Goal: Task Accomplishment & Management: Manage account settings

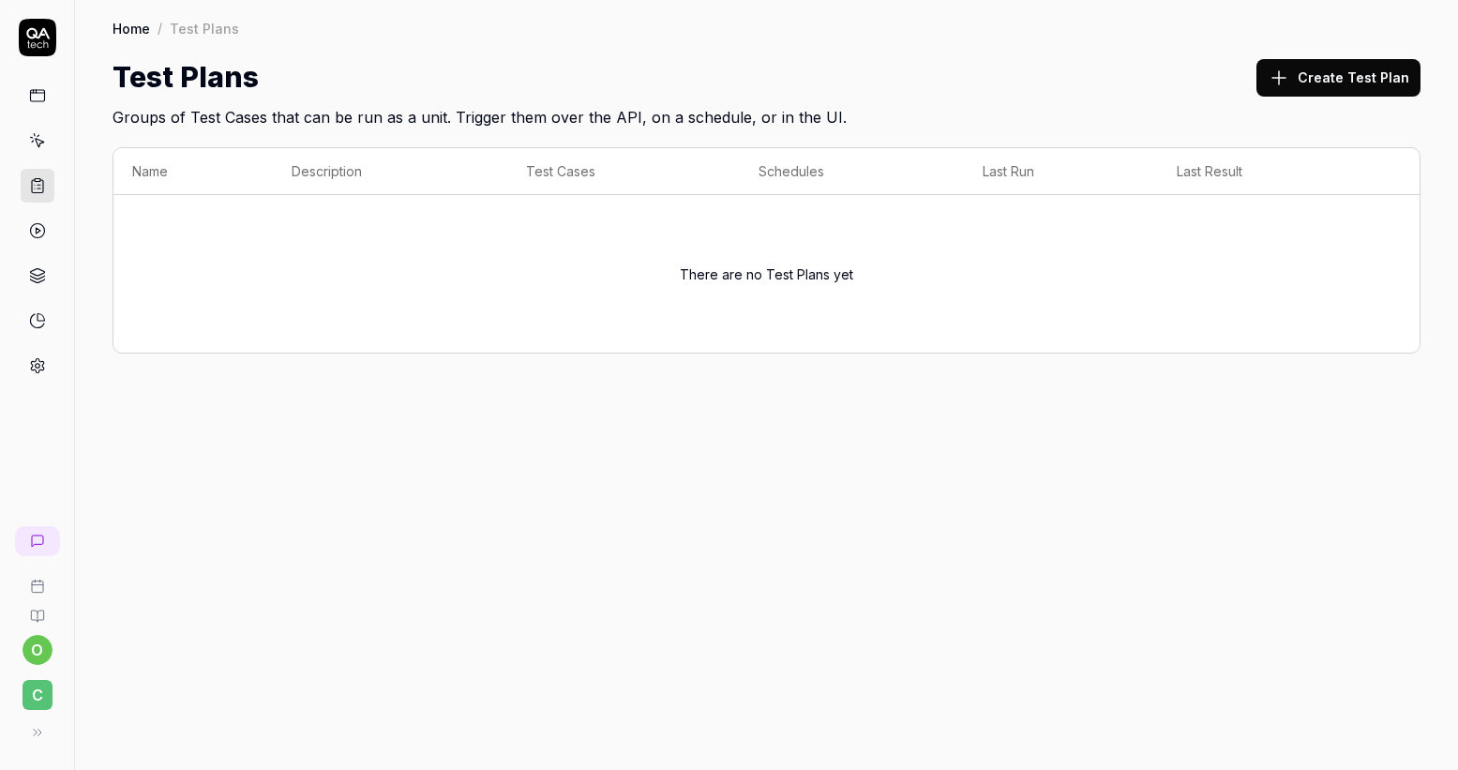
click at [36, 688] on span "C" at bounding box center [38, 695] width 30 height 30
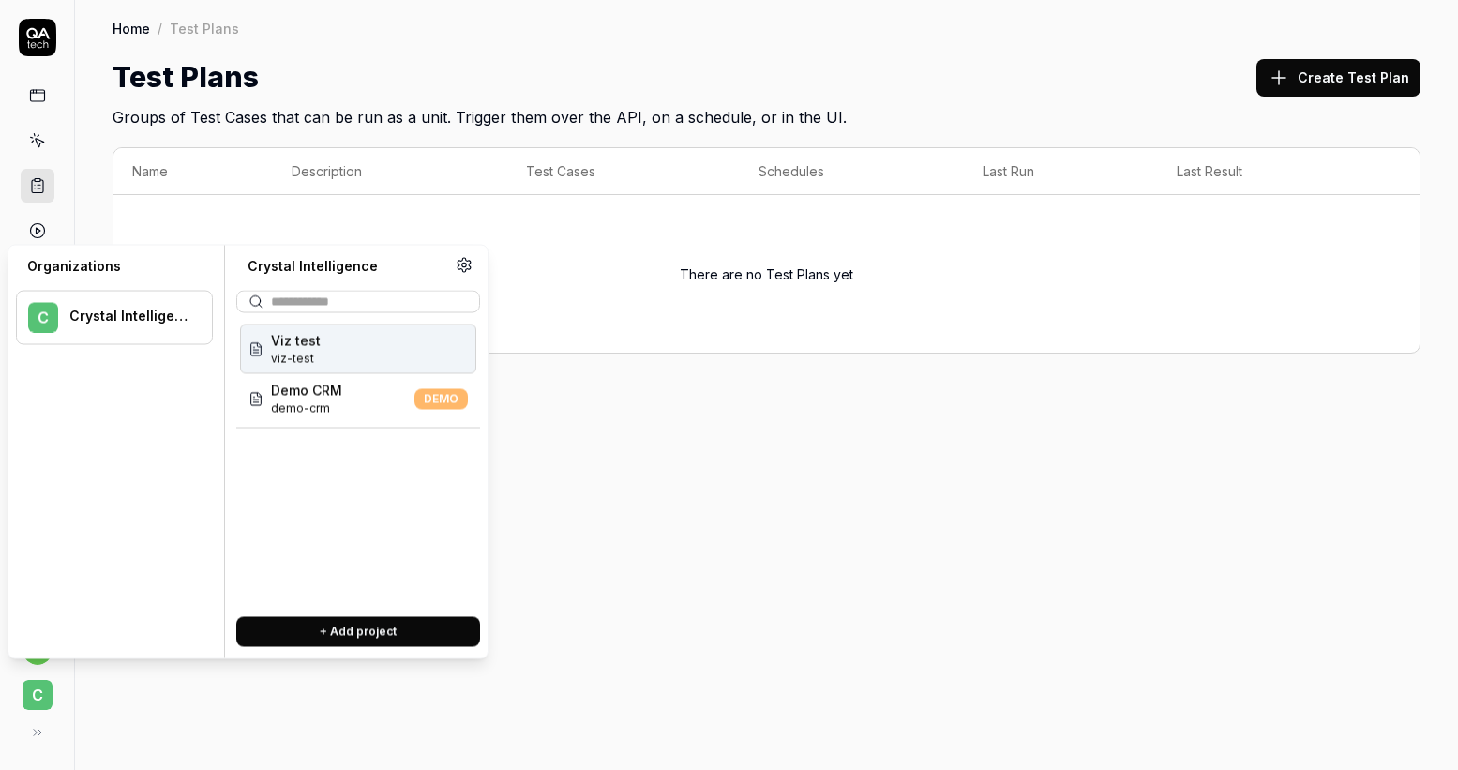
click at [346, 352] on div "Viz test viz-test" at bounding box center [358, 350] width 236 height 50
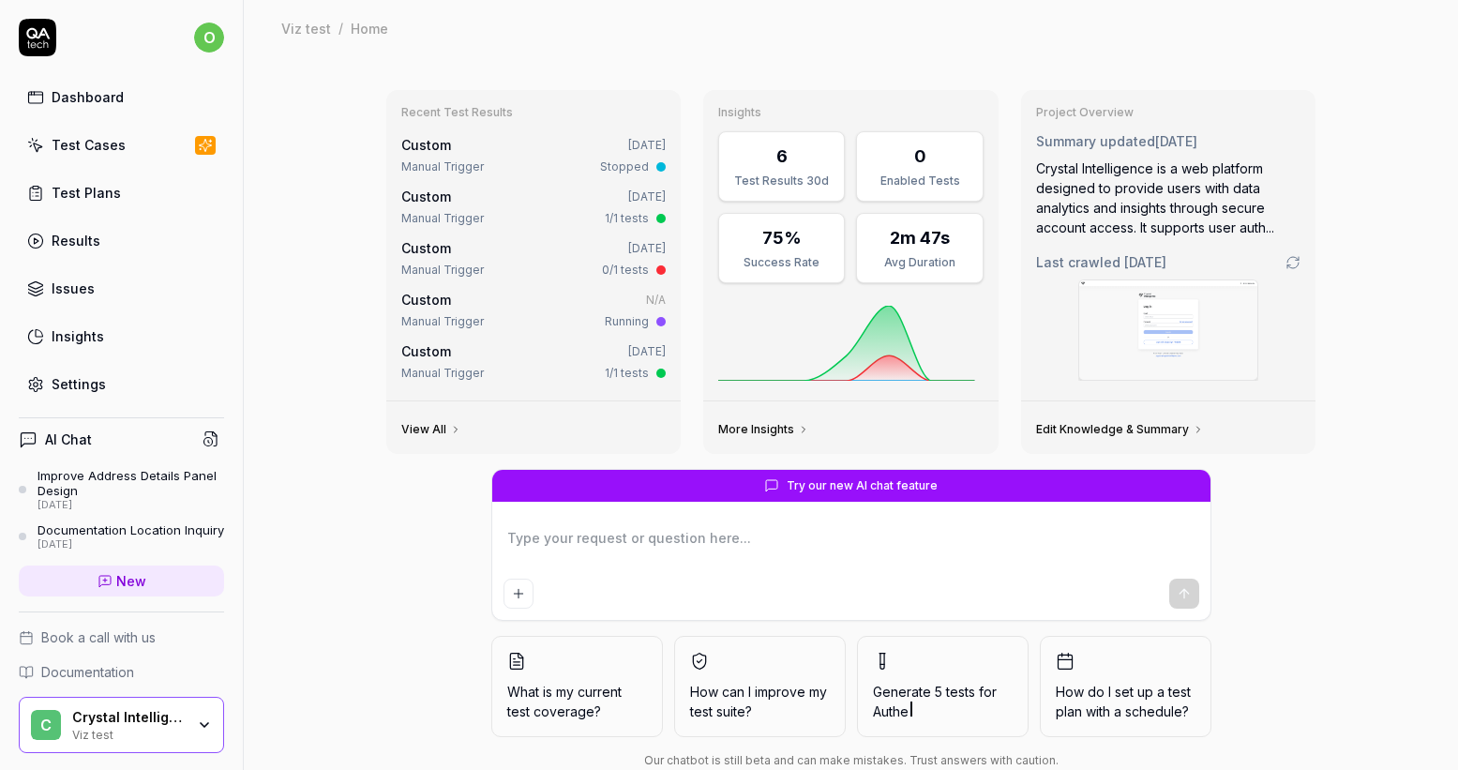
click at [127, 154] on link "Test Cases" at bounding box center [121, 145] width 205 height 37
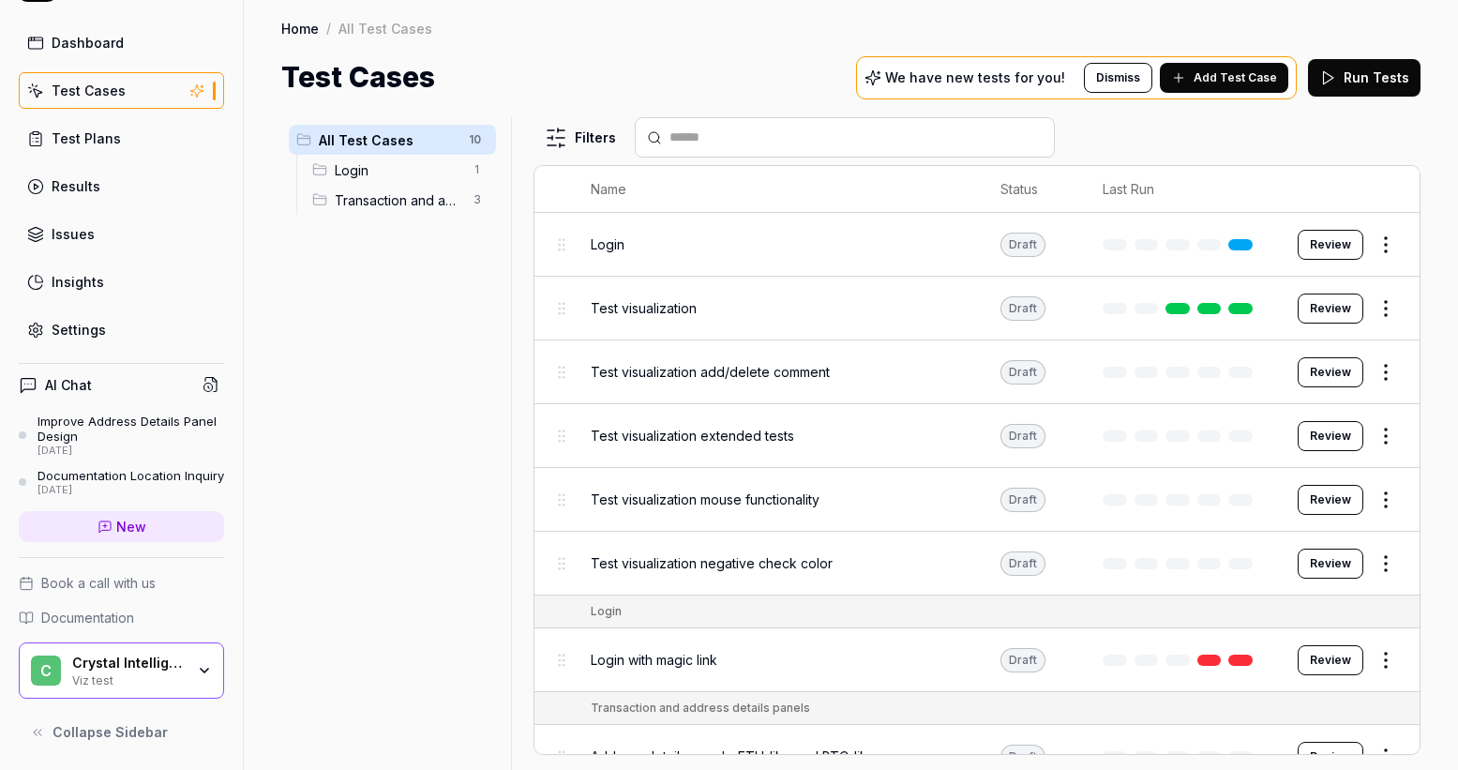
click at [93, 320] on div "Settings" at bounding box center [79, 330] width 54 height 20
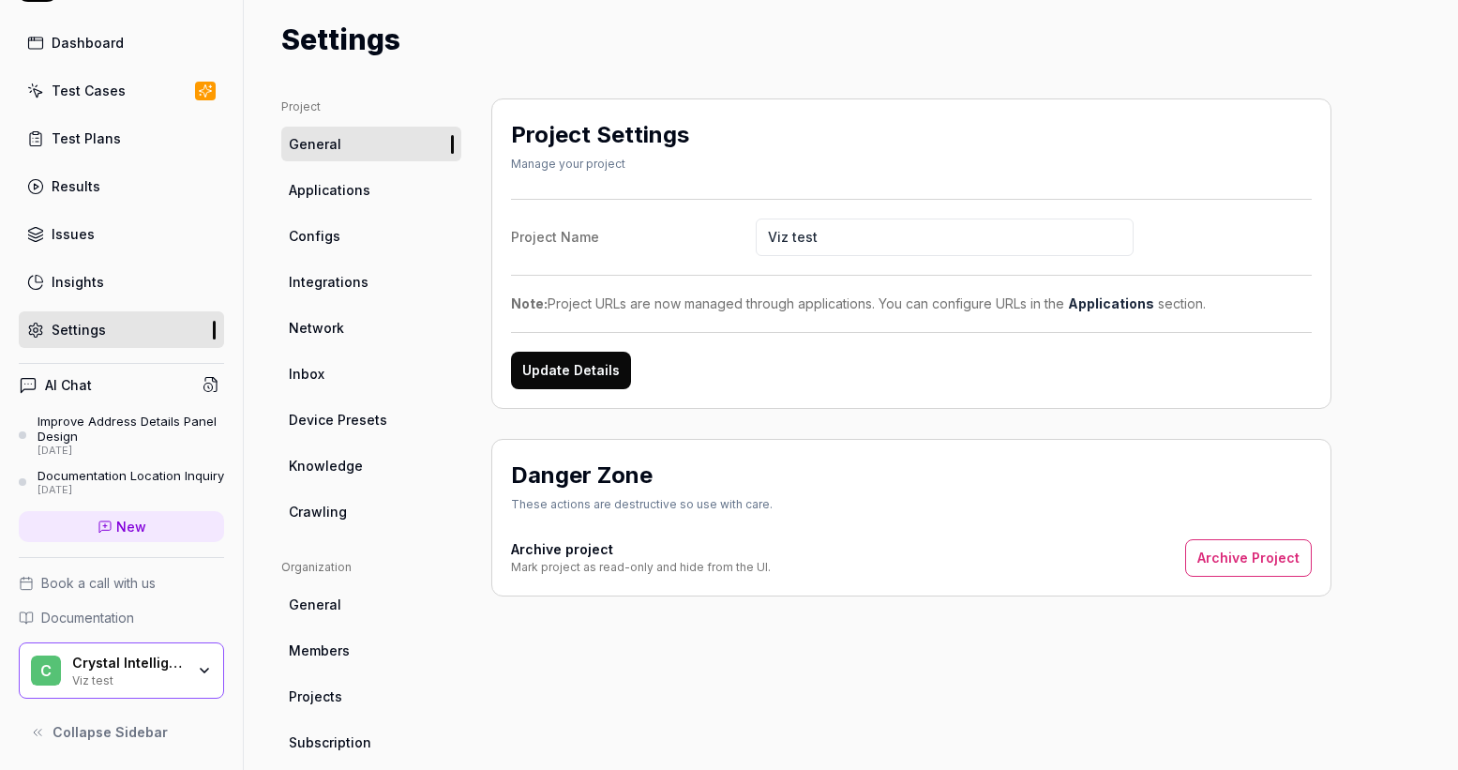
scroll to position [127, 0]
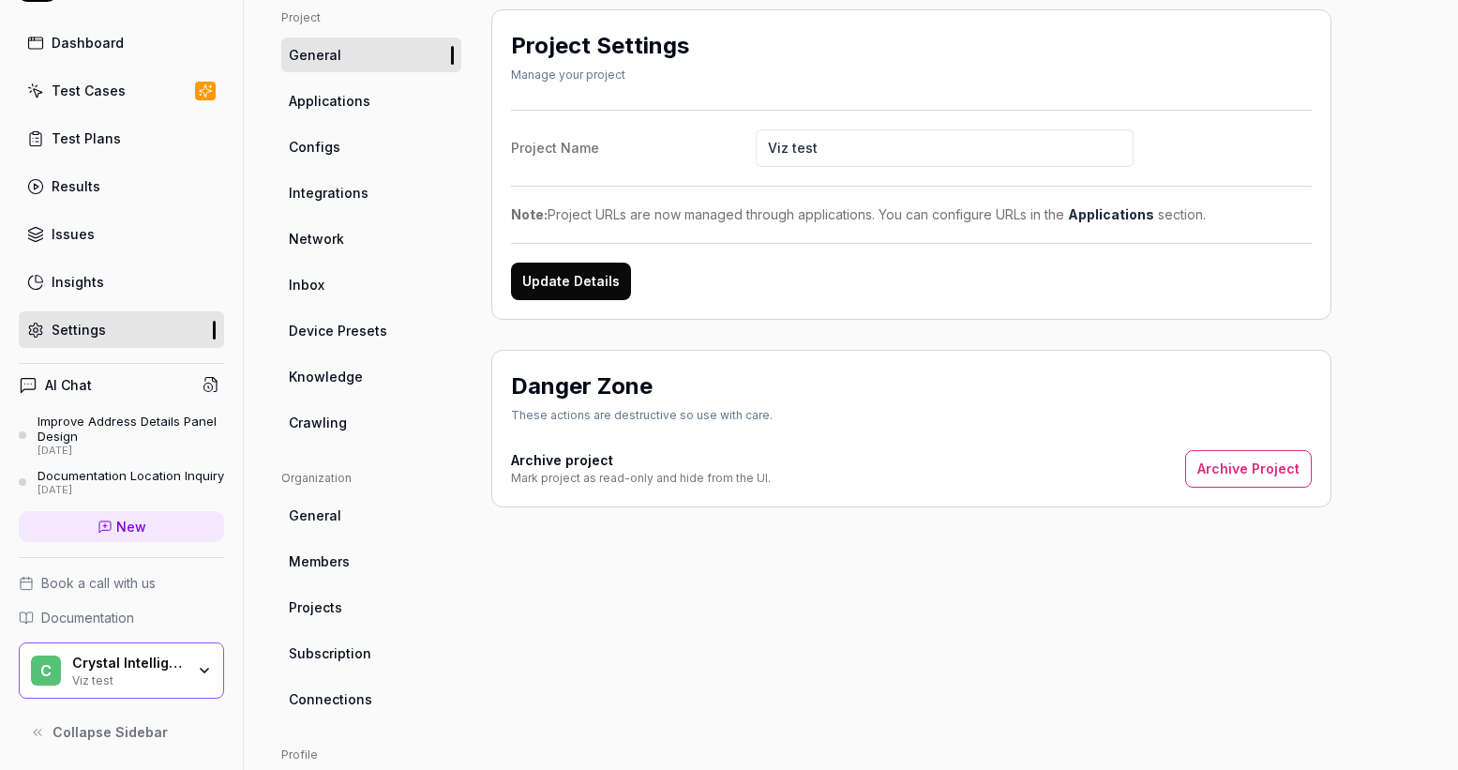
click at [342, 382] on span "Knowledge" at bounding box center [326, 377] width 74 height 20
type textarea "*"
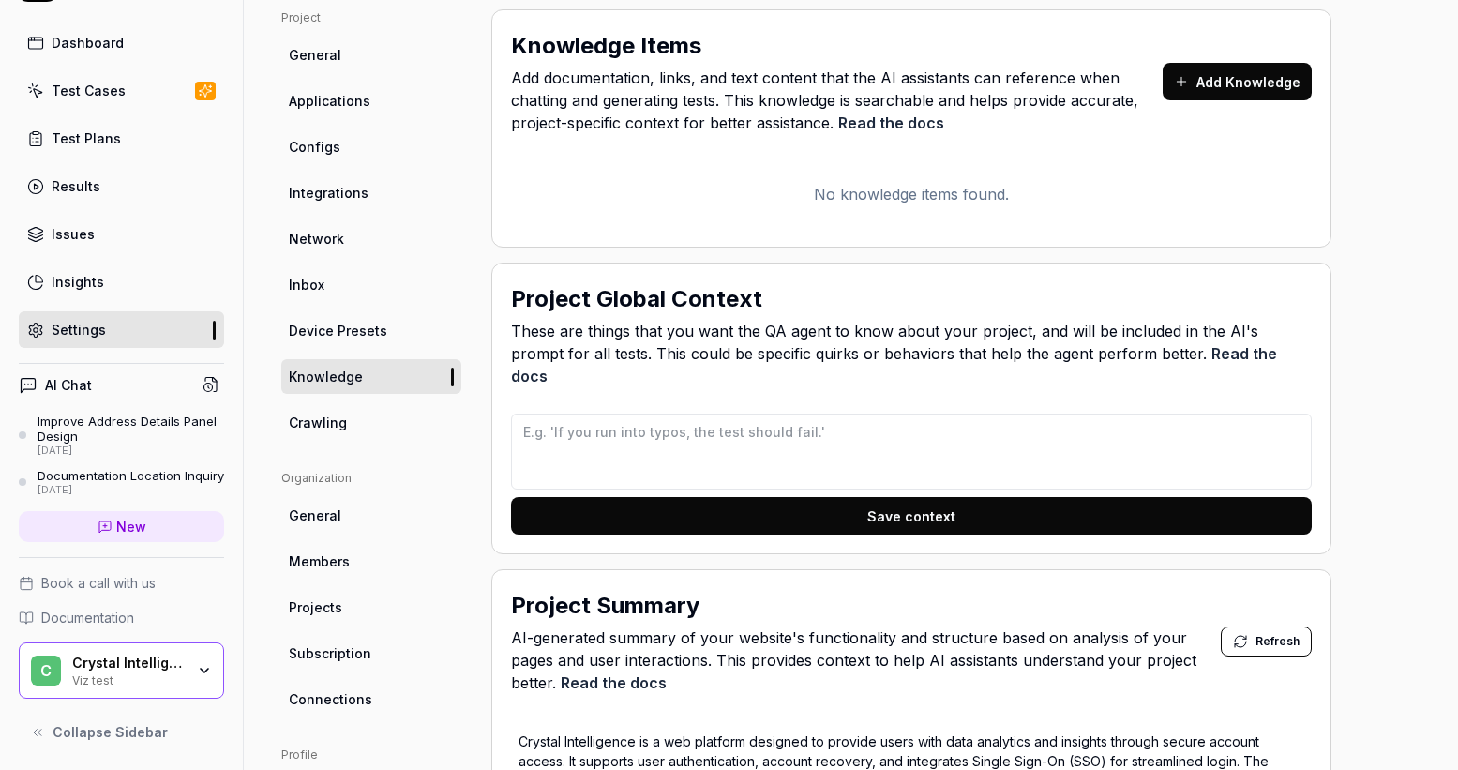
click at [1217, 93] on button "Add Knowledge" at bounding box center [1237, 82] width 149 height 38
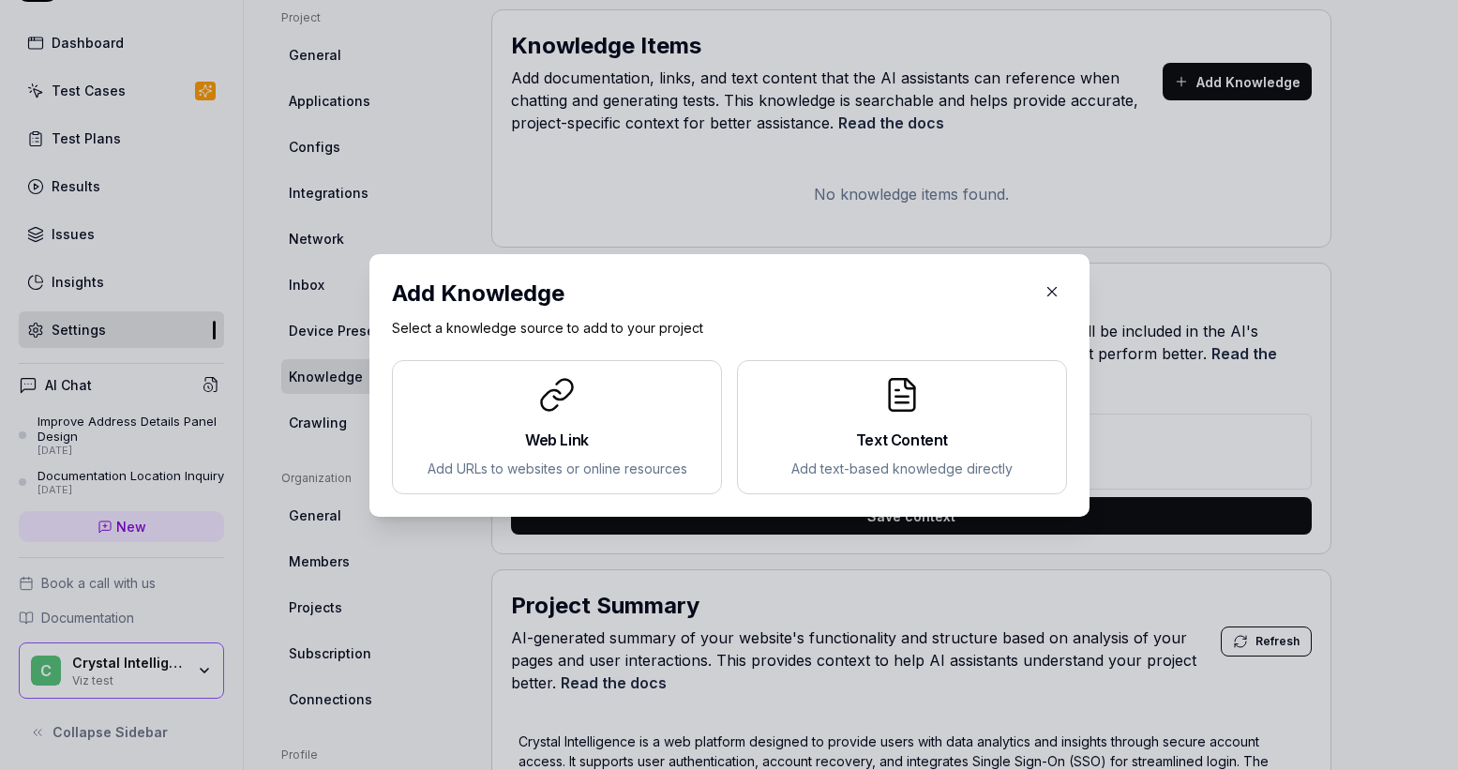
click at [548, 399] on icon at bounding box center [557, 395] width 38 height 38
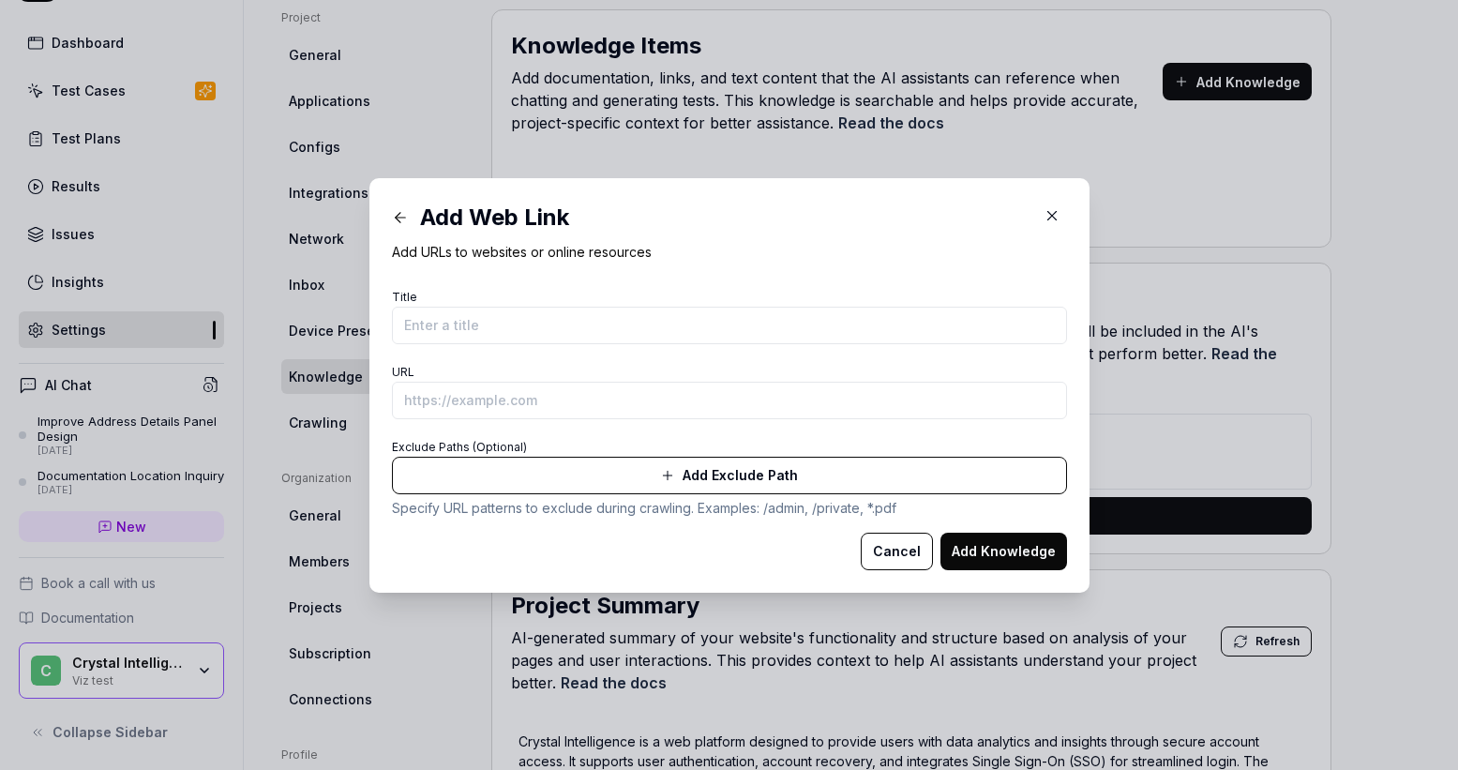
click at [1044, 222] on icon "button" at bounding box center [1052, 215] width 17 height 17
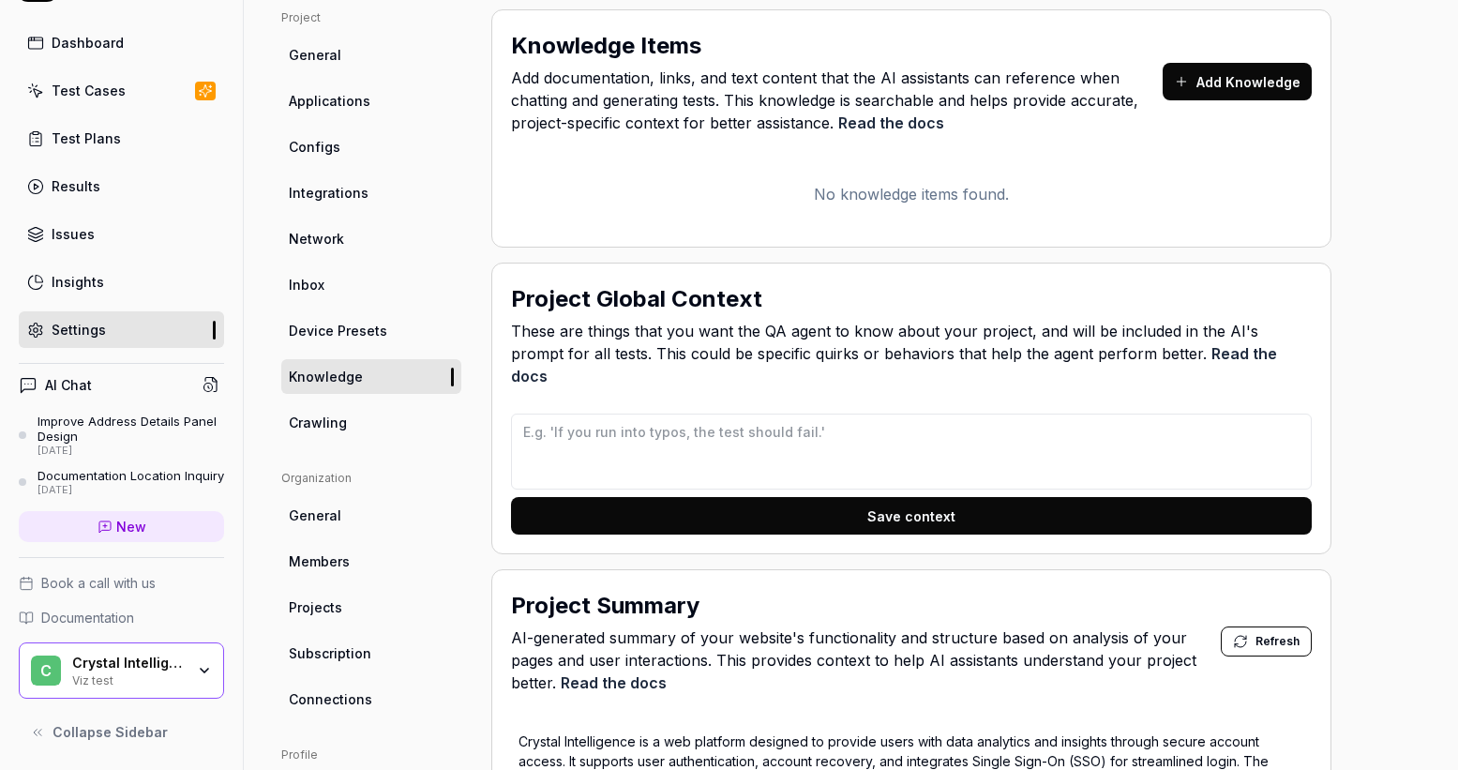
click at [1212, 87] on button "Add Knowledge" at bounding box center [1237, 82] width 149 height 38
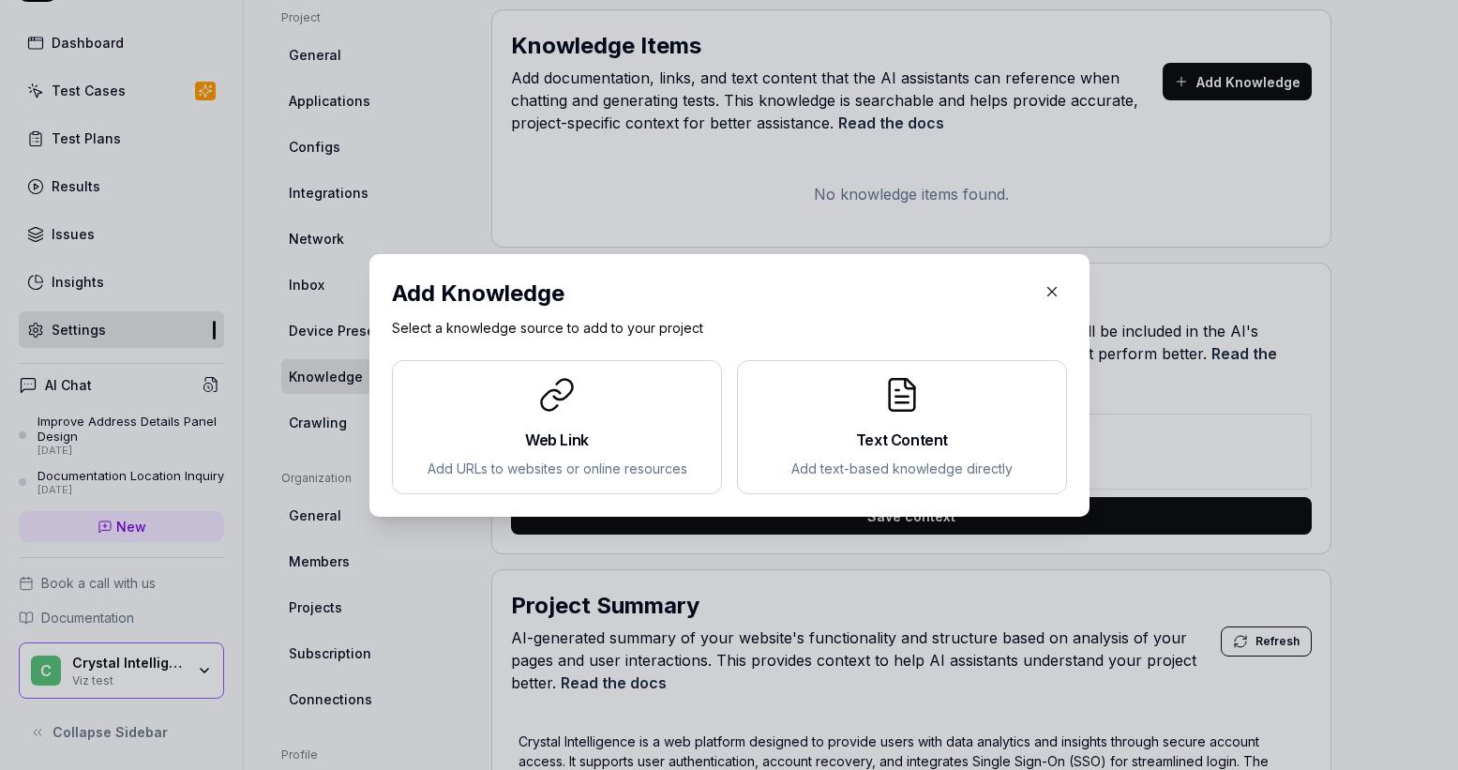
click at [899, 437] on h2 "Text Content" at bounding box center [902, 440] width 298 height 23
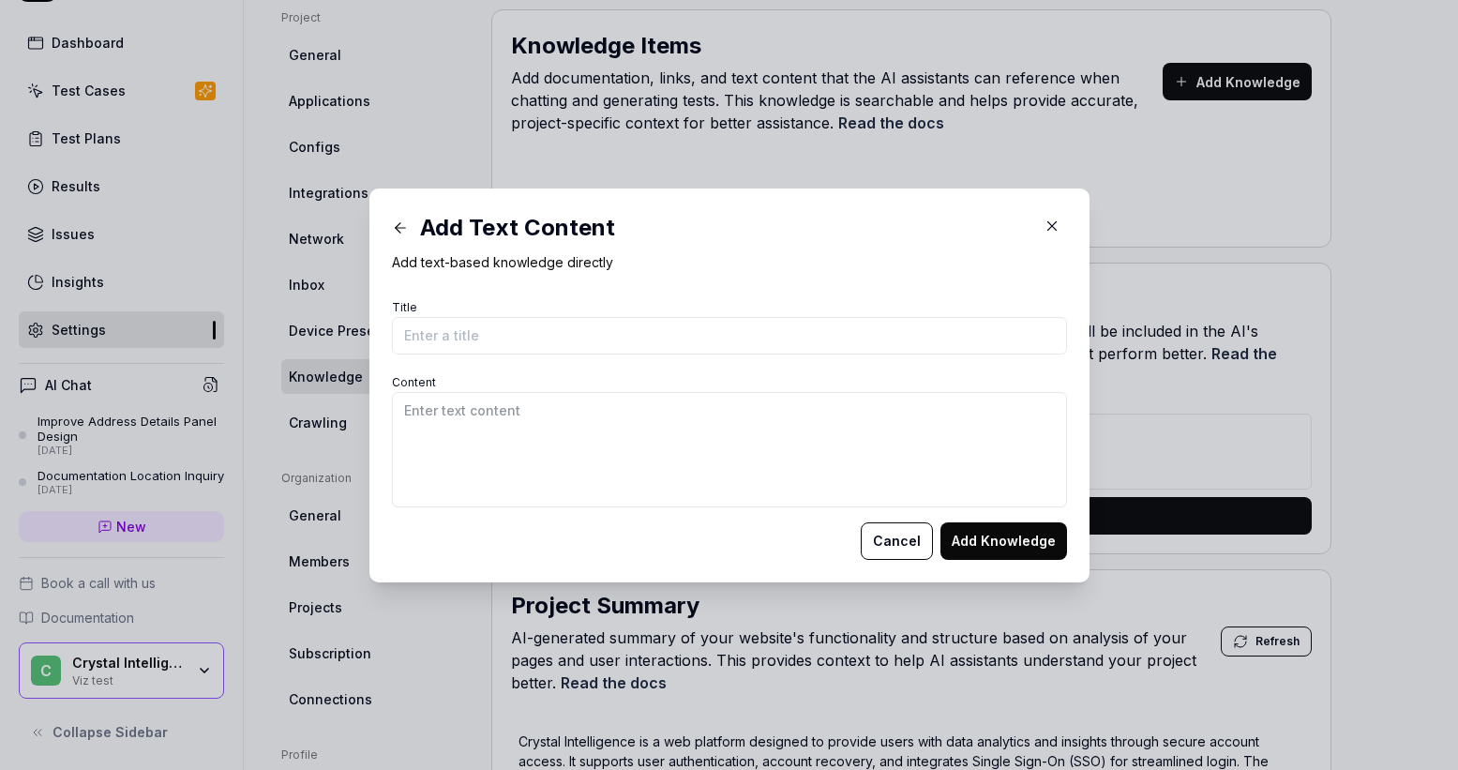
click at [1044, 220] on icon "button" at bounding box center [1052, 226] width 17 height 17
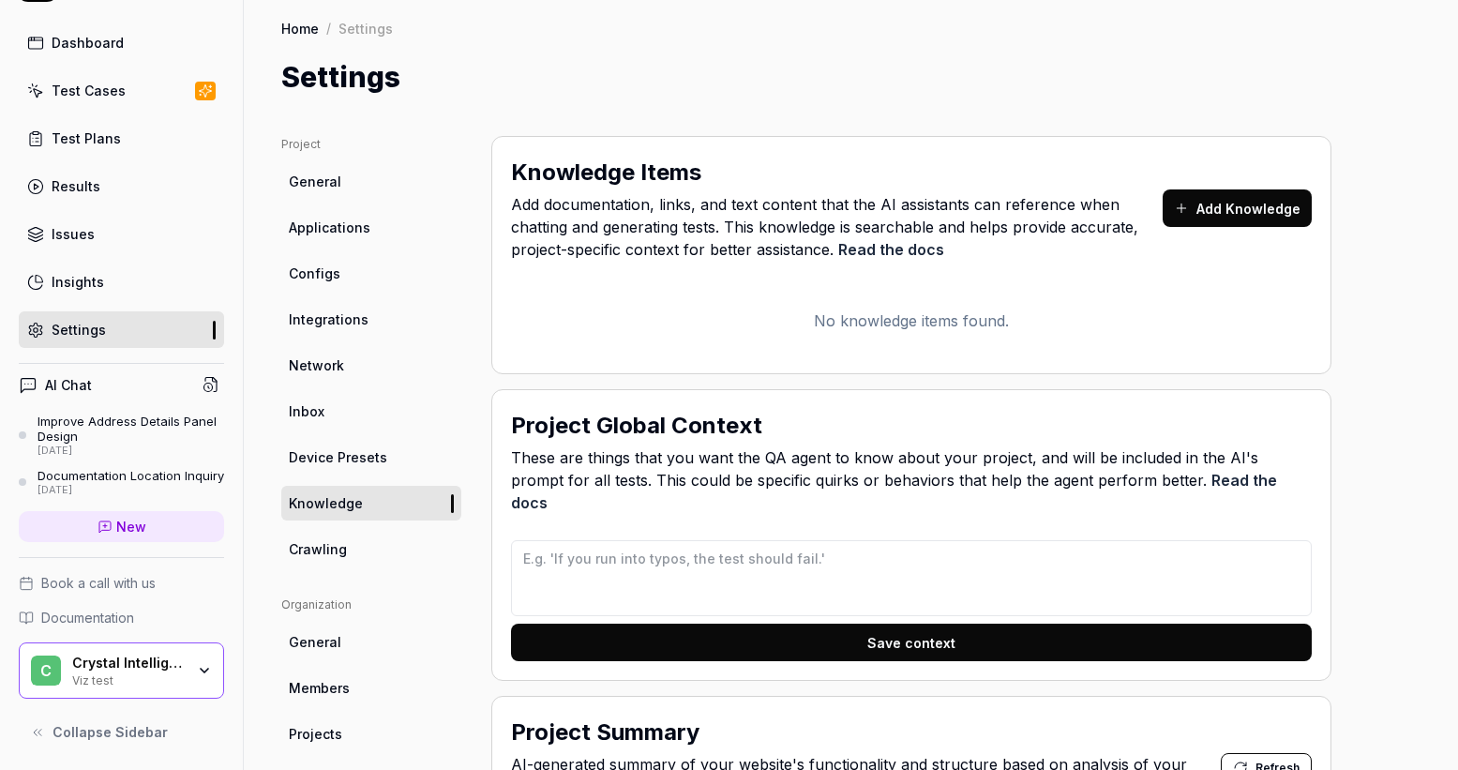
click at [1217, 218] on button "Add Knowledge" at bounding box center [1237, 208] width 149 height 38
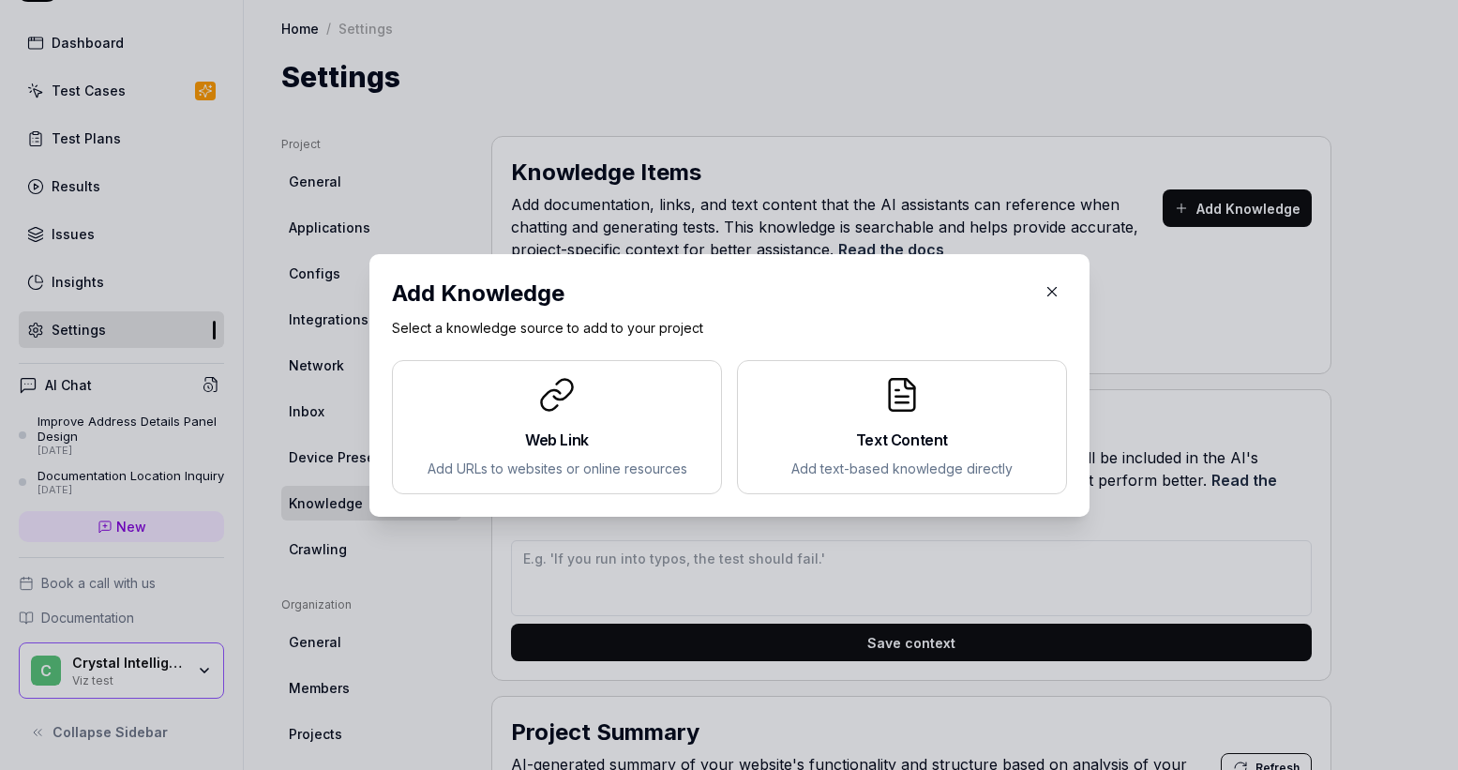
click at [899, 425] on div "Text Content Add text-based knowledge directly" at bounding box center [902, 427] width 298 height 102
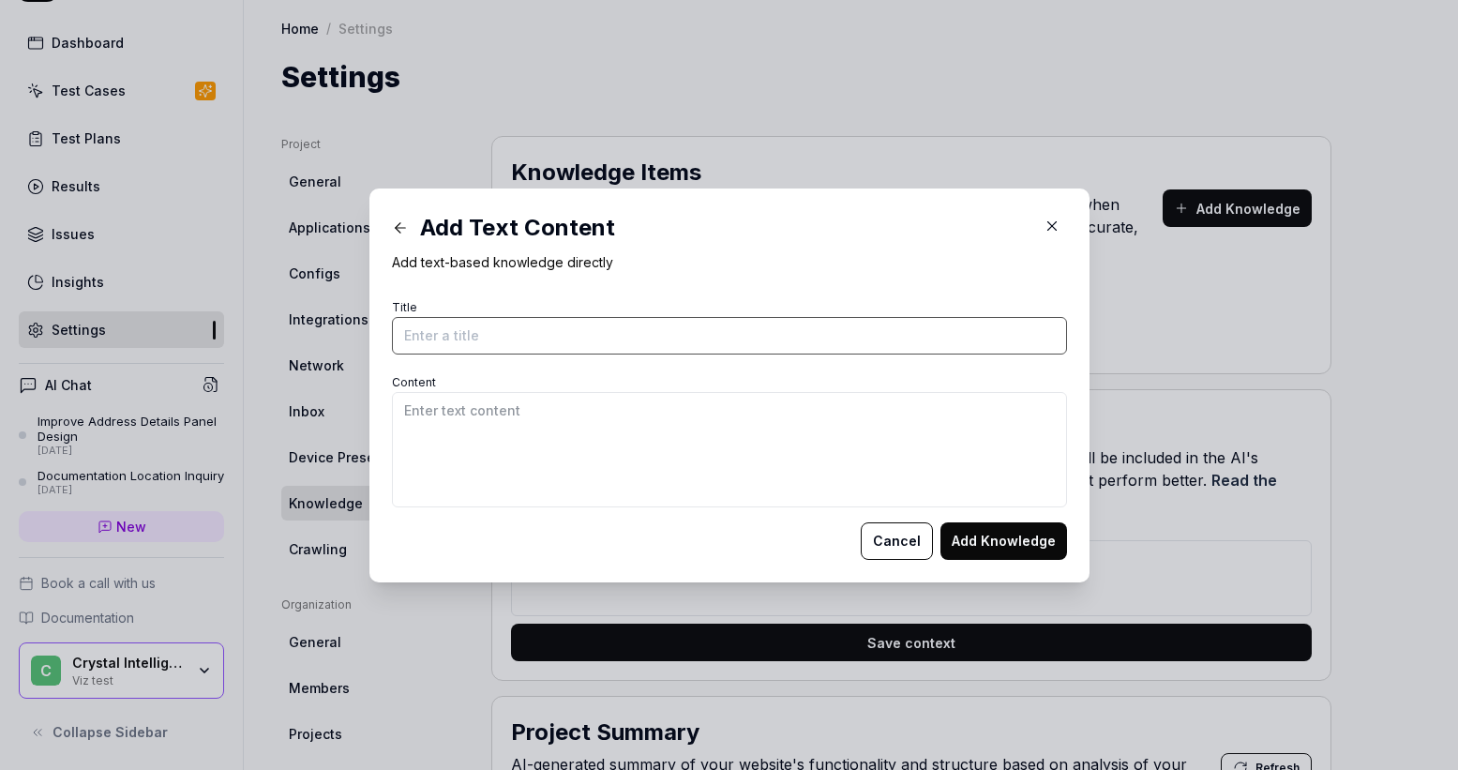
drag, startPoint x: 515, startPoint y: 338, endPoint x: 516, endPoint y: 327, distance: 10.4
click at [514, 338] on input "Title" at bounding box center [729, 336] width 675 height 38
type input "Visualization"
click at [1046, 225] on icon "button" at bounding box center [1052, 226] width 17 height 17
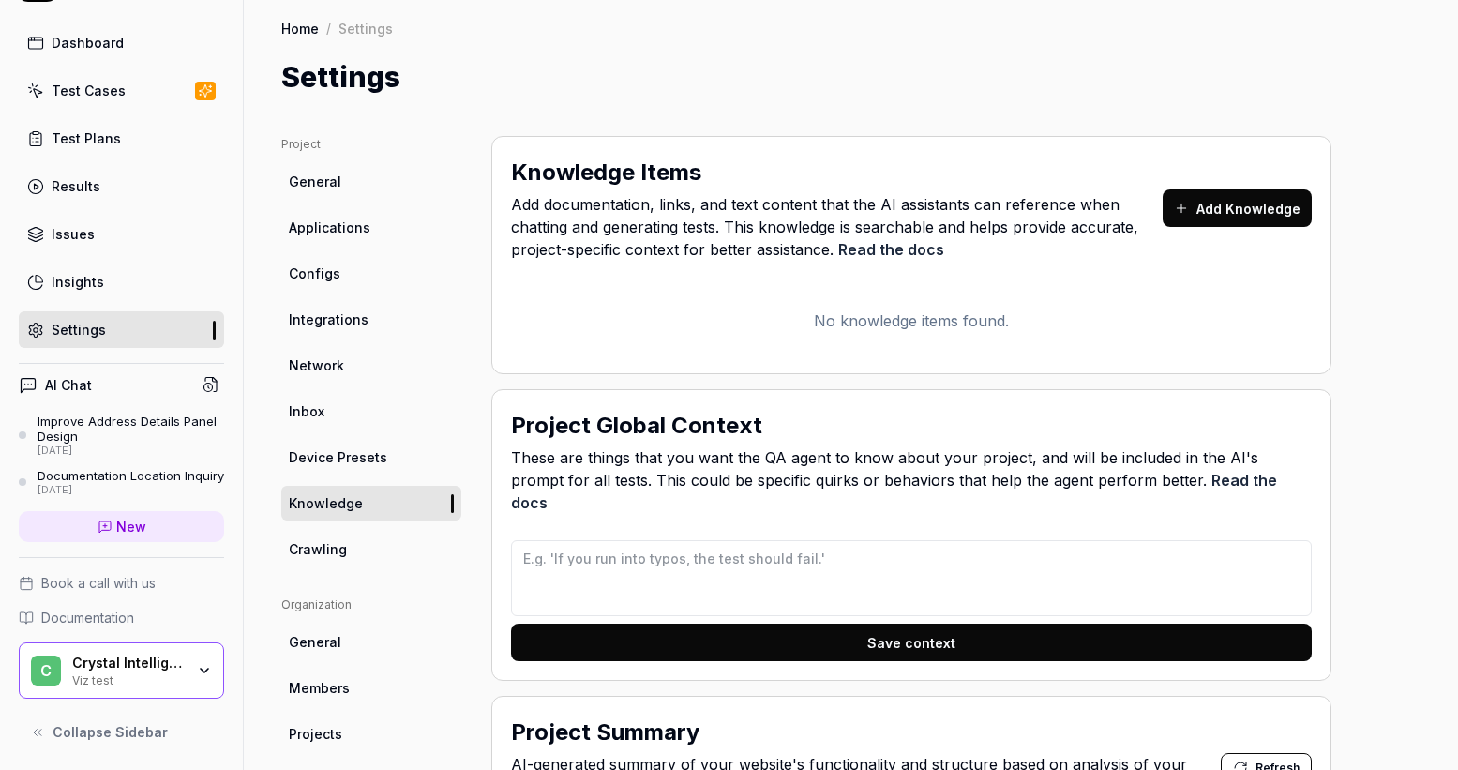
click at [66, 81] on div "Test Cases" at bounding box center [89, 91] width 74 height 20
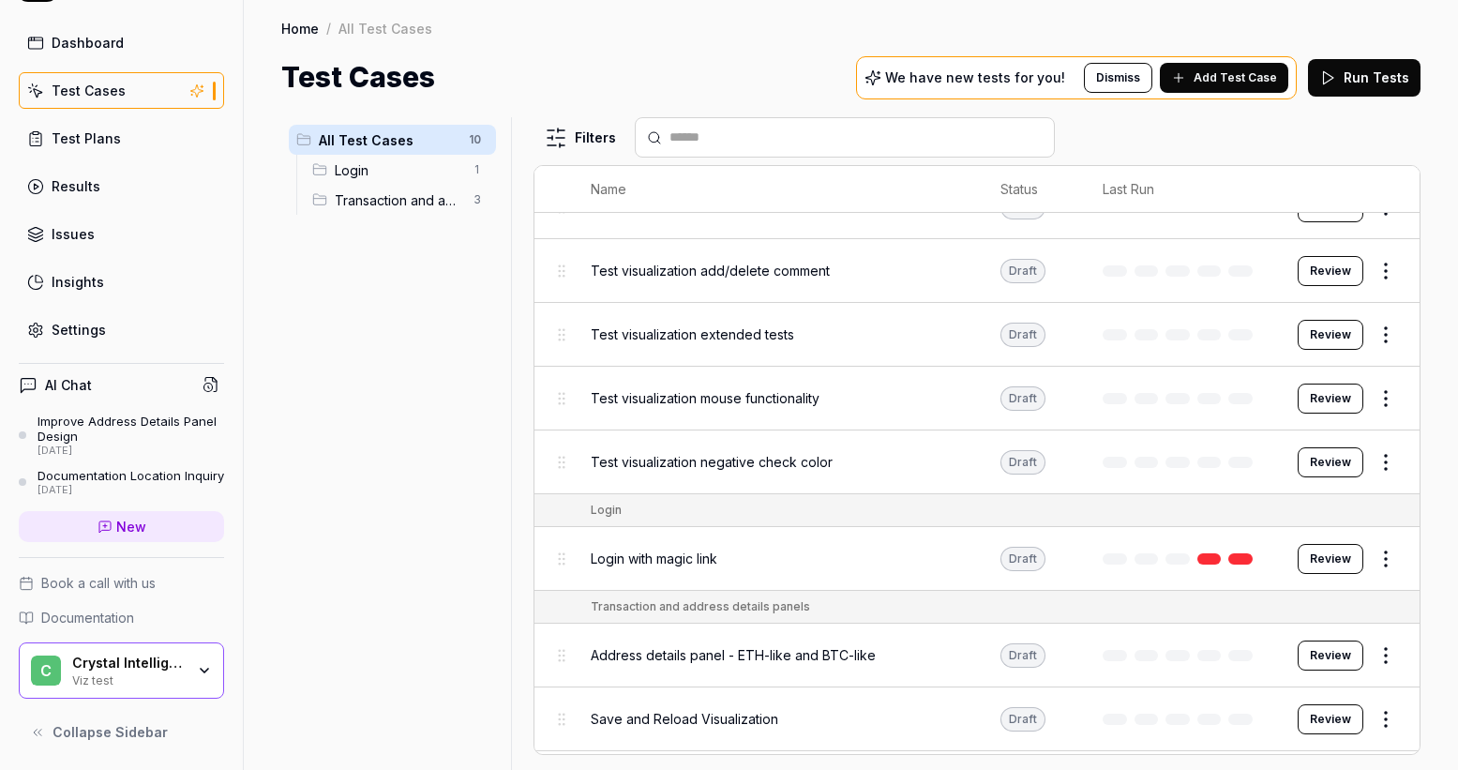
scroll to position [154, 0]
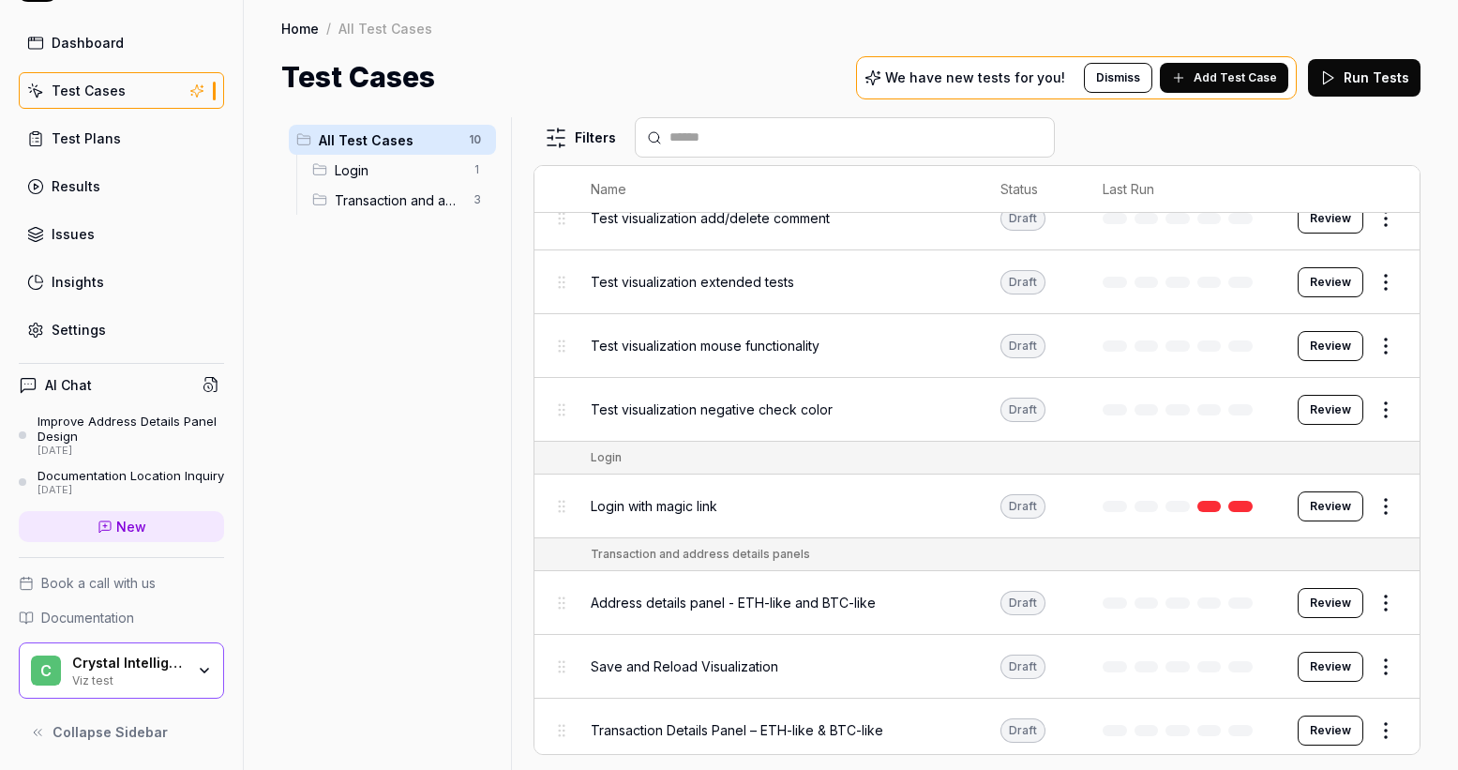
click at [762, 668] on span "Save and Reload Visualization" at bounding box center [685, 667] width 188 height 20
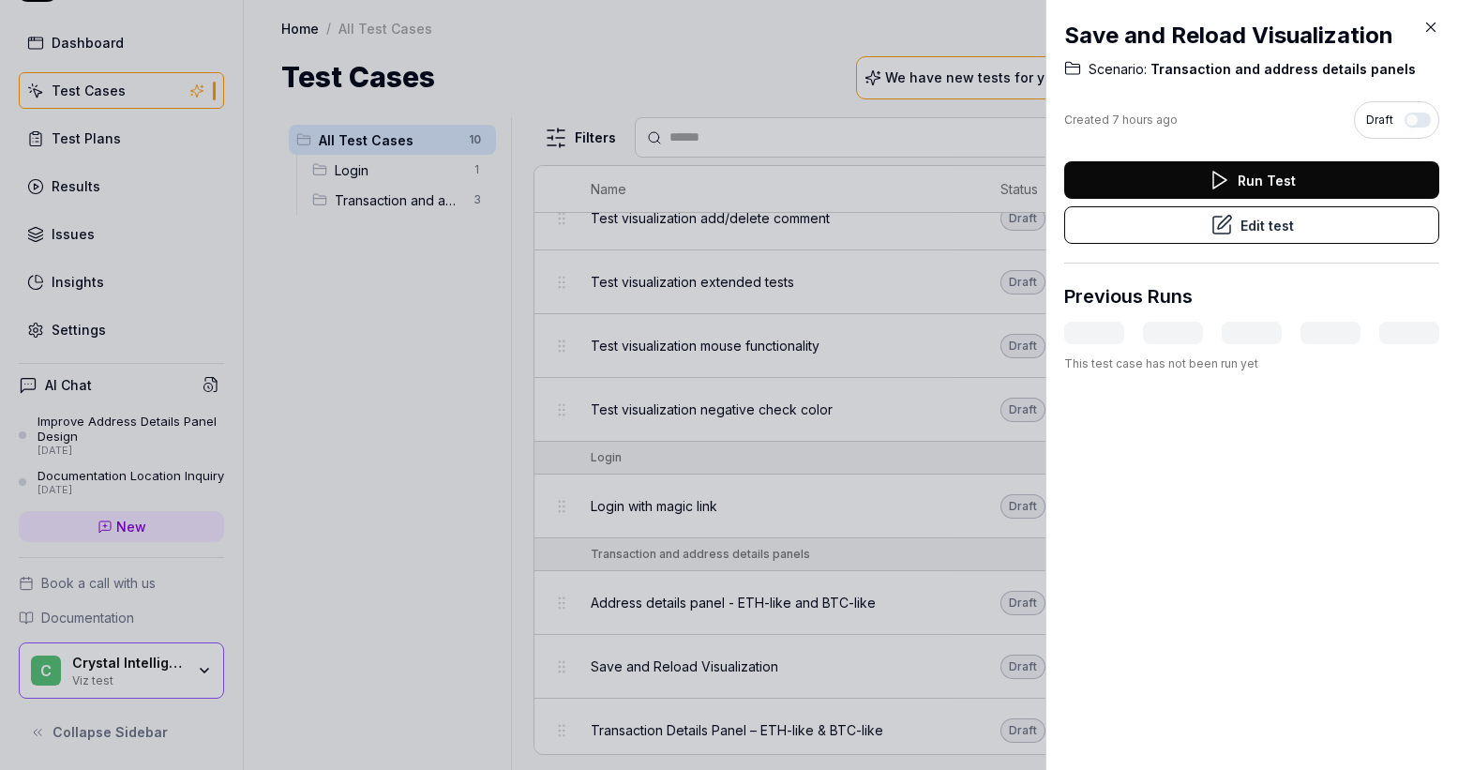
click at [1237, 230] on button "Edit test" at bounding box center [1252, 225] width 375 height 38
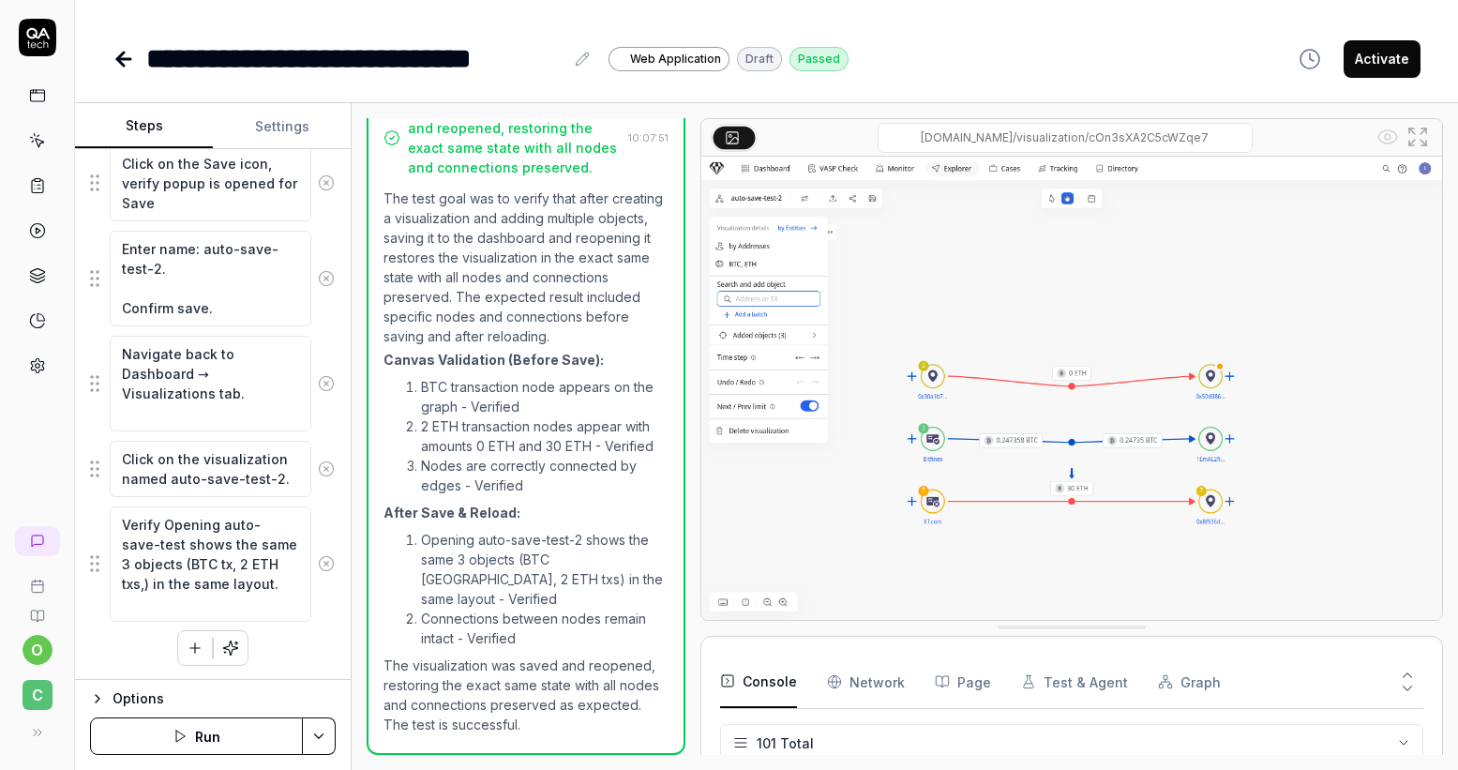
scroll to position [1841, 0]
click at [190, 644] on icon "button" at bounding box center [195, 647] width 17 height 17
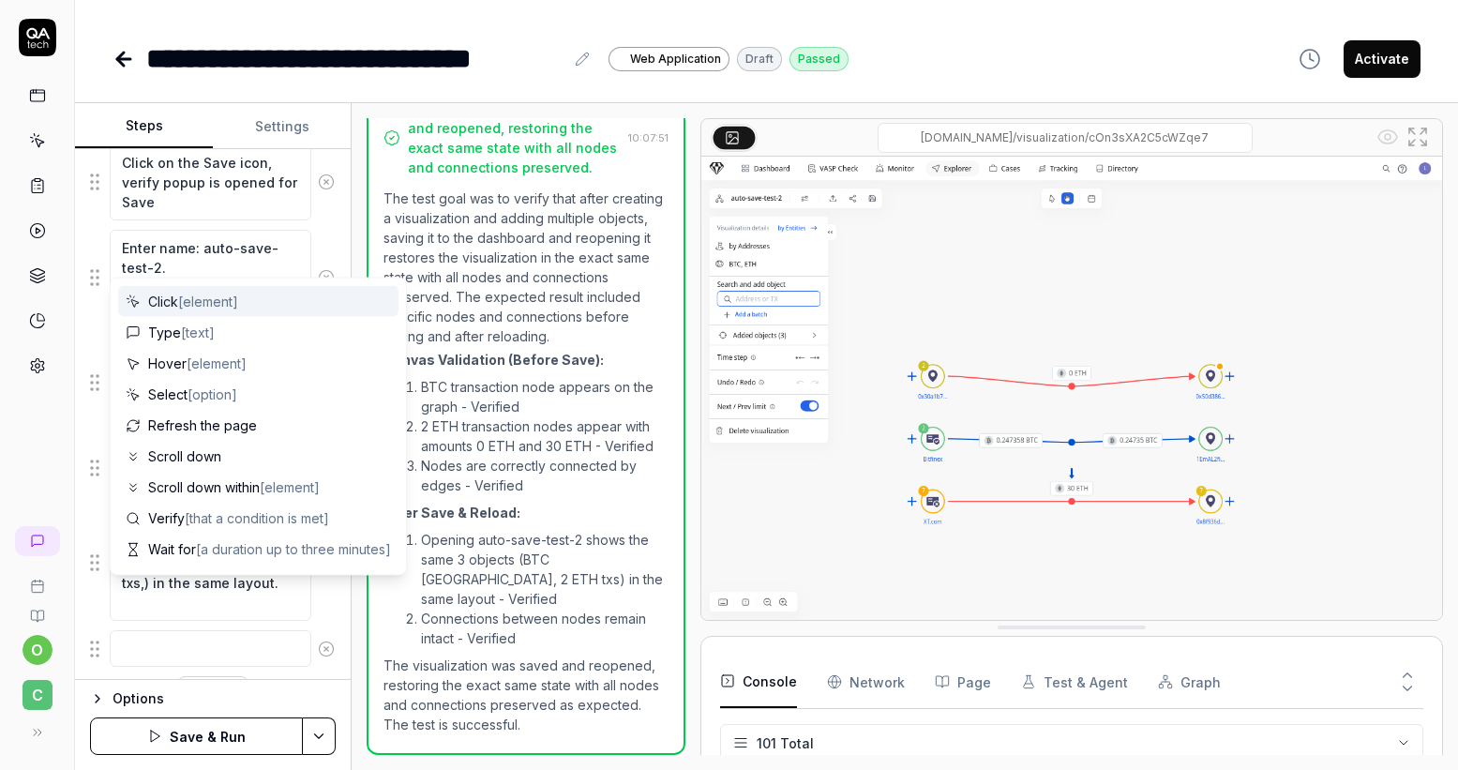
scroll to position [1888, 0]
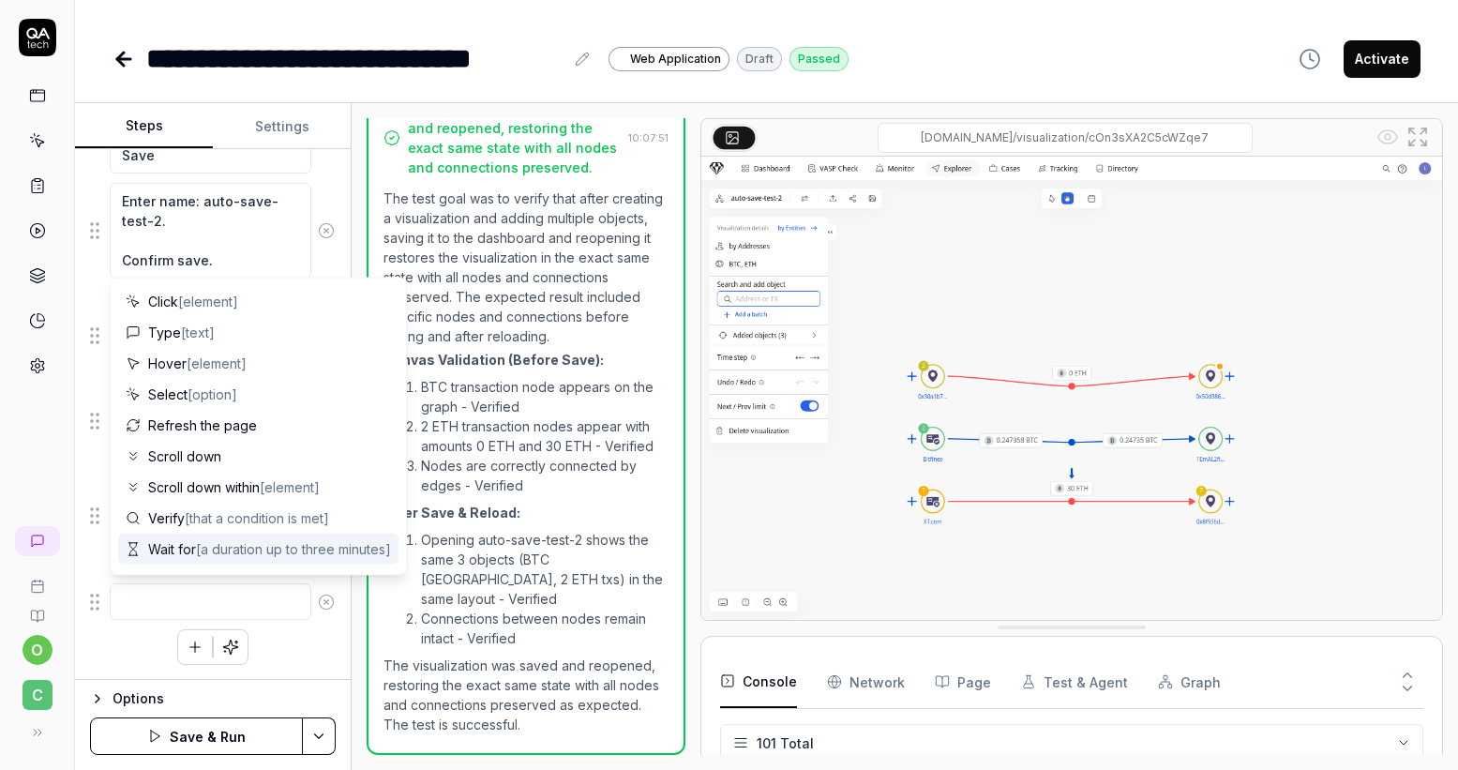
click at [201, 605] on textarea at bounding box center [211, 601] width 202 height 37
click at [177, 302] on span "Click [element]" at bounding box center [193, 302] width 90 height 20
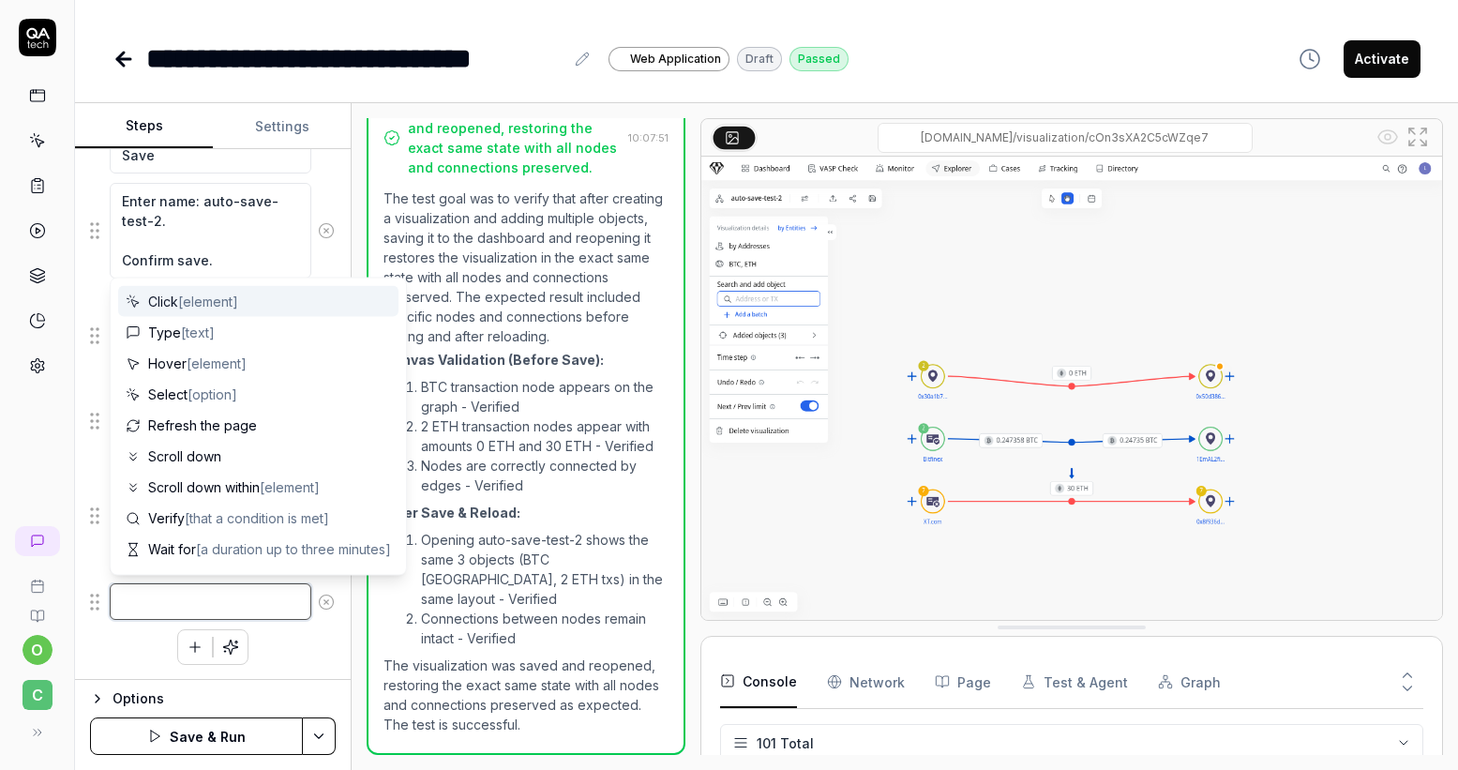
type textarea "*"
type textarea "Click"
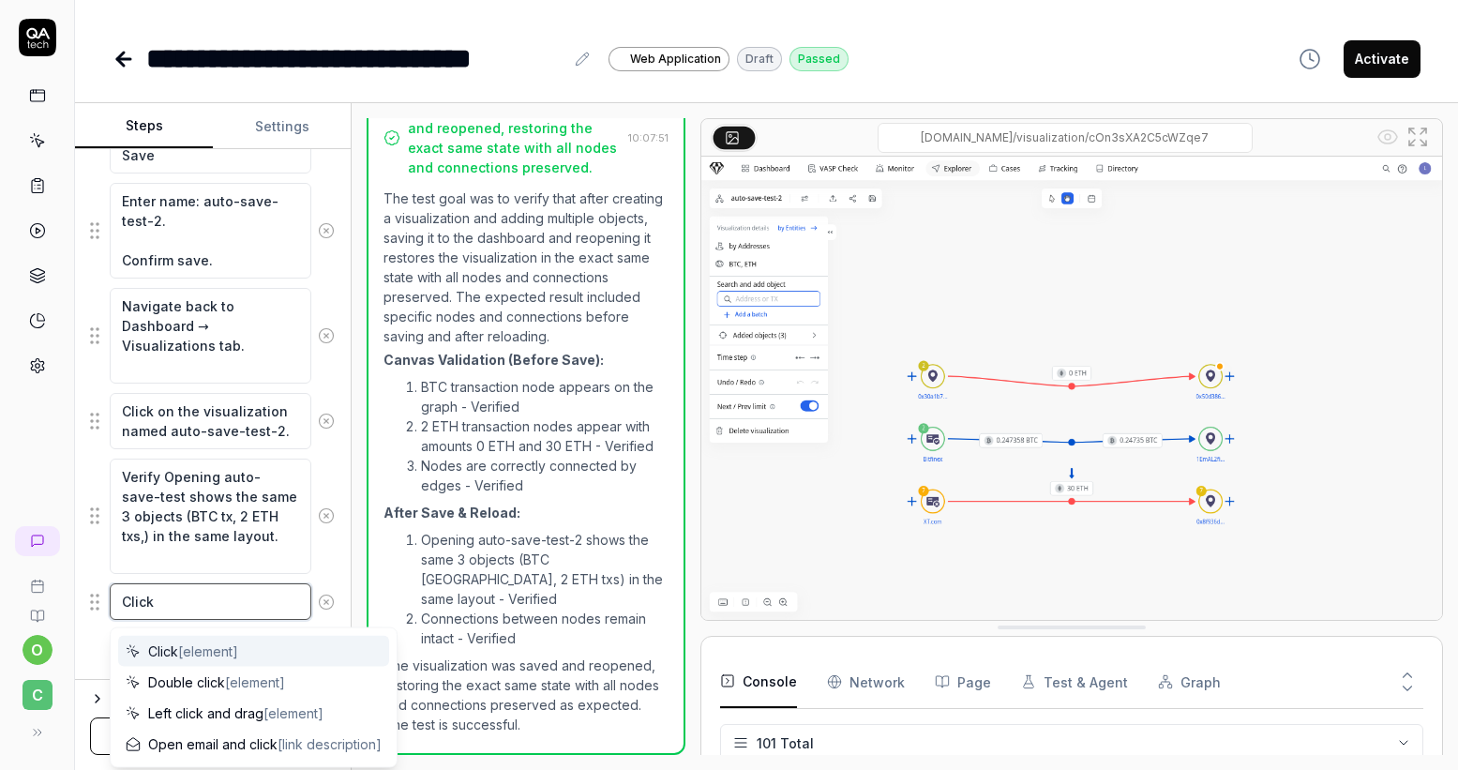
type textarea "*"
type textarea "Click o"
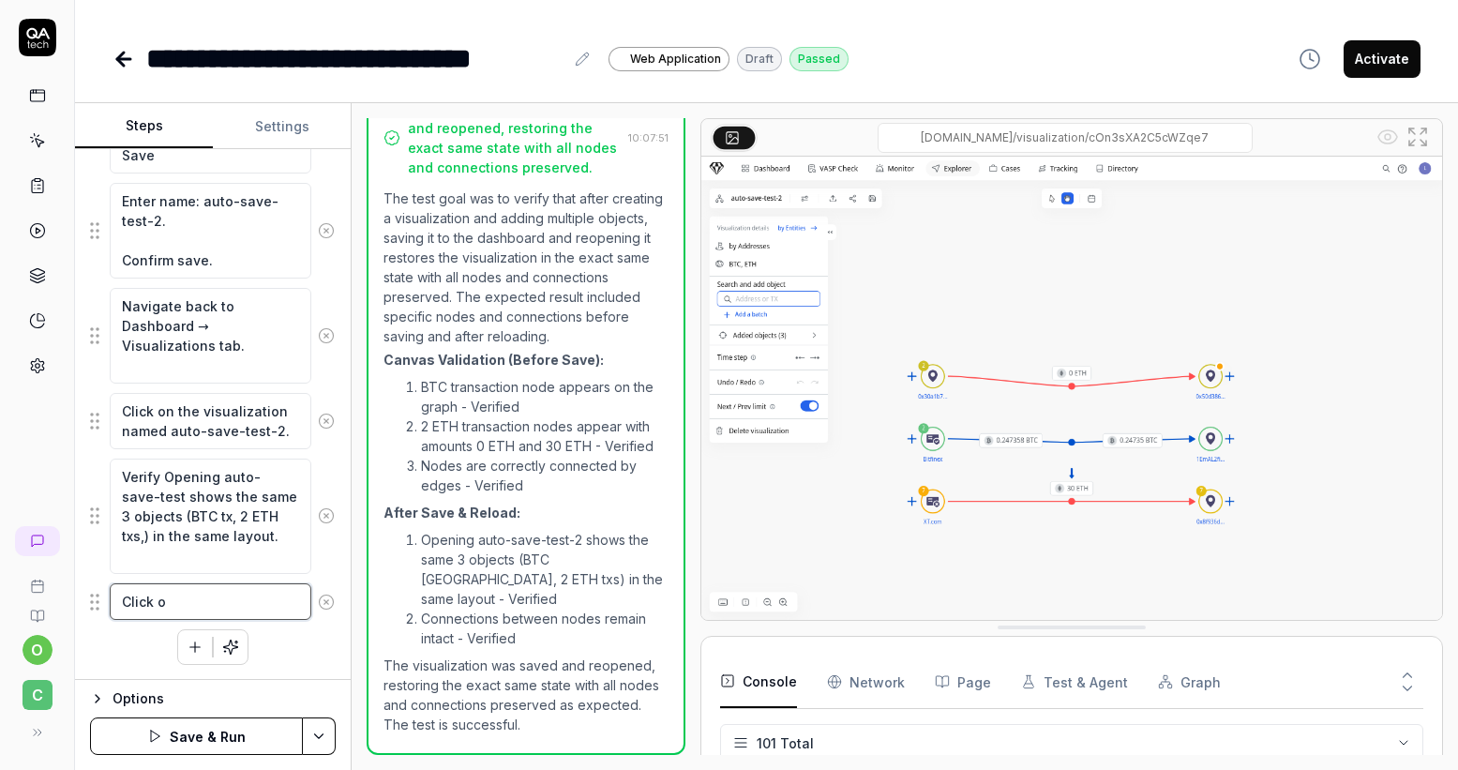
type textarea "*"
type textarea "Click on"
type textarea "*"
type textarea "Click on"
type textarea "*"
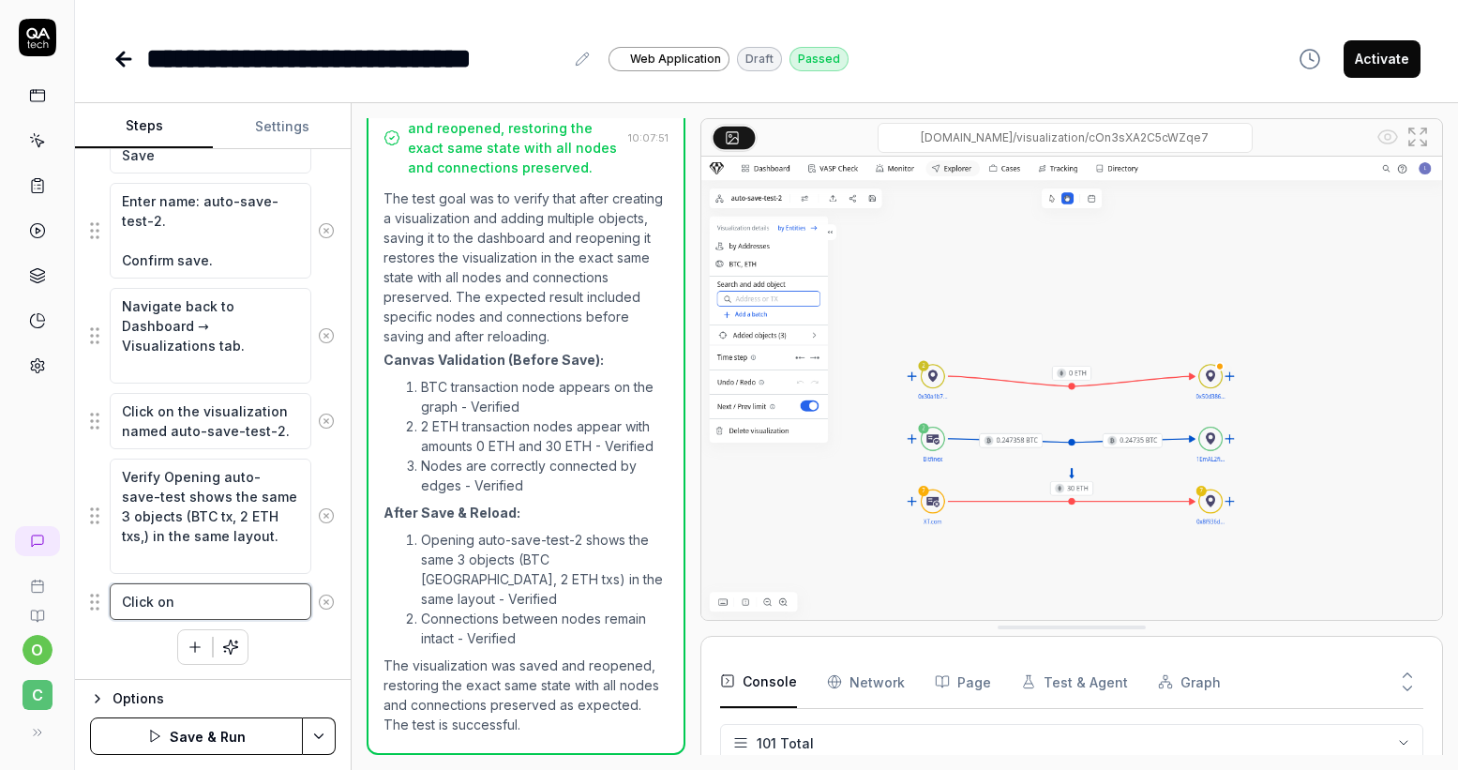
type textarea "Click on S"
type textarea "*"
type textarea "Click on Sa"
type textarea "*"
type textarea "Click on Sav"
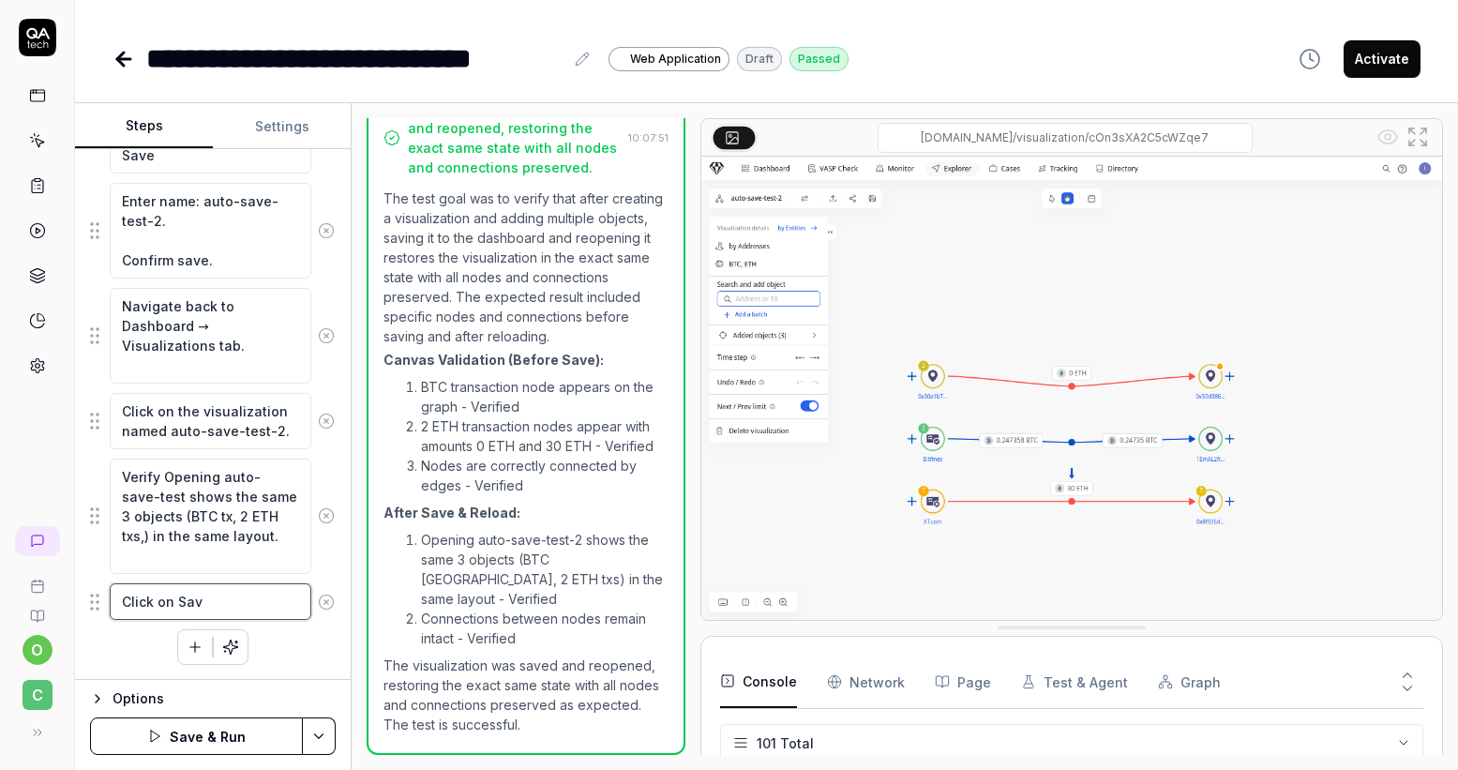
type textarea "*"
type textarea "Click on Save"
type textarea "*"
type textarea "Click on Save"
type textarea "*"
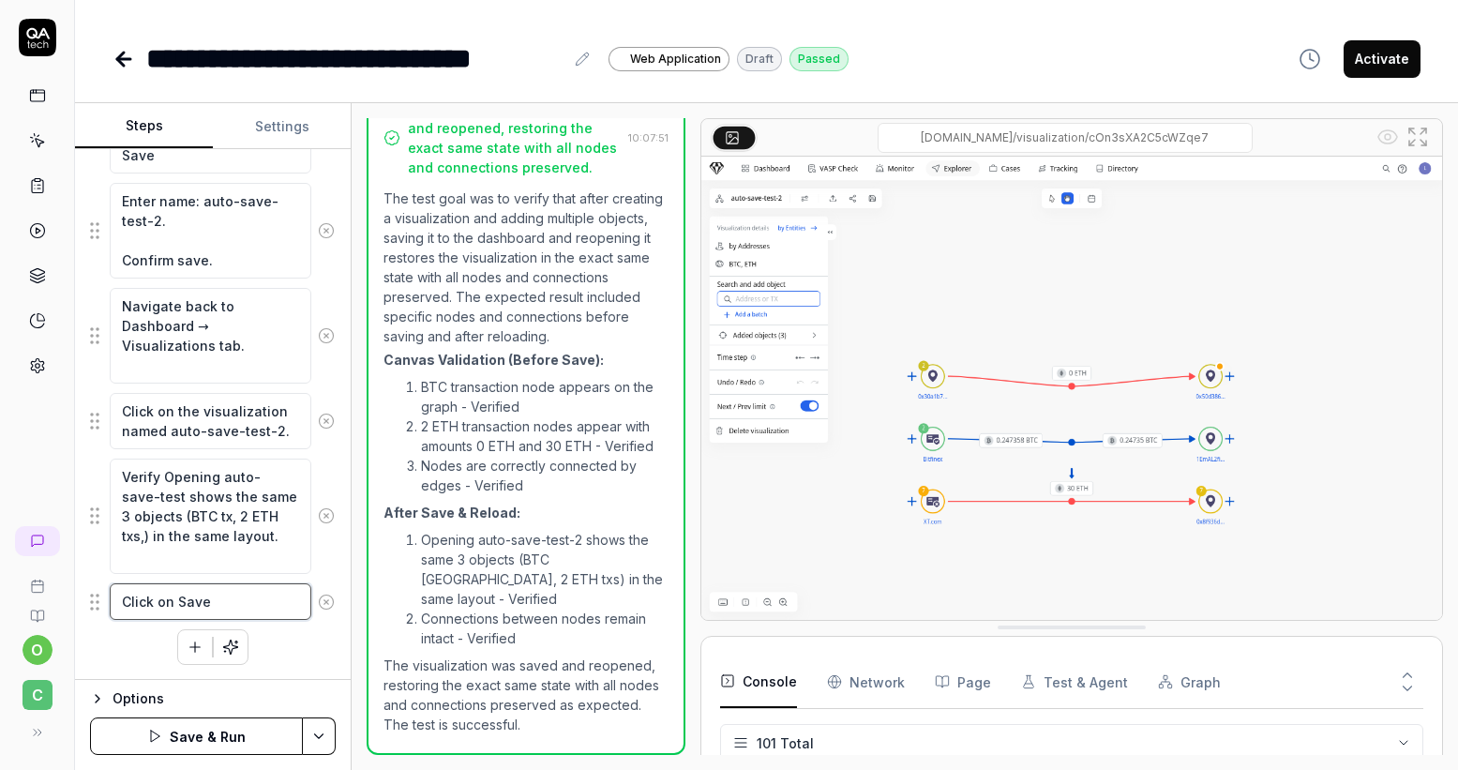
type textarea "Click on Save a"
type textarea "*"
type textarea "Click on Save as"
type textarea "*"
type textarea "Click on Save as"
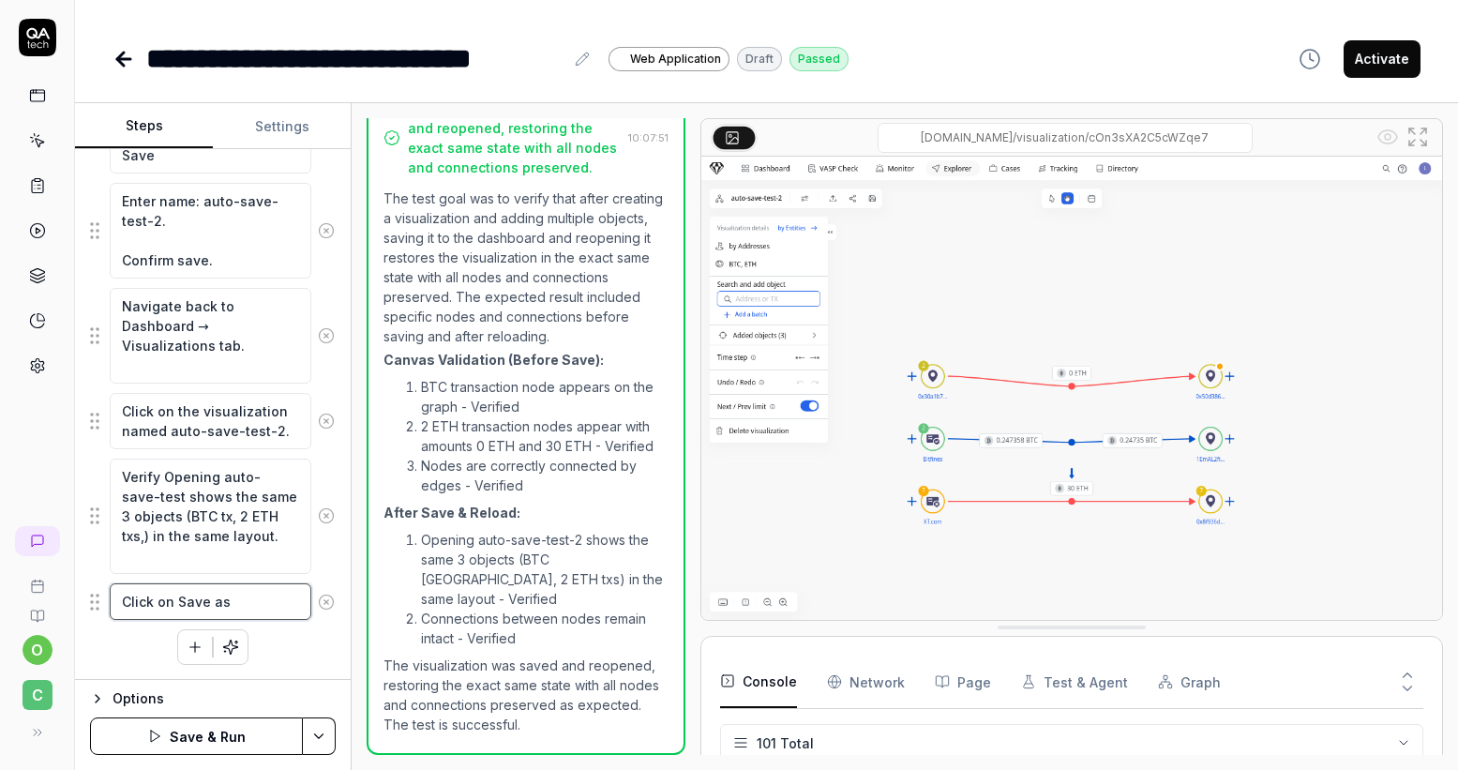
type textarea "*"
type textarea "Click on Save as b"
type textarea "*"
type textarea "Click on Save as bu"
type textarea "*"
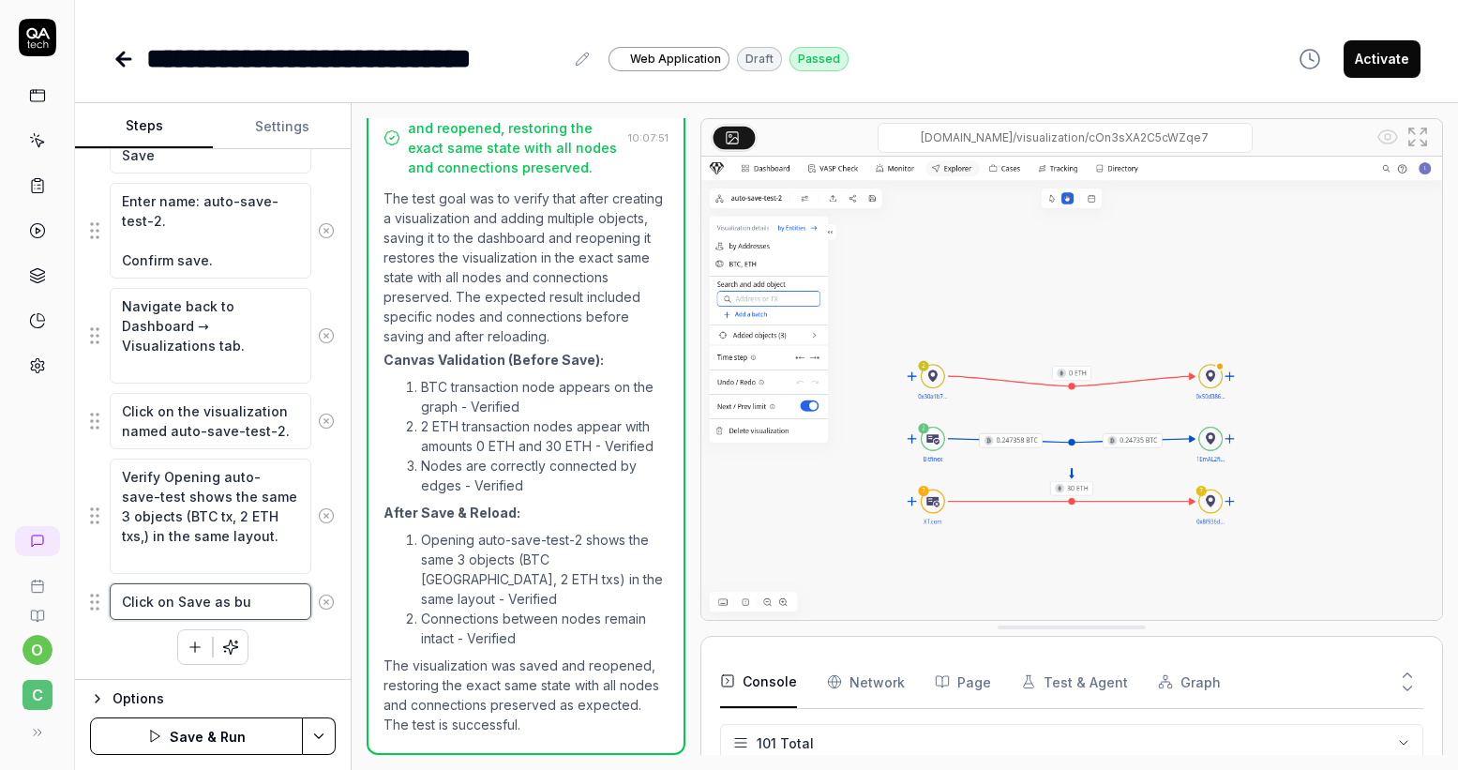
type textarea "Click on Save as but"
type textarea "*"
type textarea "Click on Save as butt"
type textarea "*"
type textarea "Click on Save as butto"
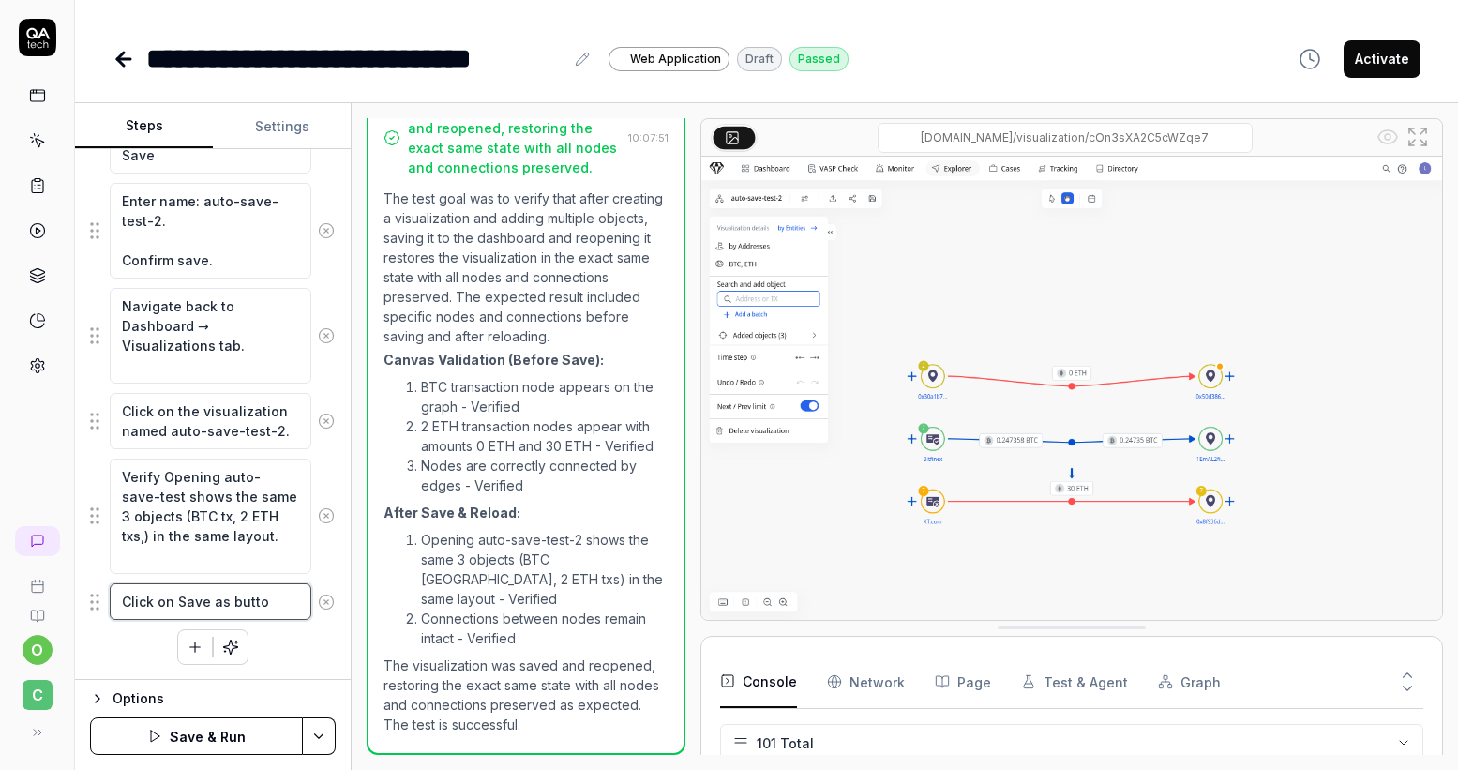
type textarea "*"
type textarea "Click on Save as button"
type textarea "*"
type textarea "Click on Save as button"
click at [191, 647] on icon "button" at bounding box center [195, 647] width 10 height 0
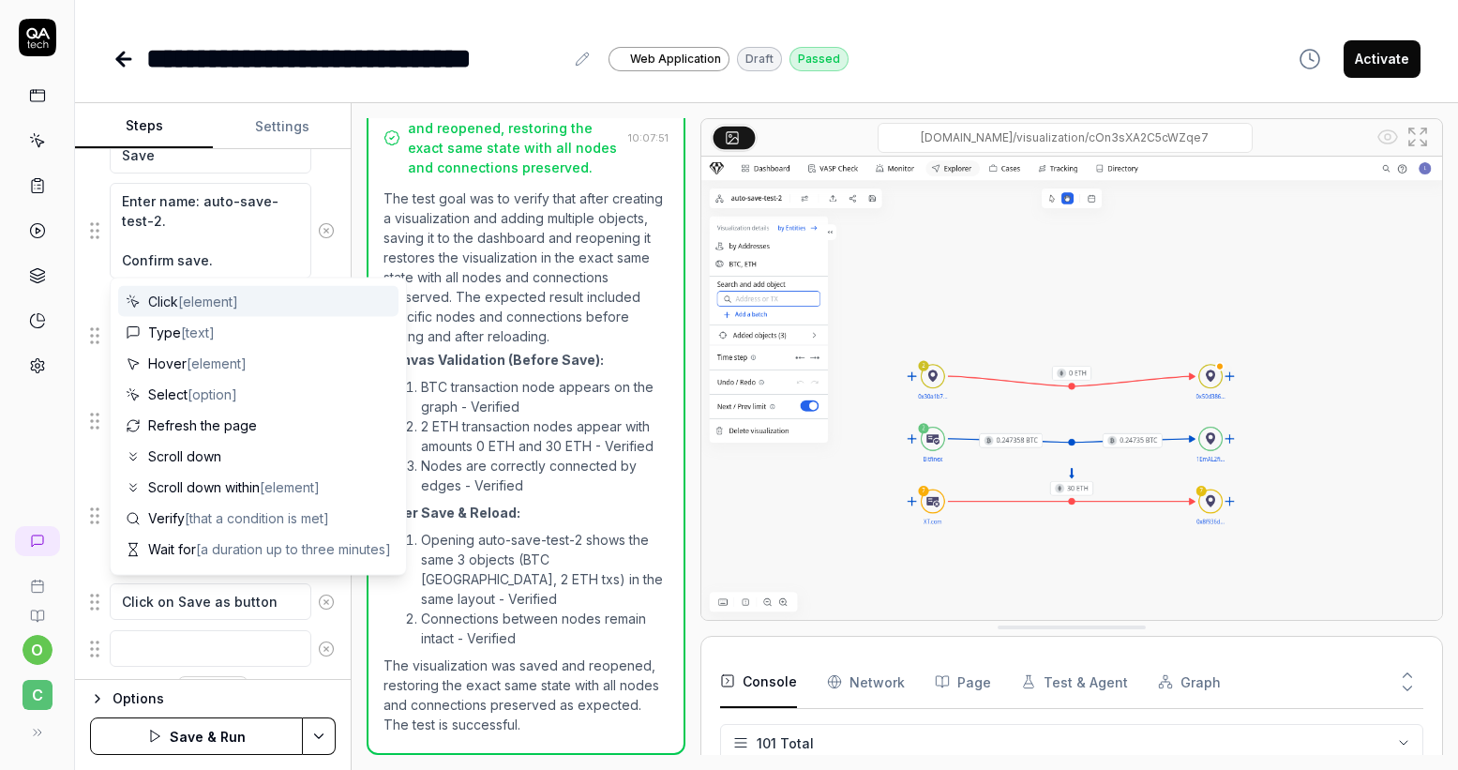
scroll to position [1935, 0]
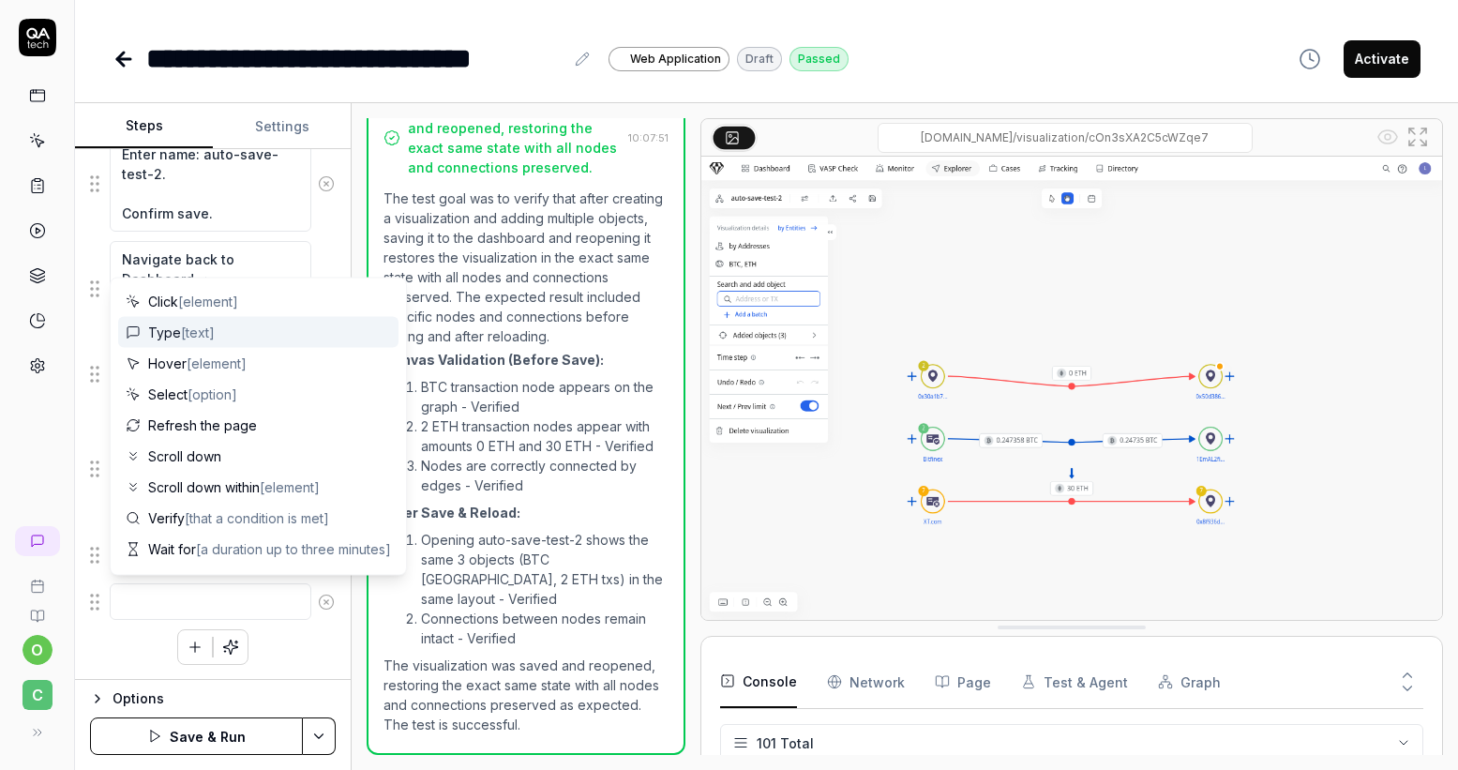
click at [159, 331] on span "Type [text]" at bounding box center [181, 333] width 67 height 20
type textarea "*"
type textarea "Type"
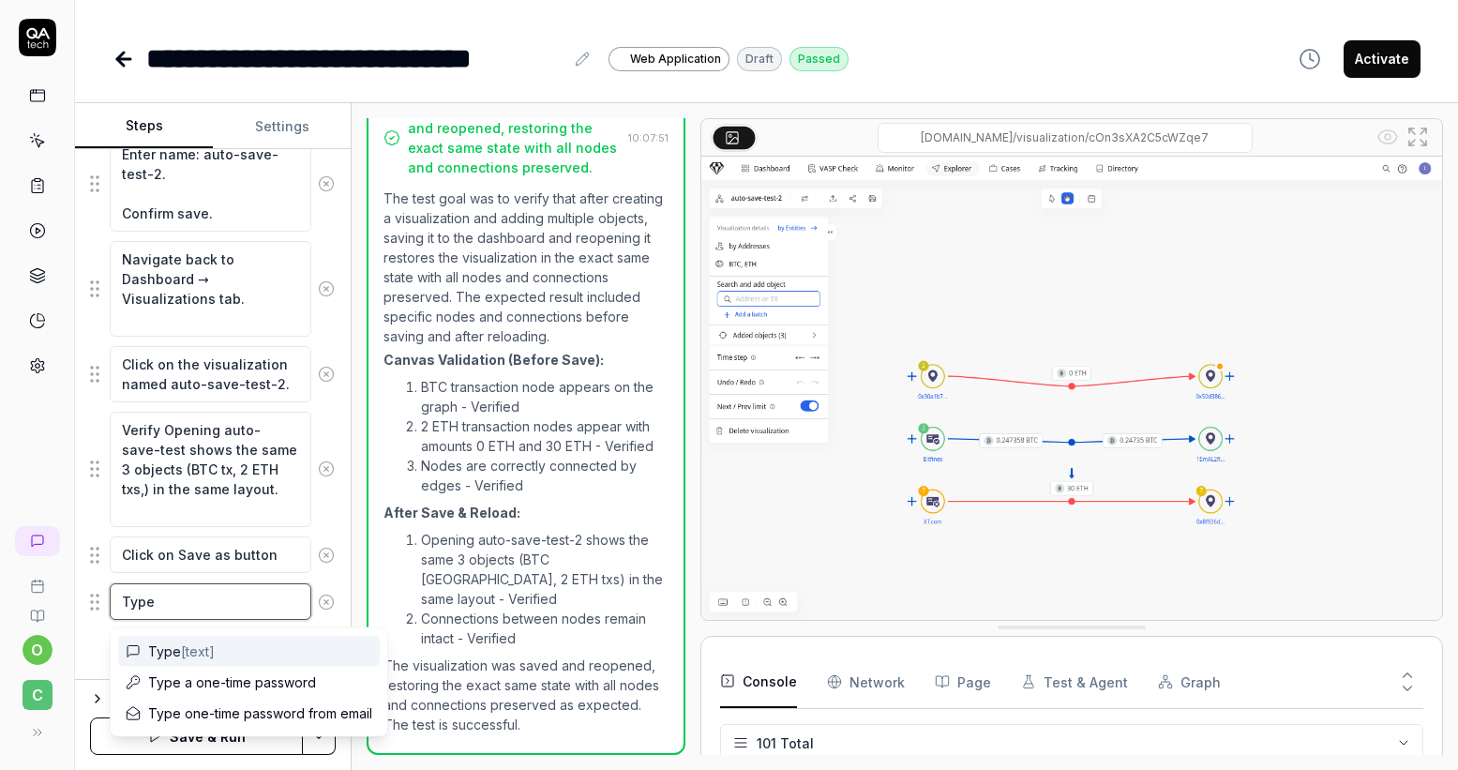
type textarea "*"
type textarea "Type E"
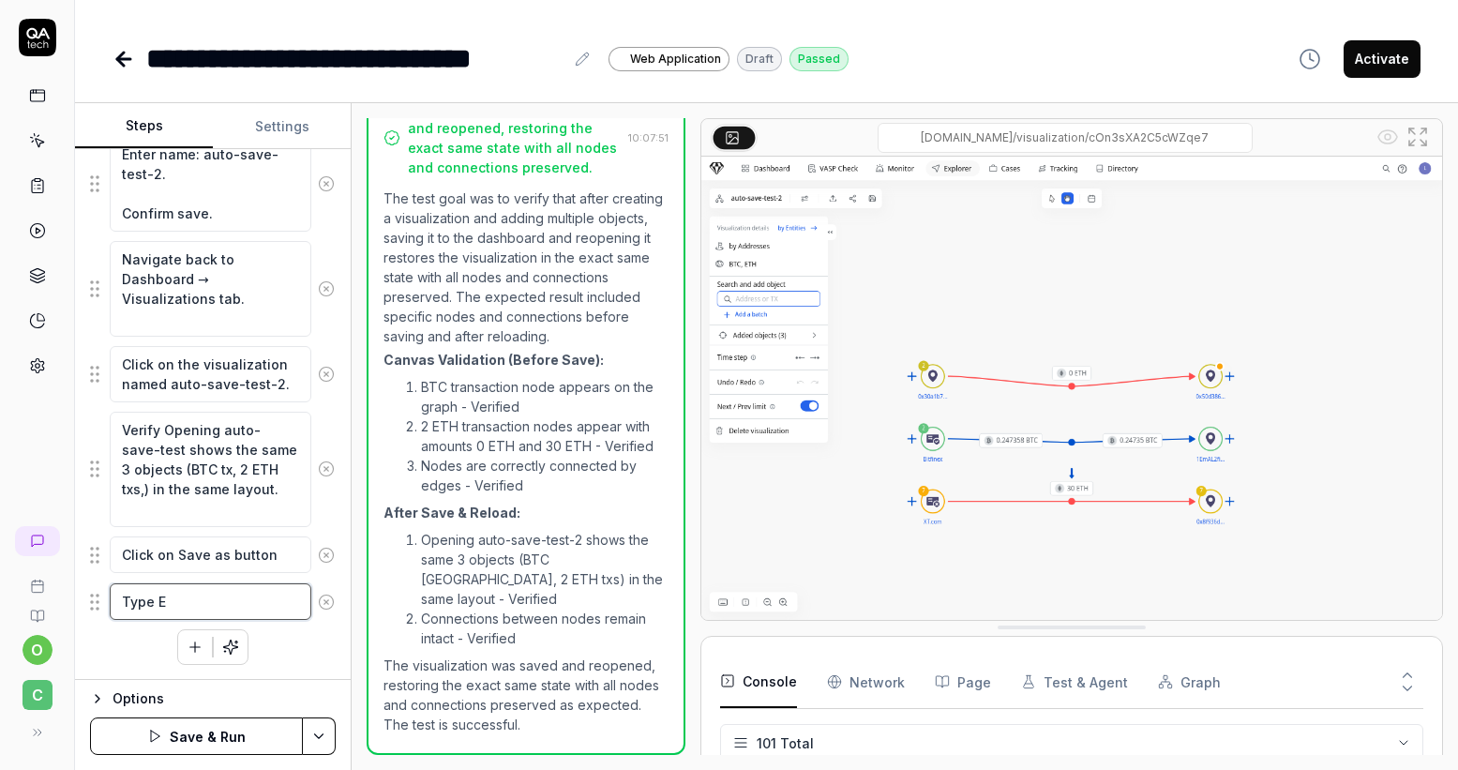
type textarea "*"
type textarea "Type En"
type textarea "*"
type textarea "Type Ent"
type textarea "*"
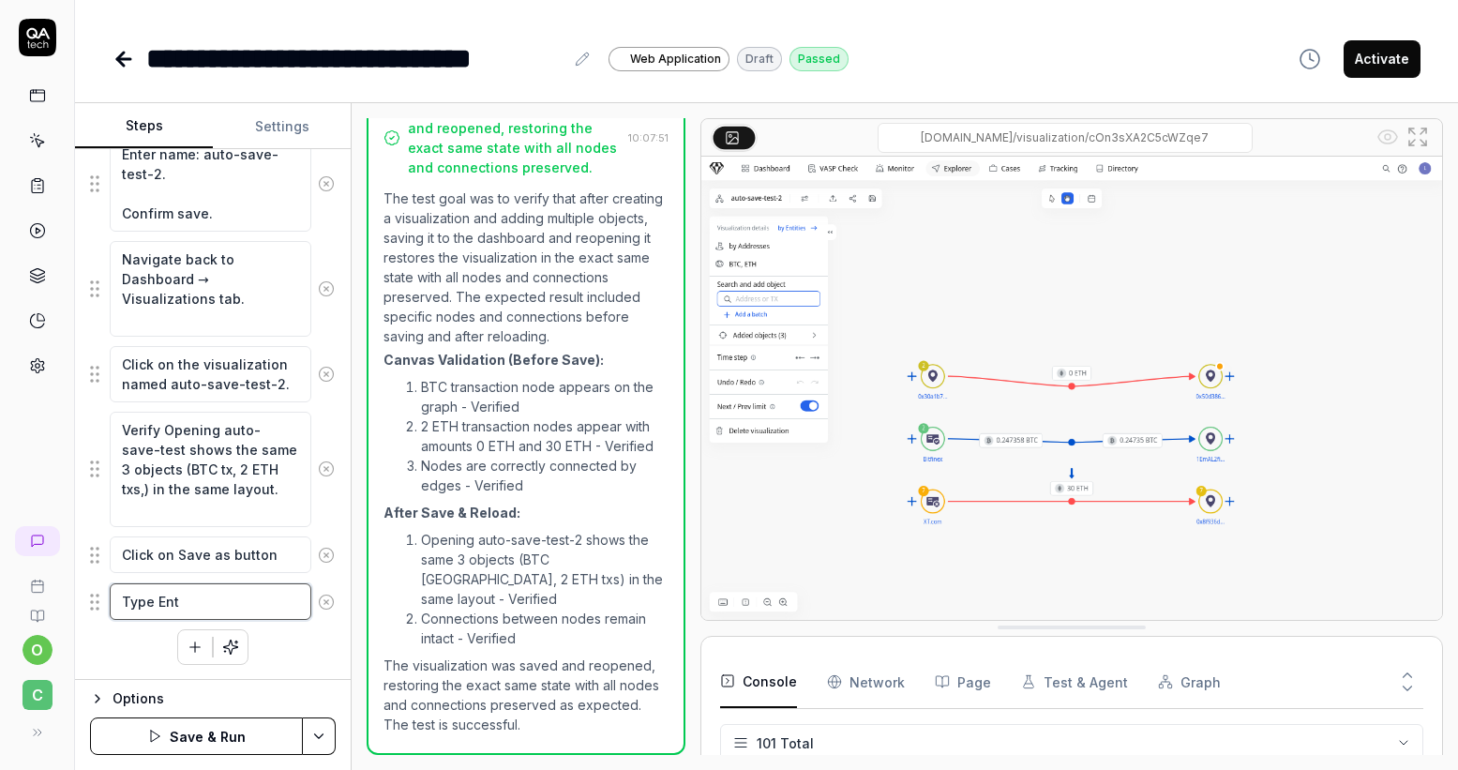
type textarea "Type Ente"
type textarea "*"
type textarea "Type Enter"
type textarea "*"
type textarea "Type Enter"
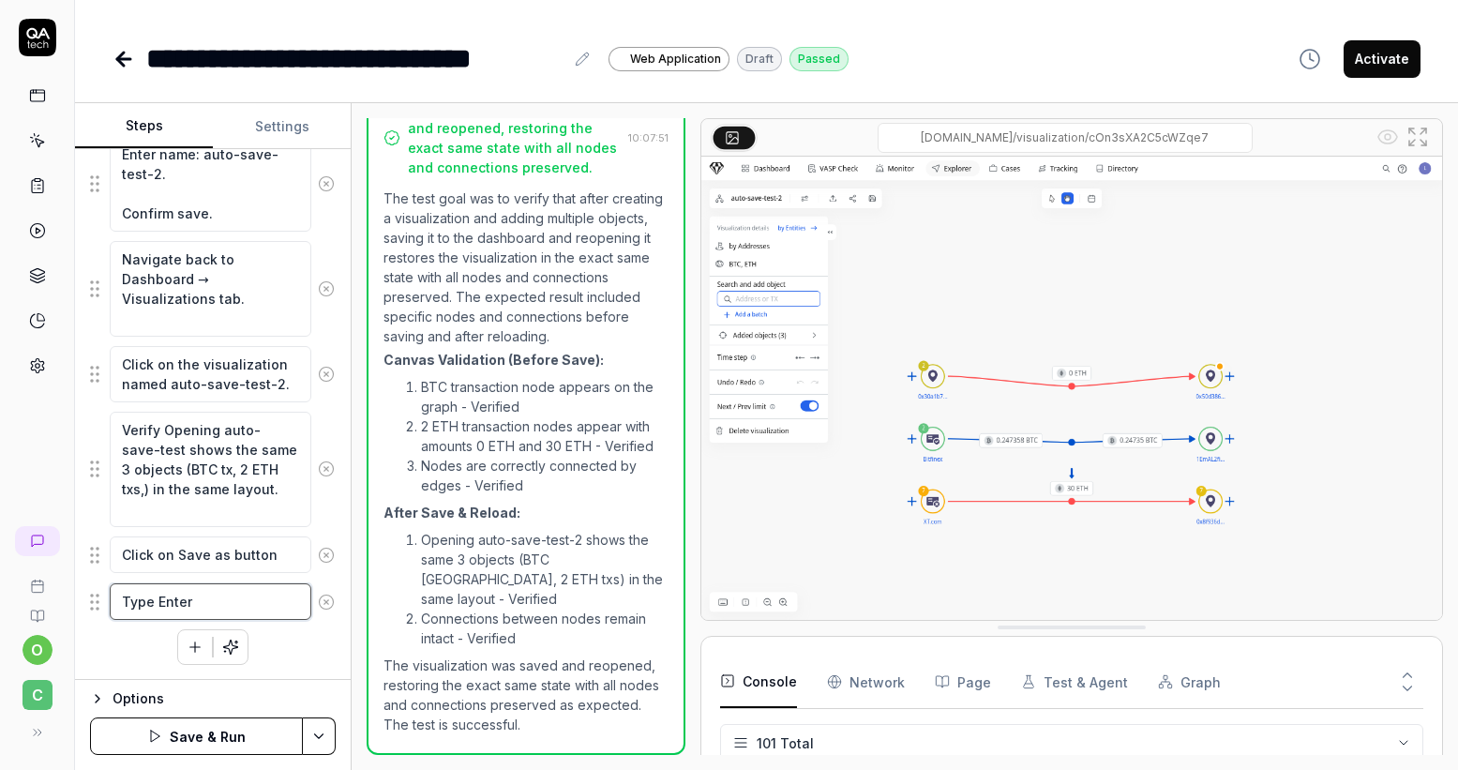
type textarea "*"
type textarea "Type Enter n"
type textarea "*"
type textarea "Type Enter ne"
type textarea "*"
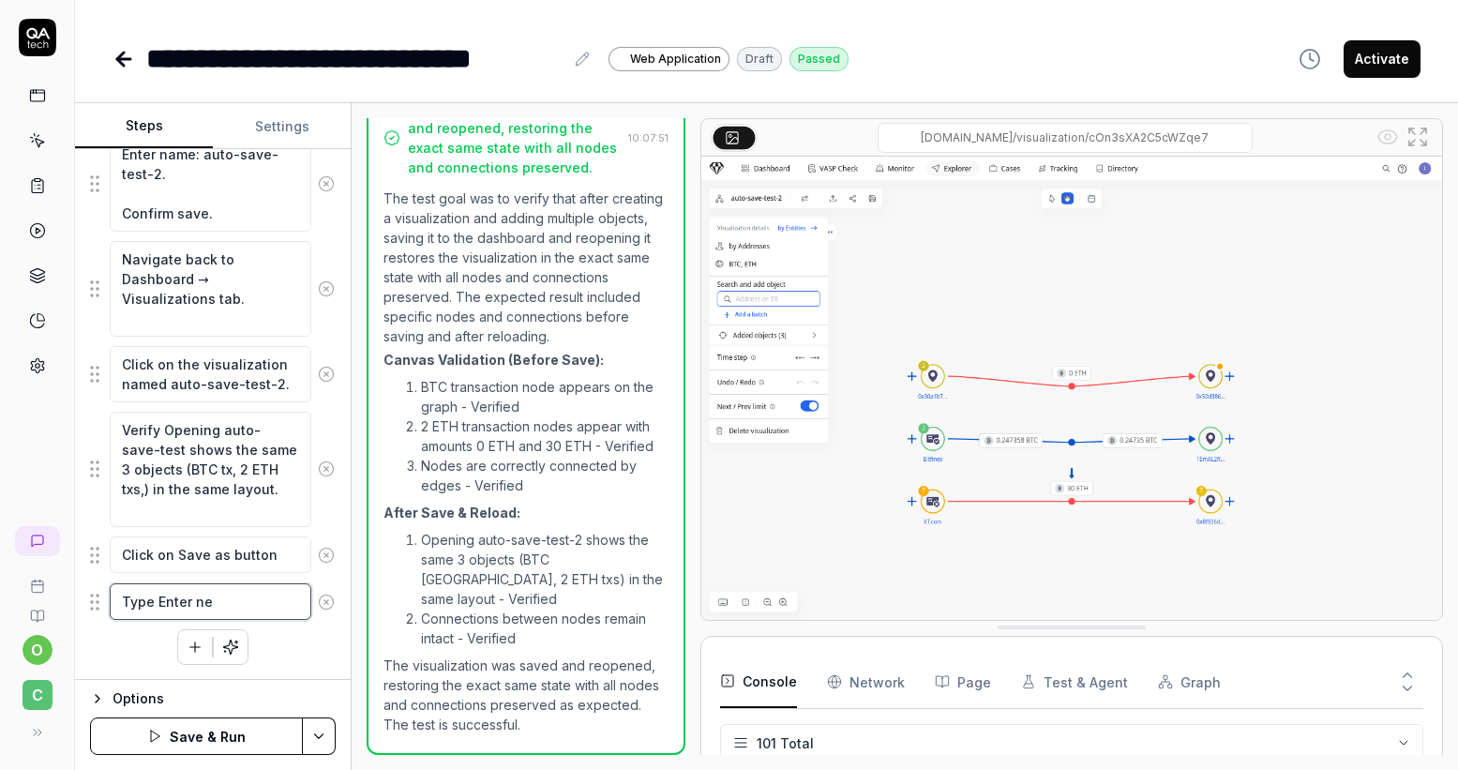
type textarea "Type Enter new"
type textarea "*"
type textarea "Type Enter new"
type textarea "*"
type textarea "Type Enter new n"
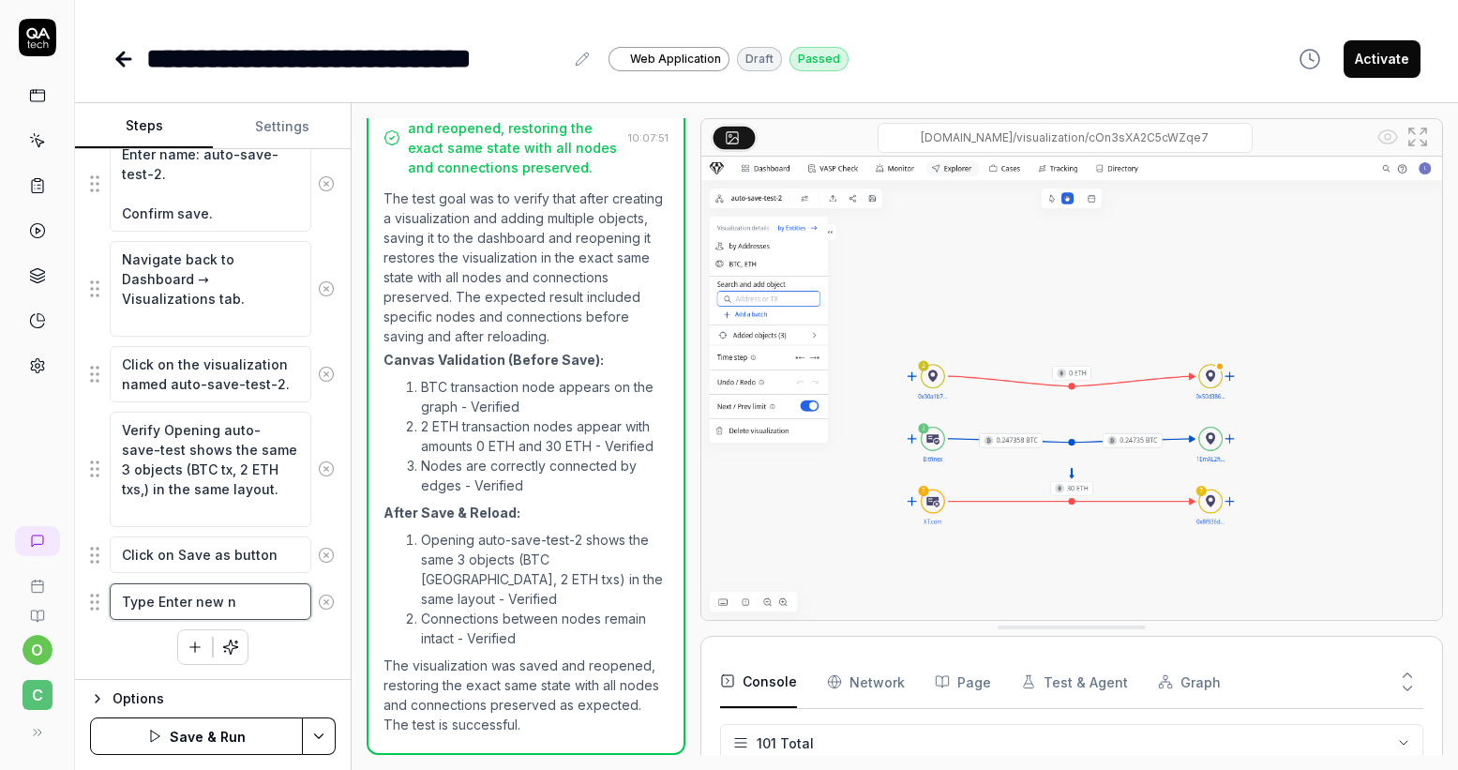
type textarea "*"
type textarea "Type Enter new na"
type textarea "*"
type textarea "Type Enter new nam"
type textarea "*"
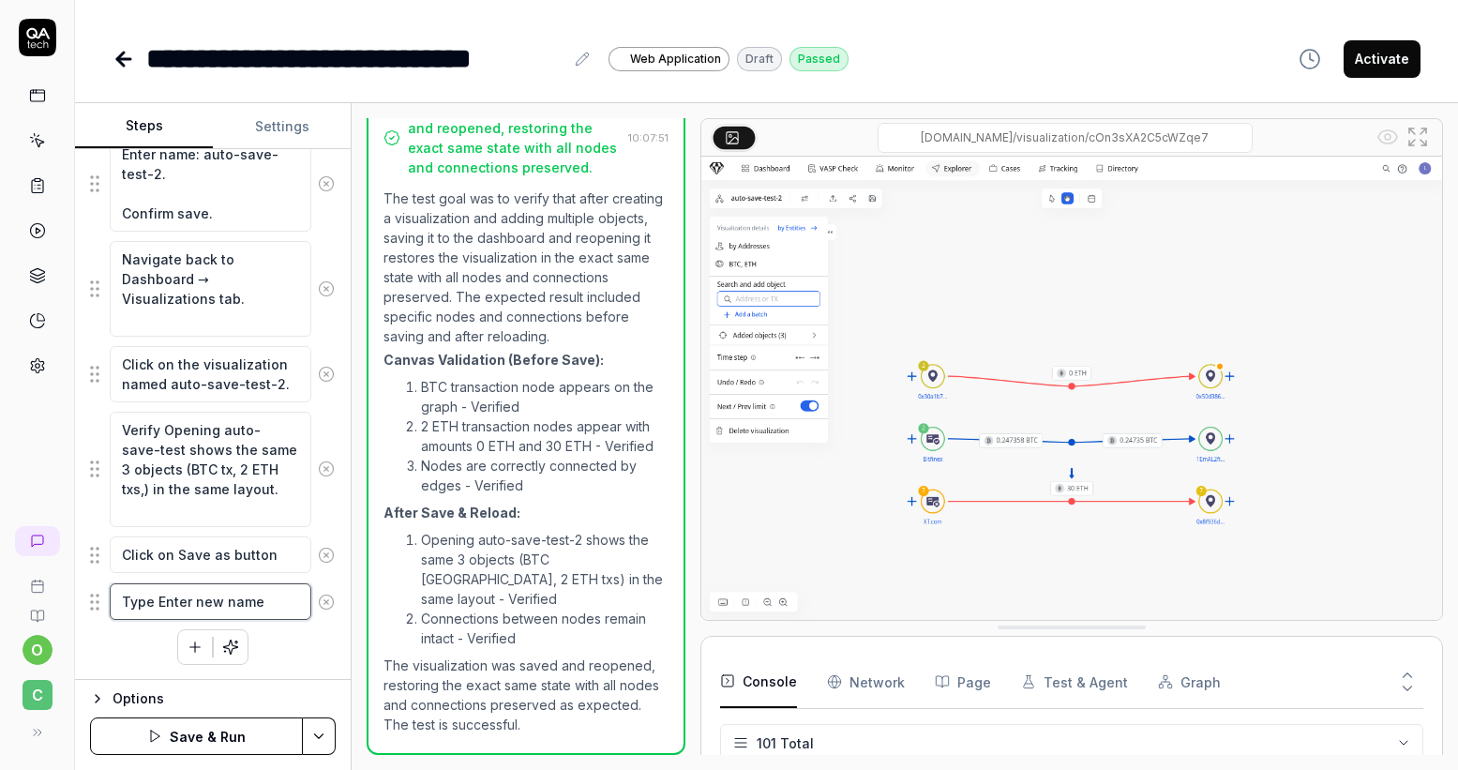
type textarea "Type Enter new name"
type textarea "*"
type textarea "Type Enter new name '"
type textarea "*"
type textarea "Type Enter new name '"
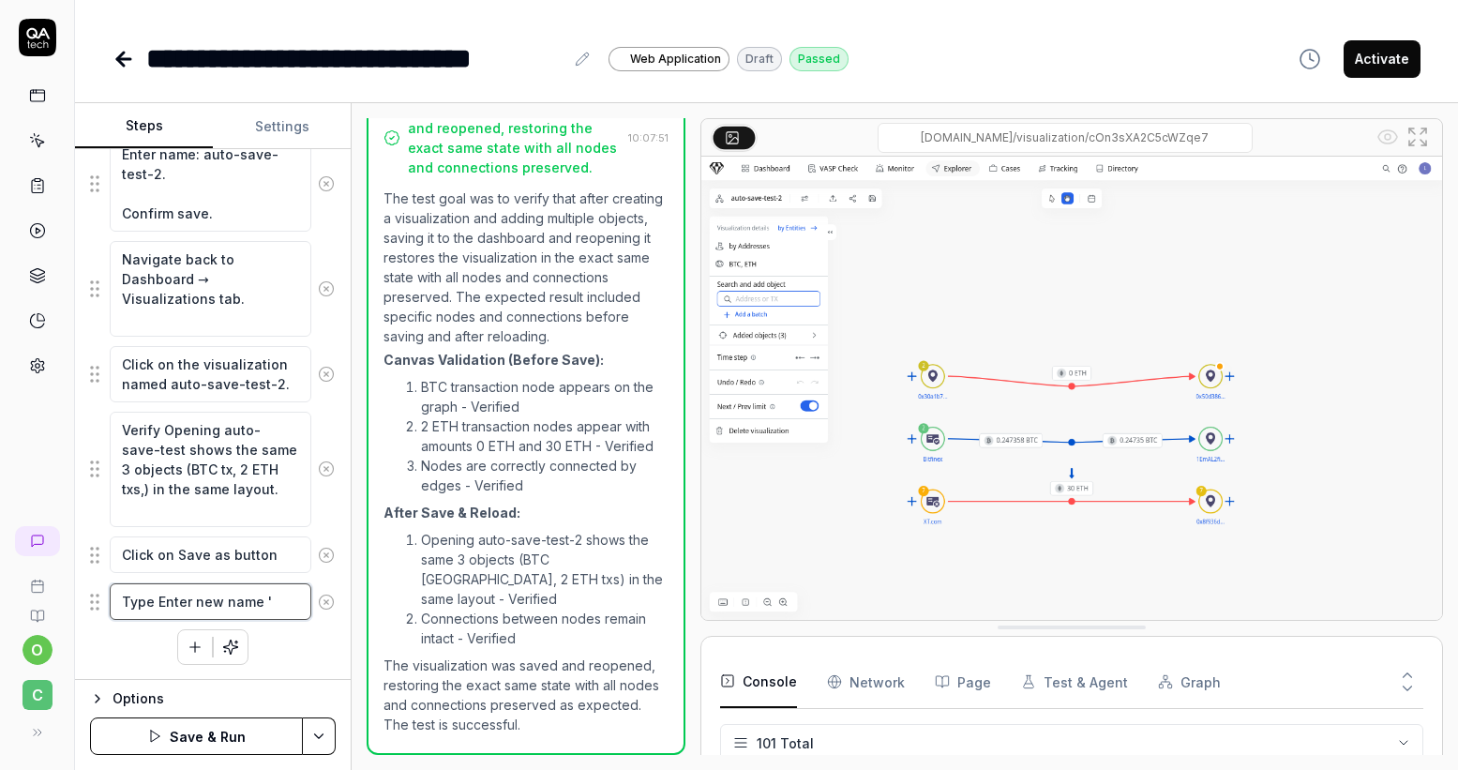
type textarea "*"
type textarea "Type Enter new name ' NA"
type textarea "*"
type textarea "Type Enter new name ' NAm"
type textarea "*"
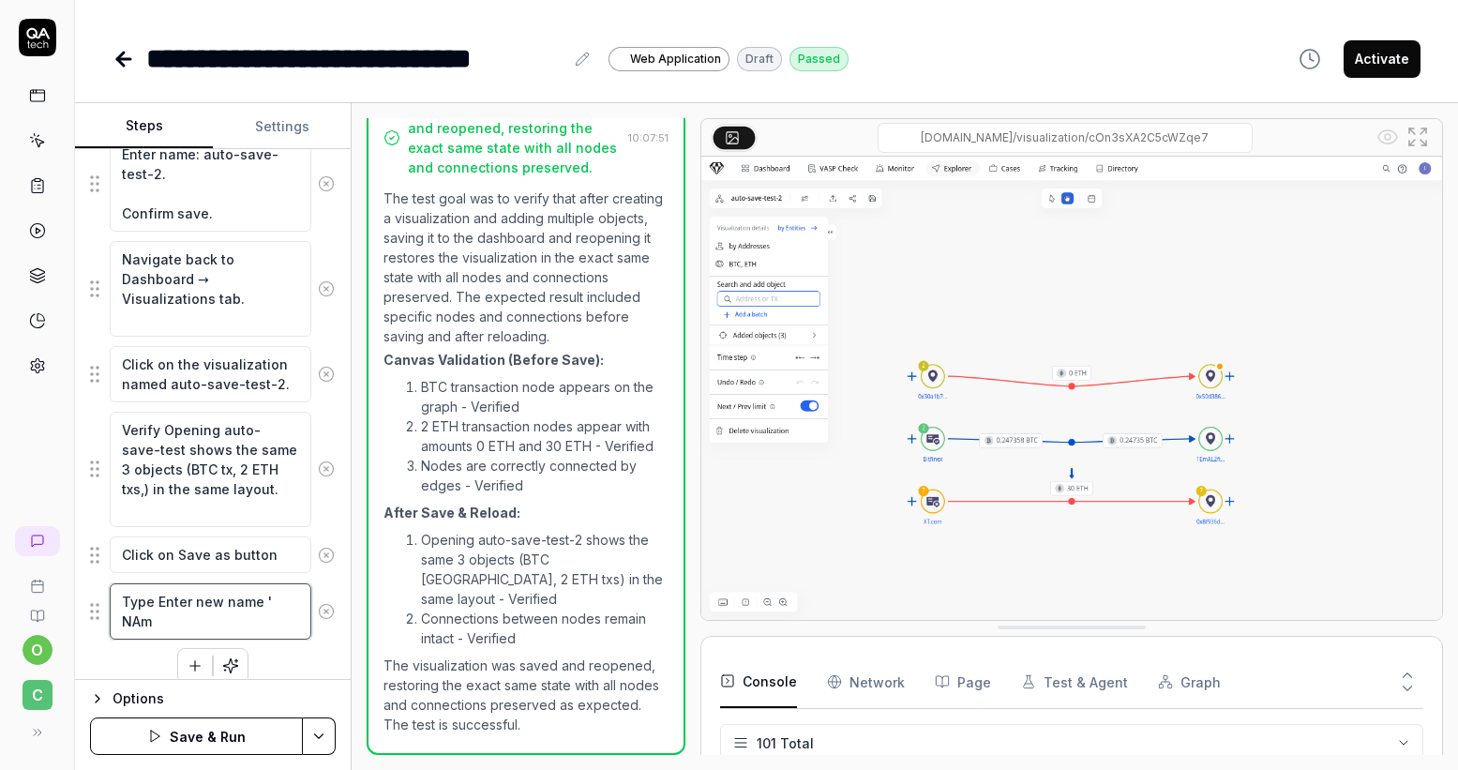
type textarea "Type Enter new name ' NAme"
type textarea "*"
type textarea "Type Enter new name ' NAme"
type textarea "*"
type textarea "Type Enter new name ' NAme"
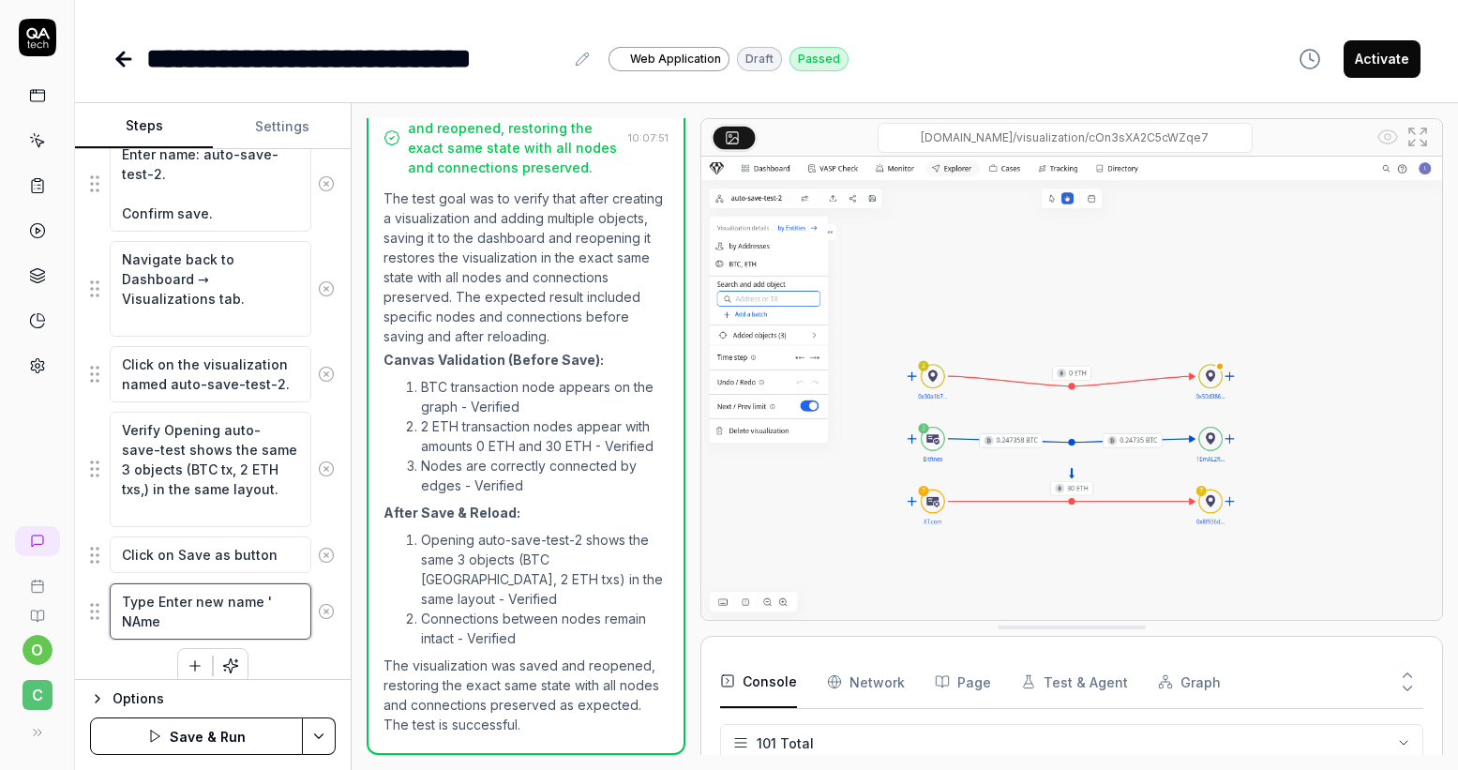
type textarea "*"
type textarea "Type Enter new name ' NAm"
type textarea "*"
type textarea "Type Enter new name ' NA"
type textarea "*"
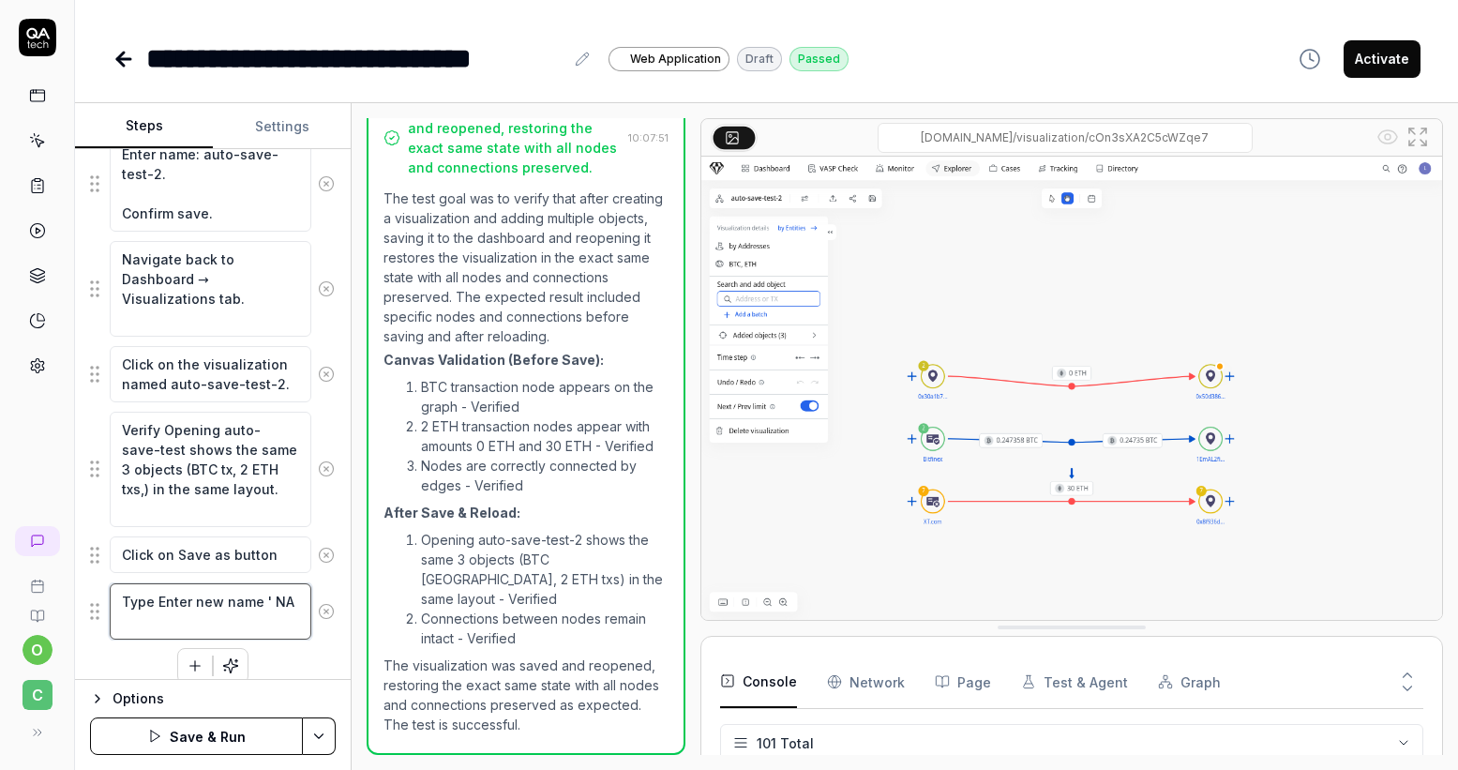
type textarea "Type Enter new name ' N"
type textarea "*"
type textarea "Type Enter new name ' Na"
type textarea "*"
type textarea "Type Enter new name ' Nam"
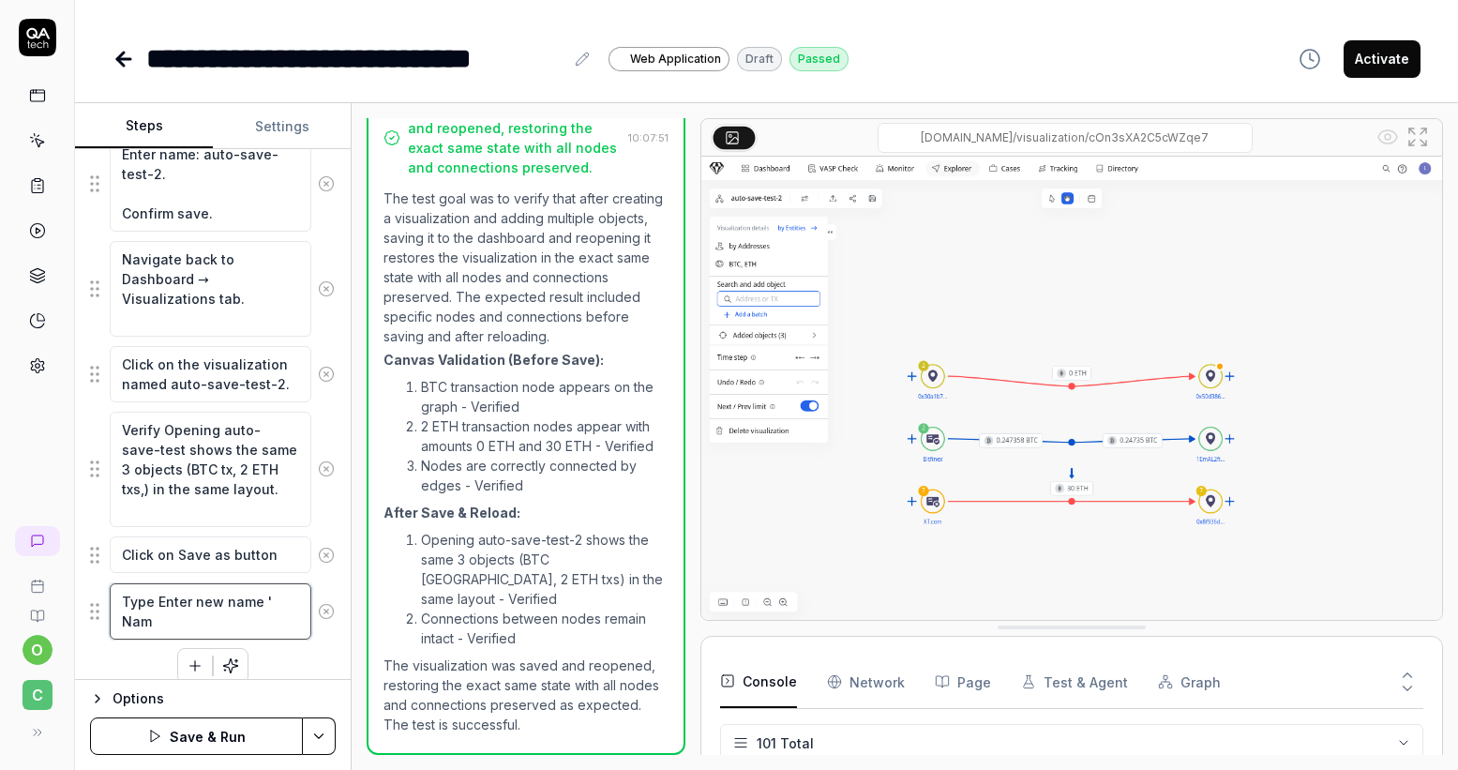
type textarea "*"
type textarea "Type Enter new name ' Name"
type textarea "*"
type textarea "Type Enter new name ' Name"
type textarea "*"
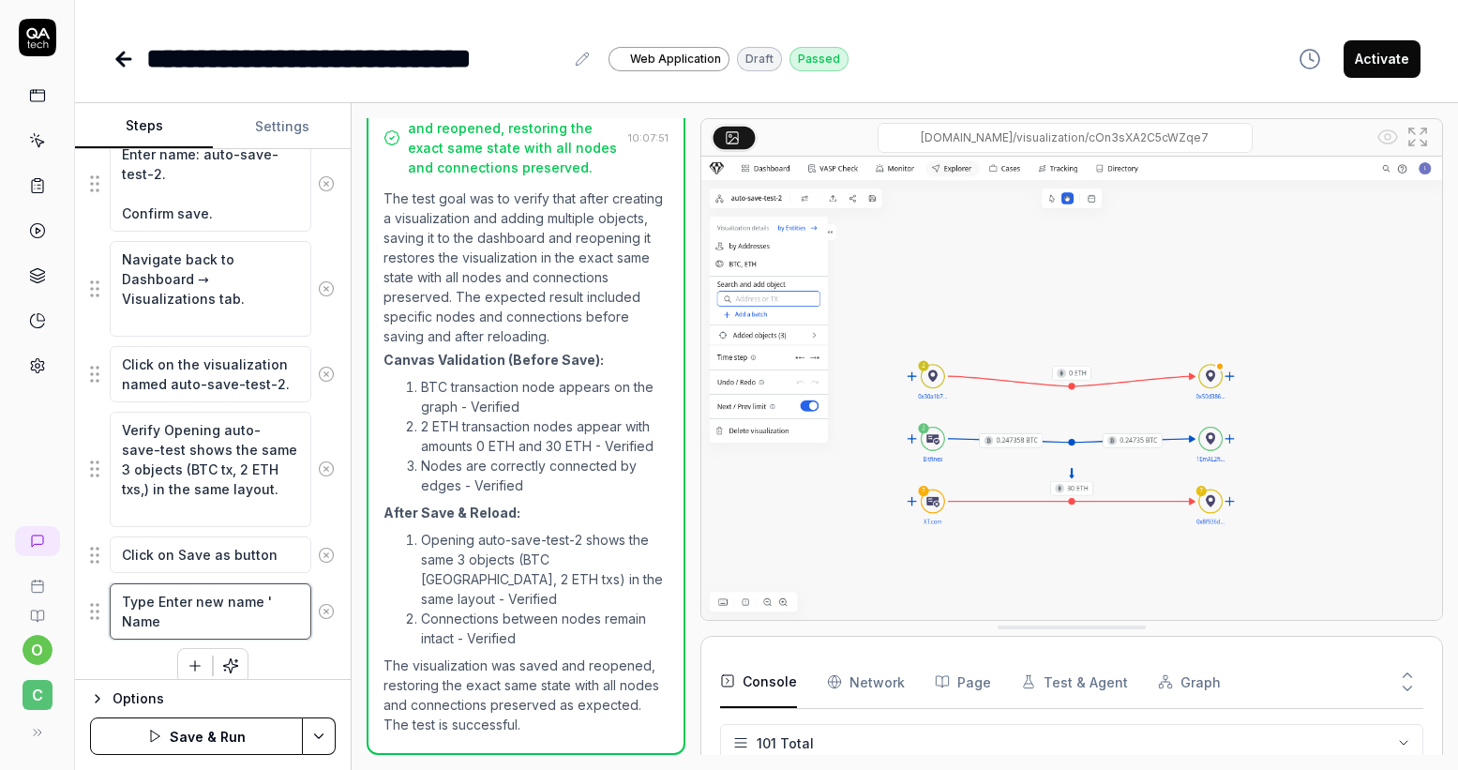
type textarea "Type Enter new name ' Name s"
type textarea "*"
type textarea "Type Enter new name ' Name se"
type textarea "*"
type textarea "Type Enter new name ' Name sec"
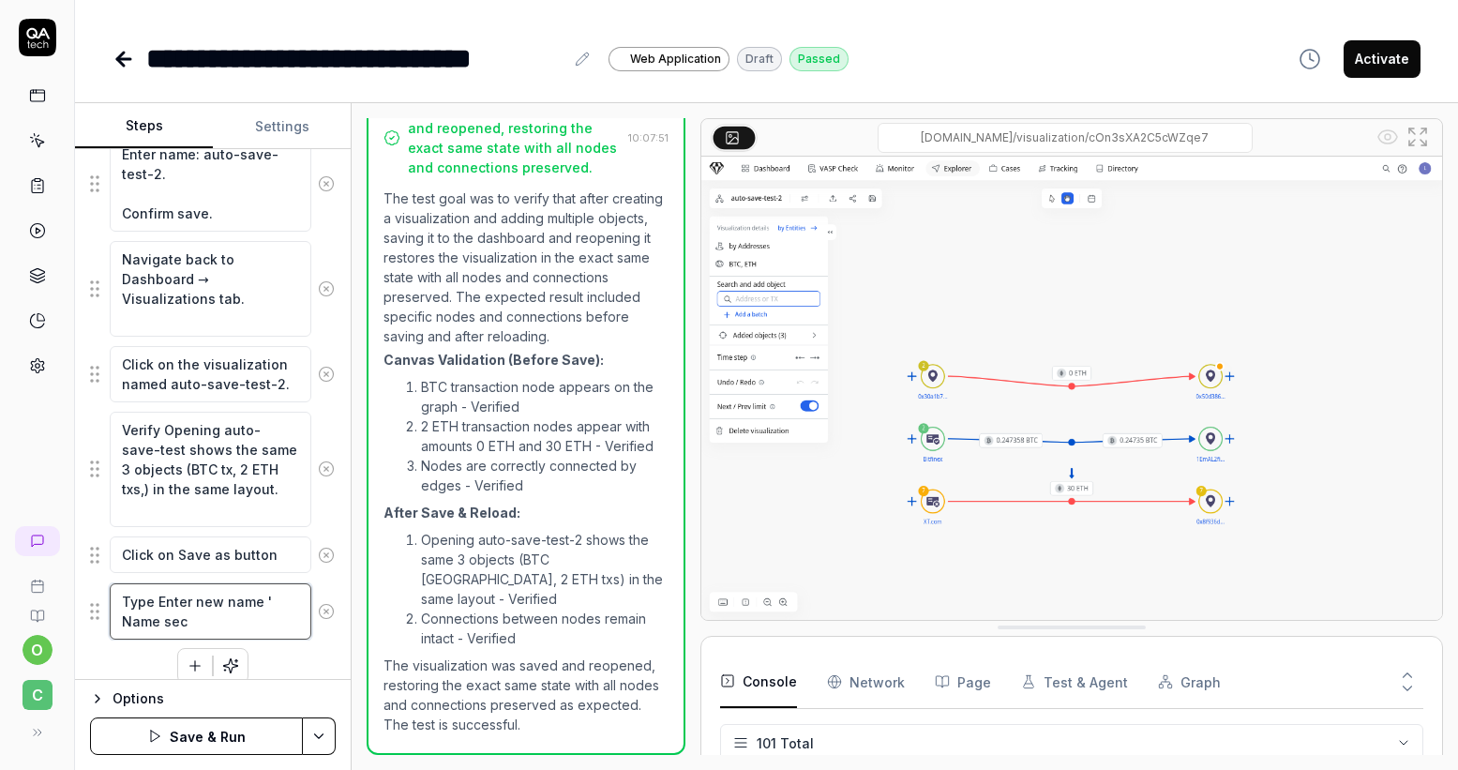
type textarea "*"
type textarea "Type Enter new name ' Name seco"
type textarea "*"
type textarea "Type Enter new name ' Name secon"
type textarea "*"
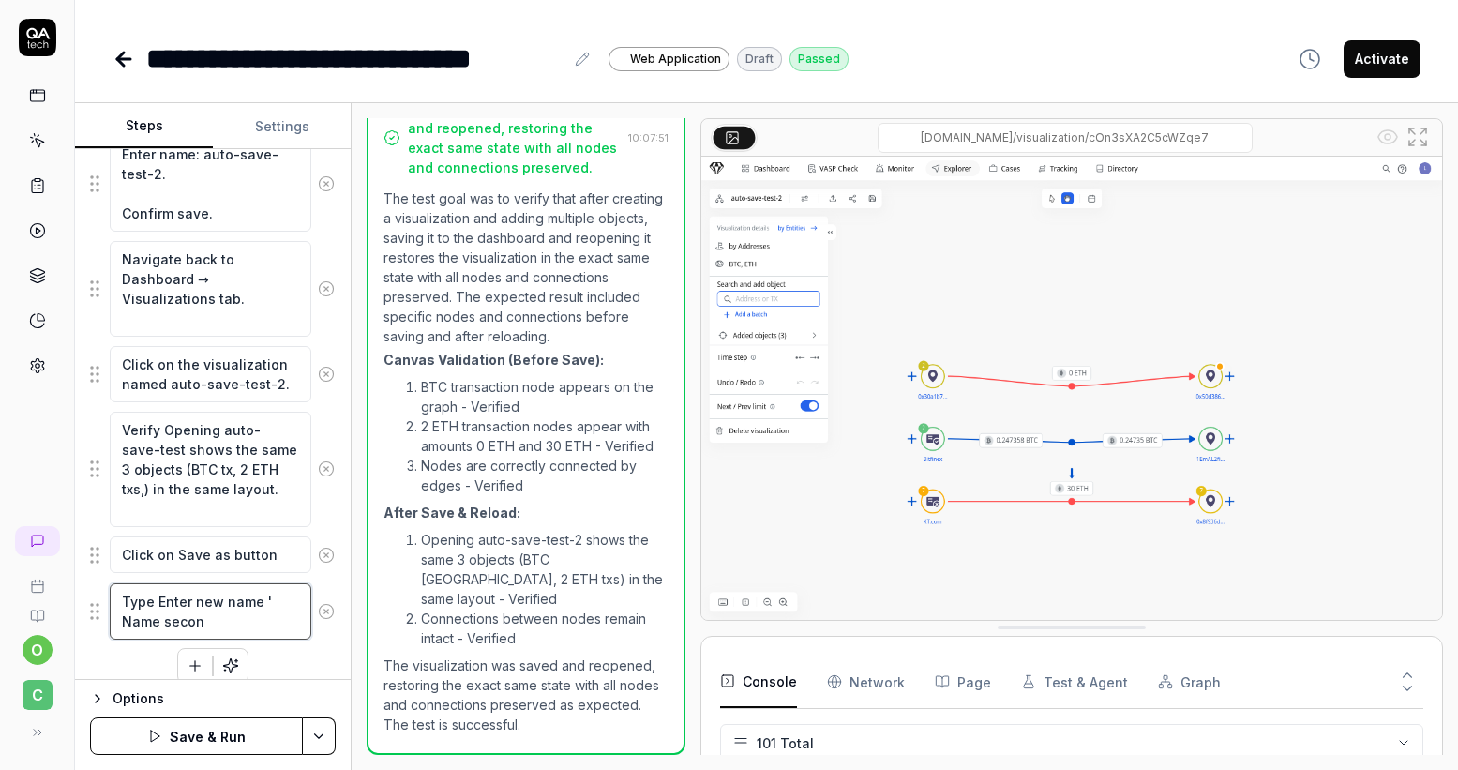
type textarea "Type Enter new name ' Name second"
type textarea "*"
type textarea "Type Enter new name ' Name second'"
type textarea "*"
type textarea "Type Enter new name ' Name second'"
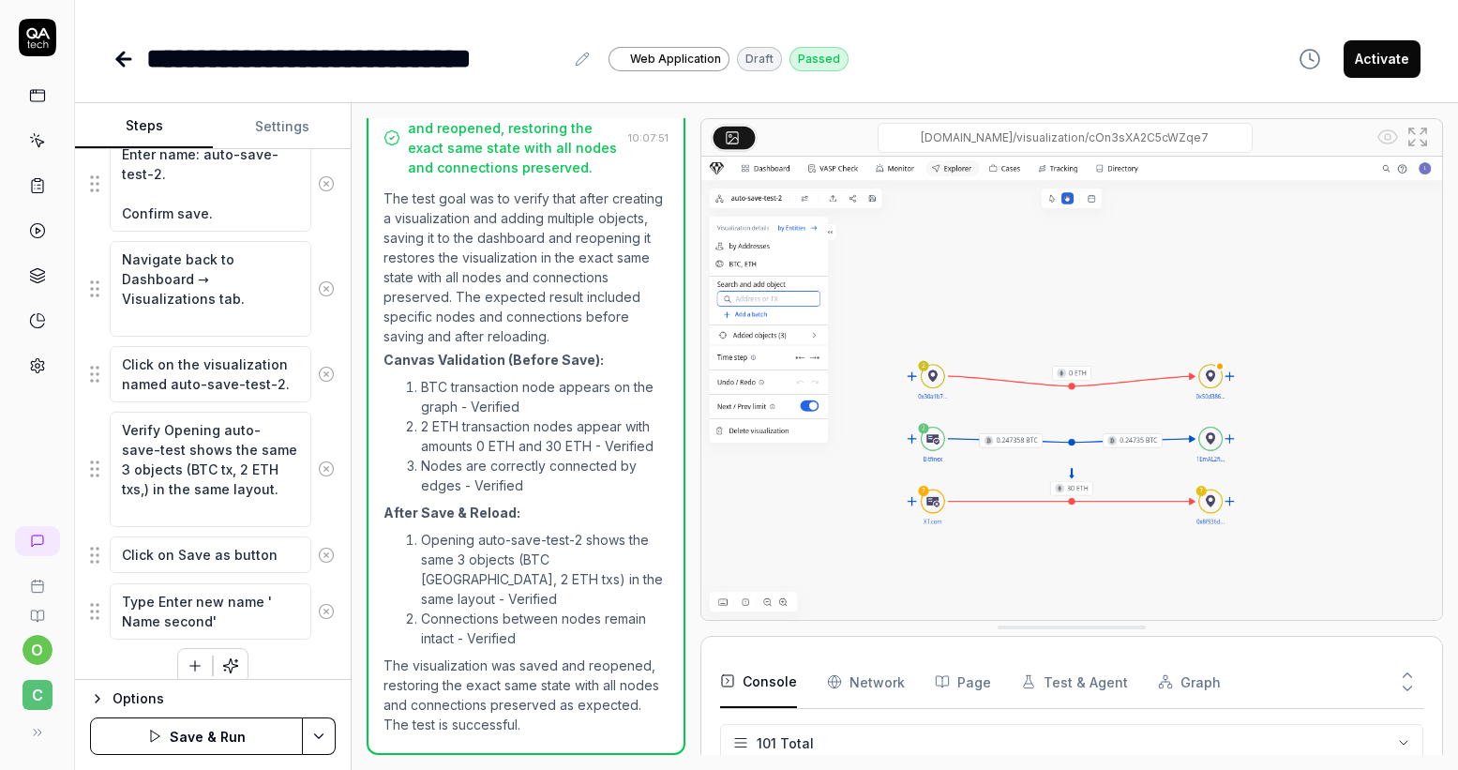
click at [203, 736] on button "Save & Run" at bounding box center [196, 736] width 213 height 38
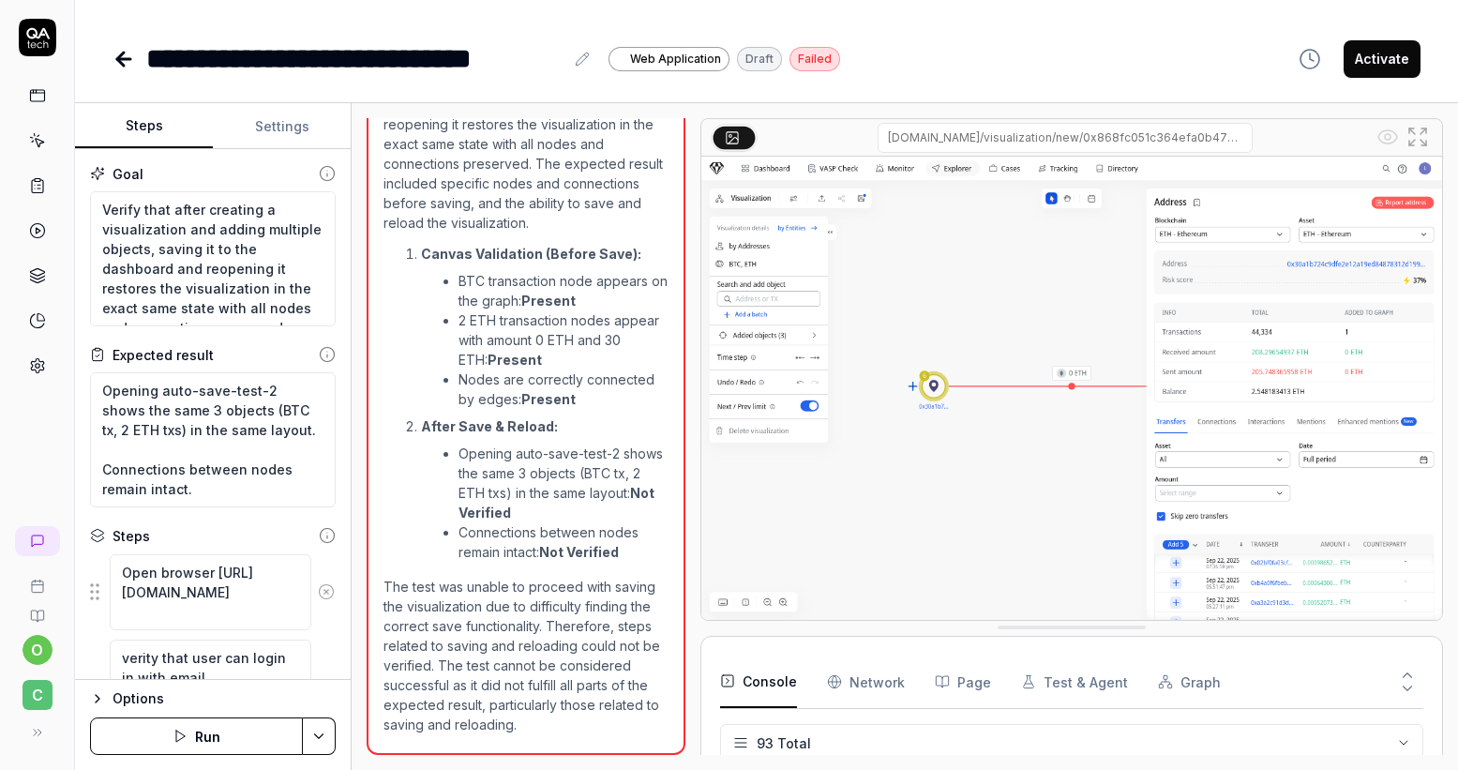
click at [43, 41] on icon at bounding box center [45, 44] width 5 height 8
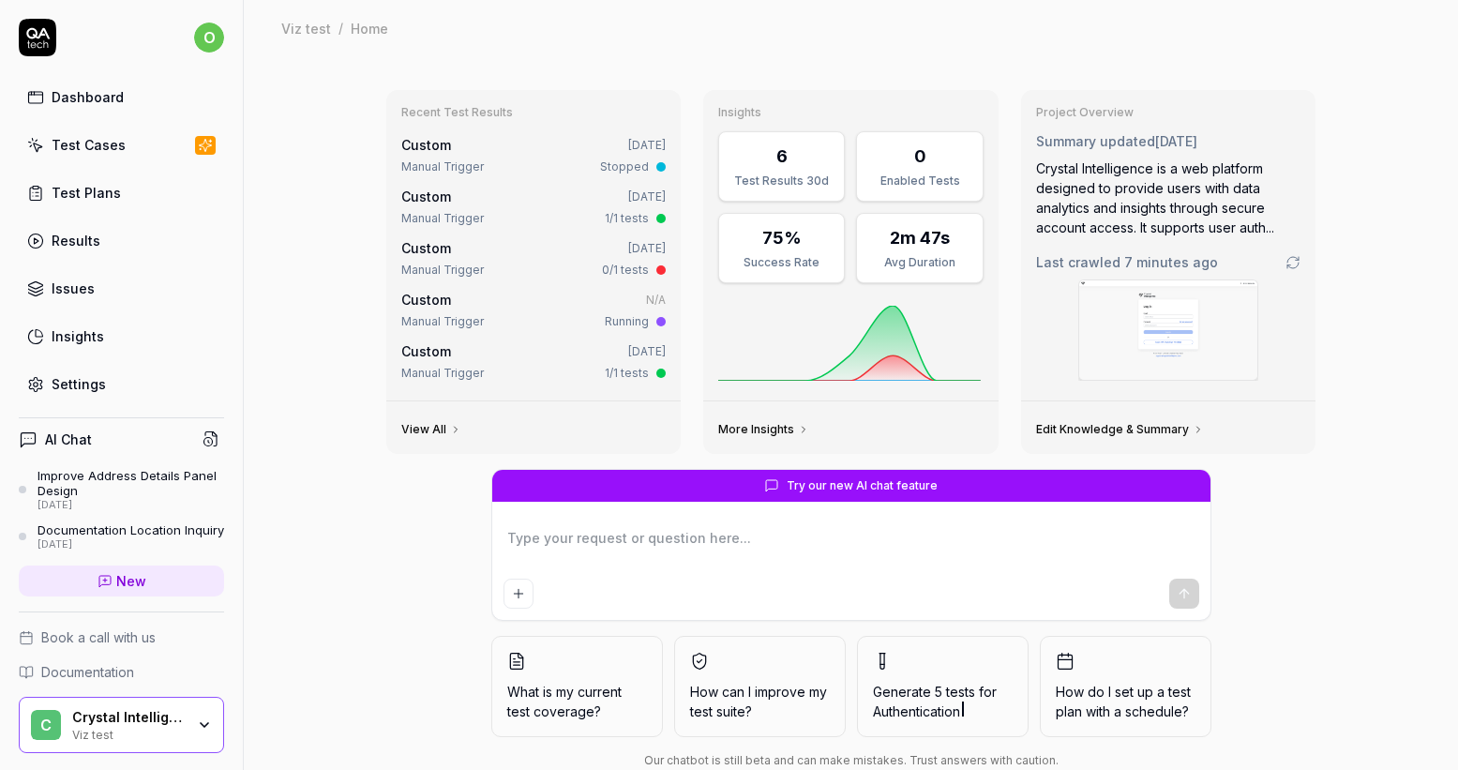
click at [92, 154] on div "Test Cases" at bounding box center [89, 145] width 74 height 20
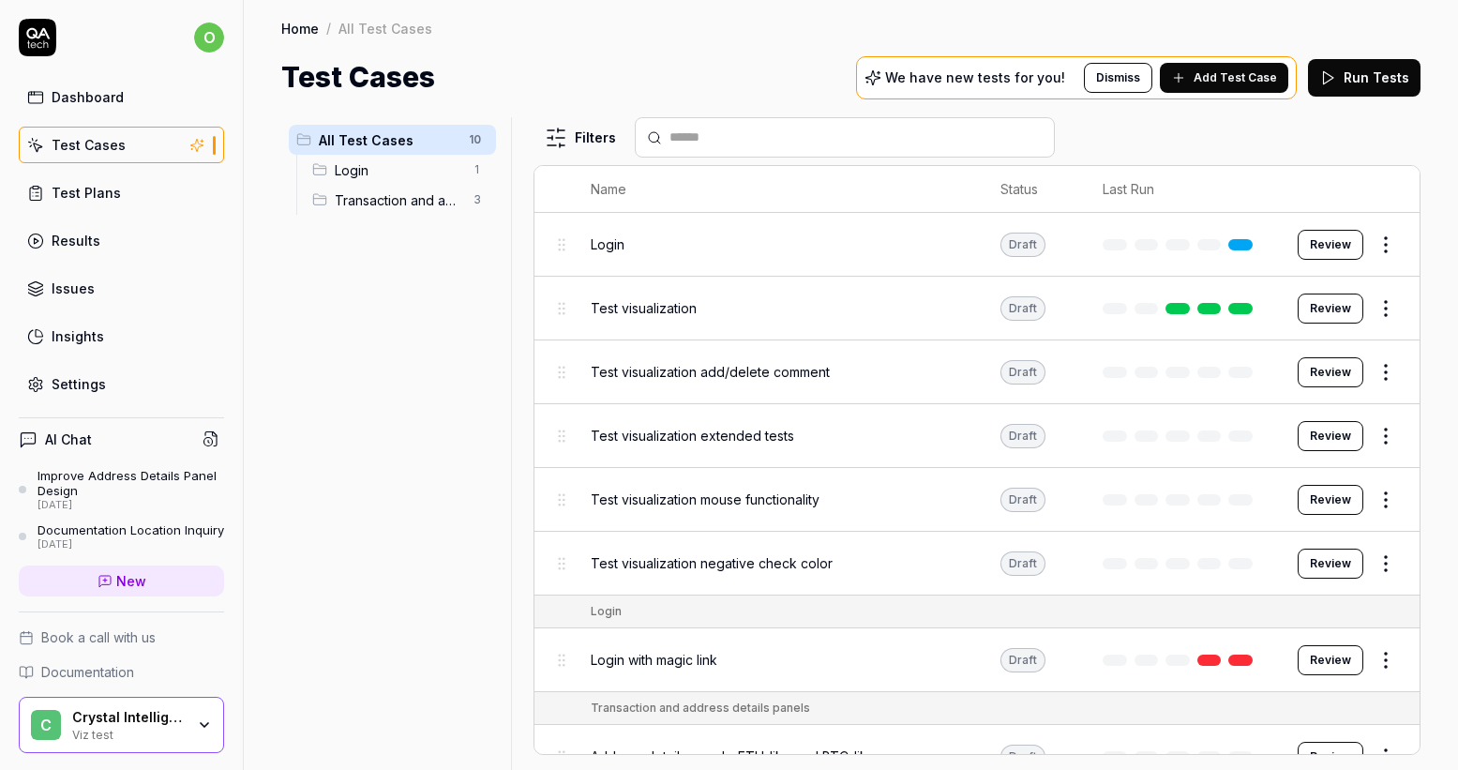
click at [699, 260] on div "Login" at bounding box center [777, 244] width 372 height 40
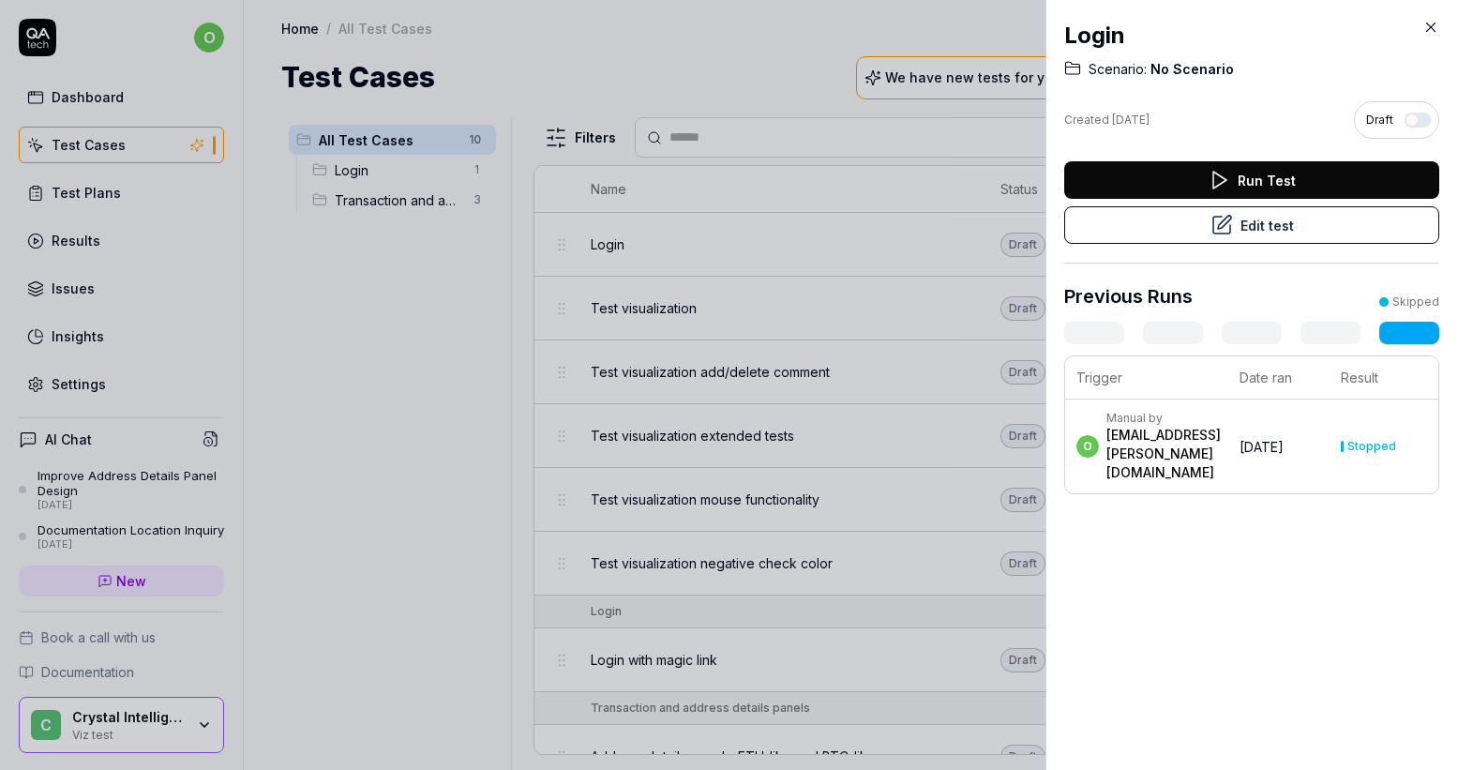
click at [1188, 229] on button "Edit test" at bounding box center [1252, 225] width 375 height 38
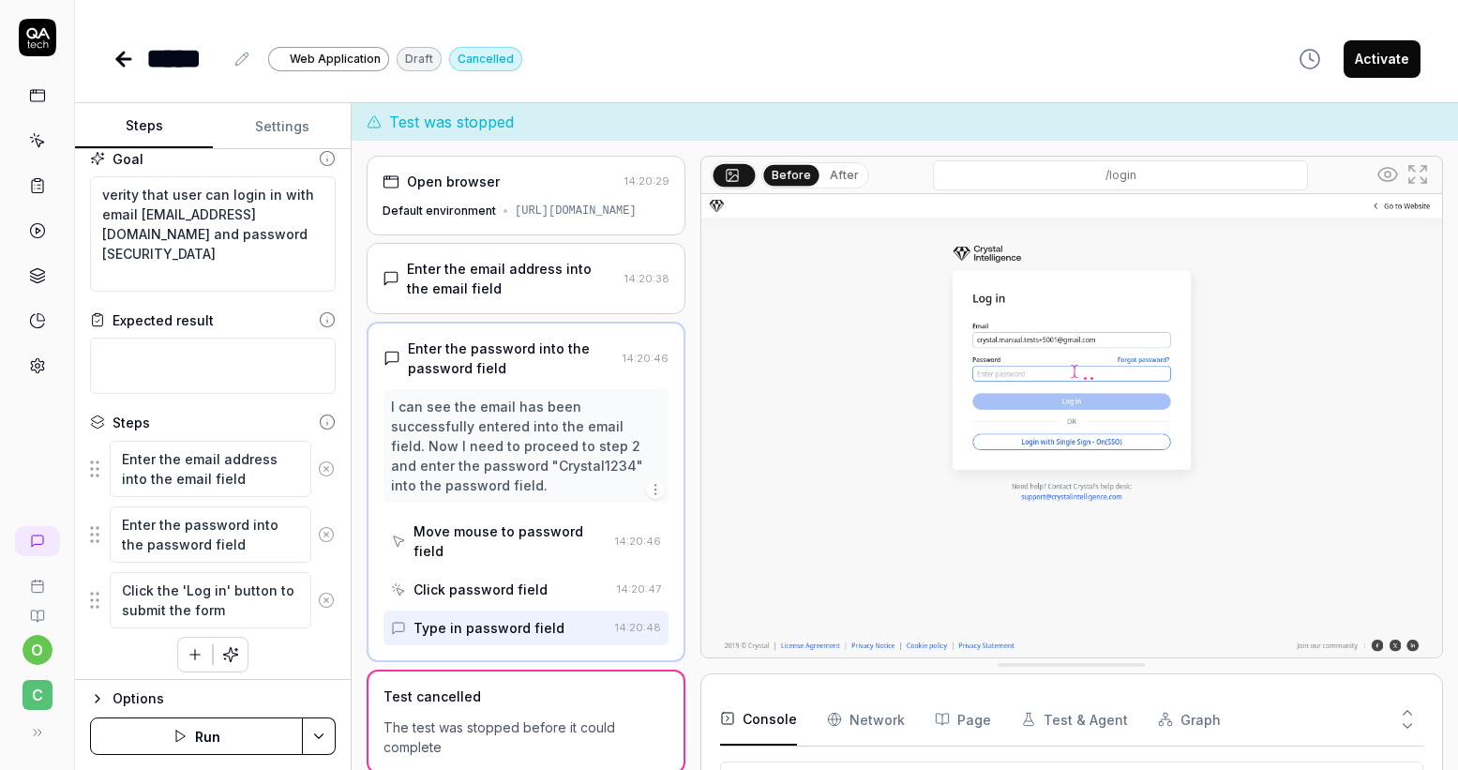
scroll to position [23, 0]
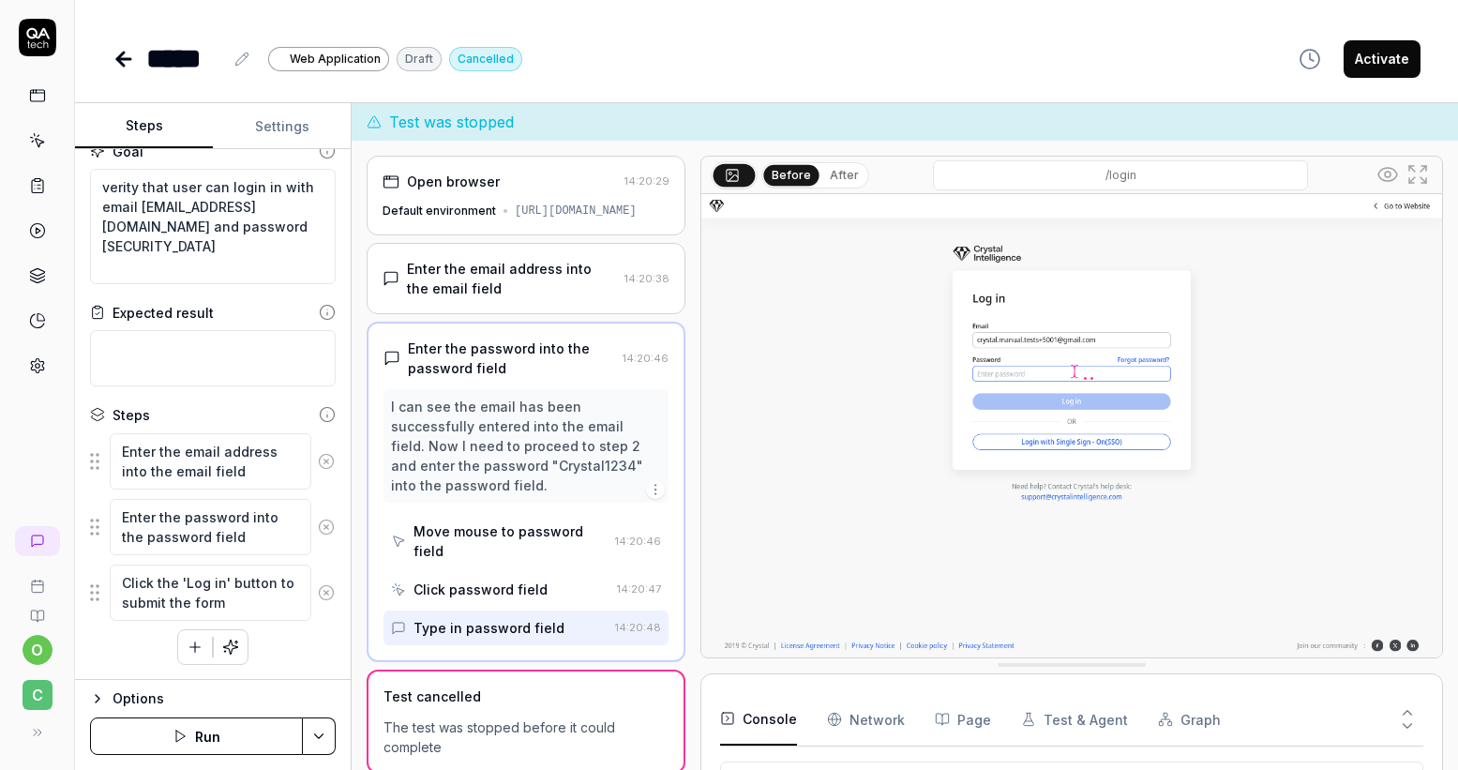
click at [124, 55] on icon at bounding box center [124, 59] width 23 height 23
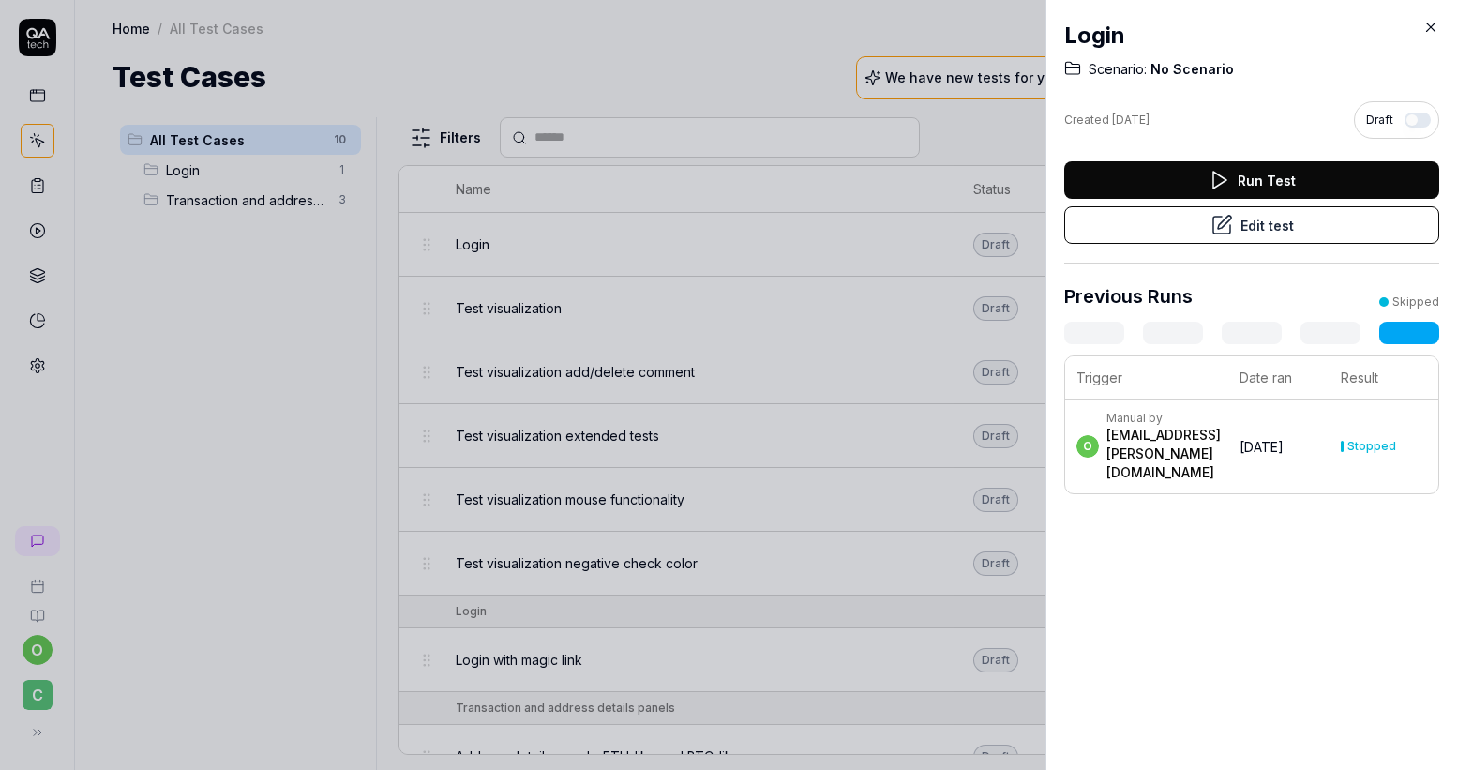
click at [1431, 23] on icon at bounding box center [1431, 27] width 17 height 17
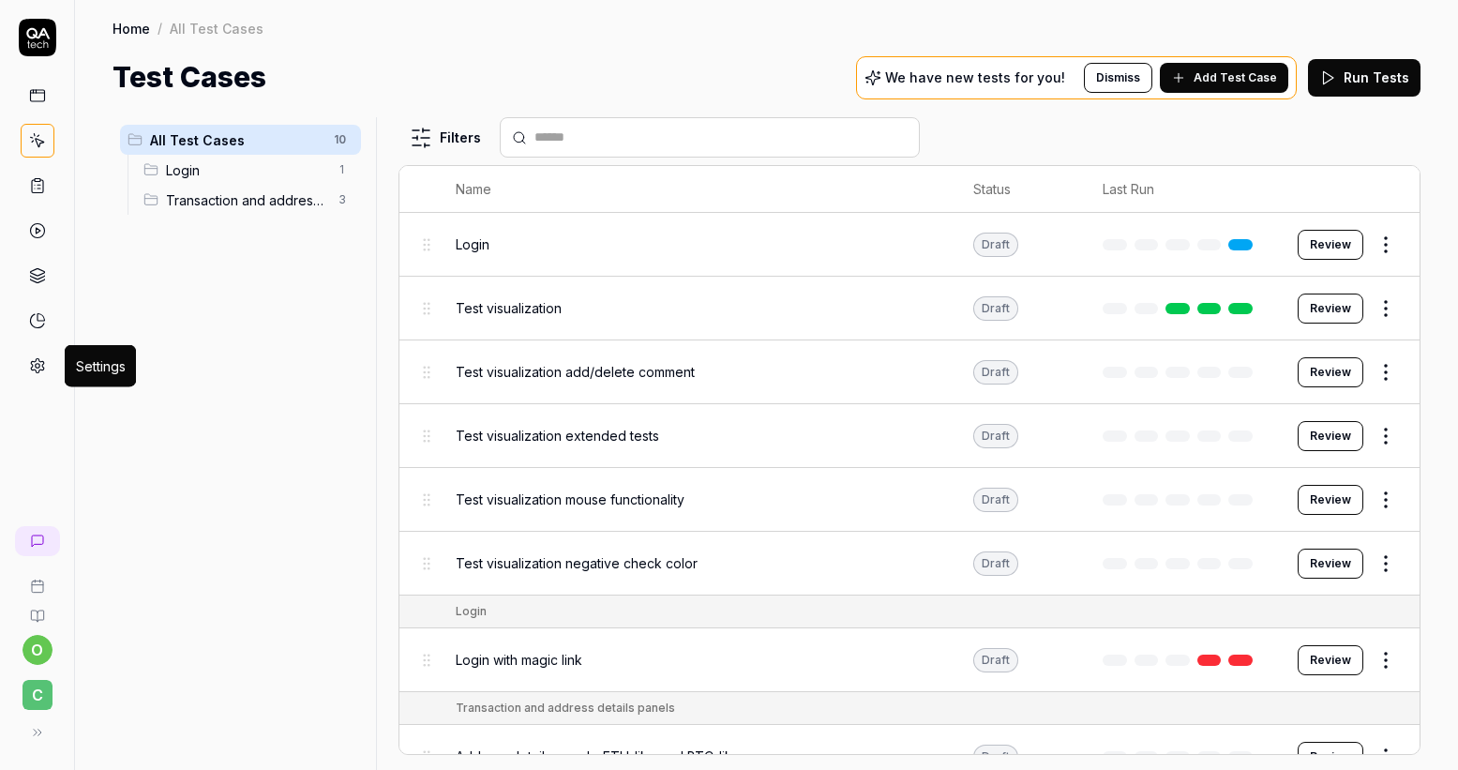
click at [32, 357] on icon at bounding box center [37, 365] width 17 height 17
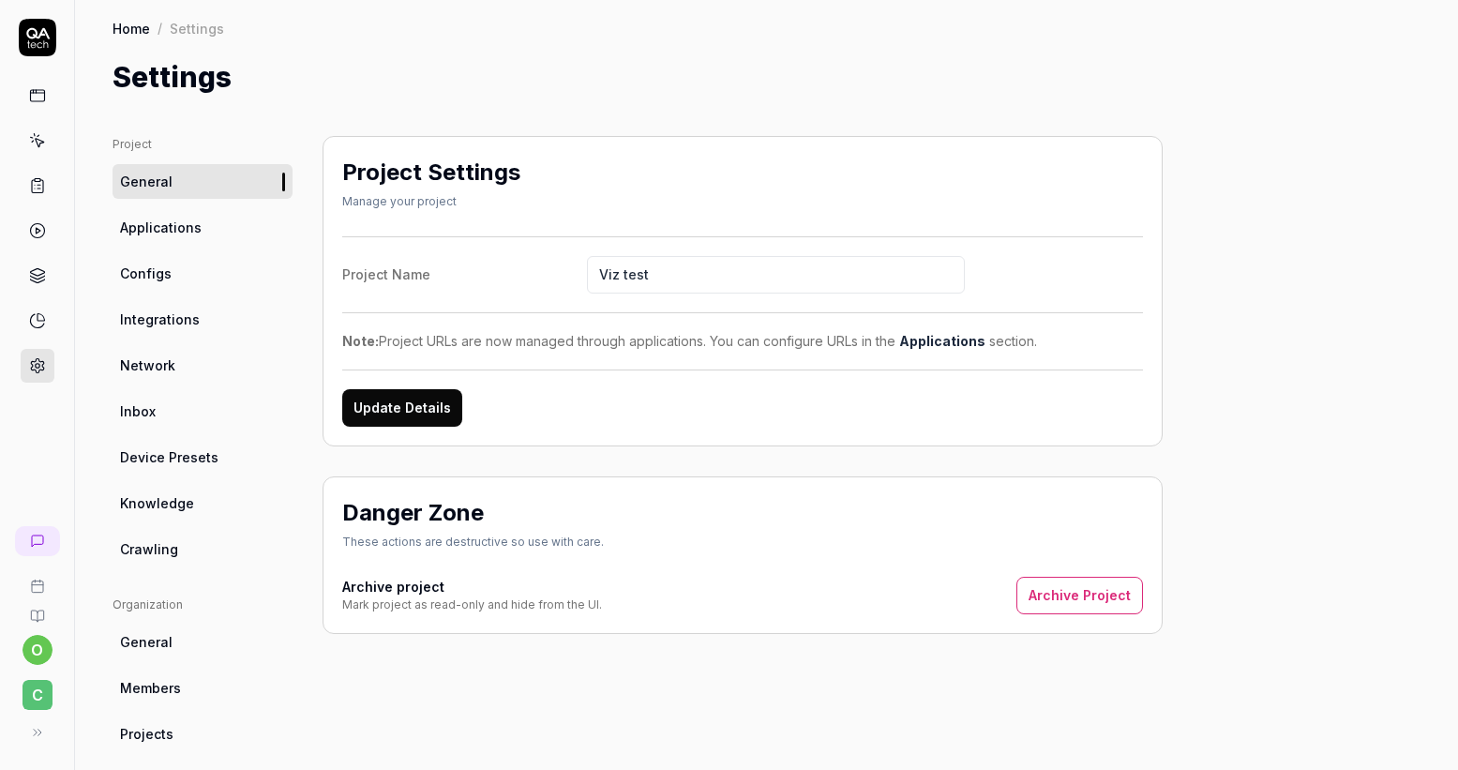
click at [177, 282] on link "Configs" at bounding box center [203, 273] width 180 height 35
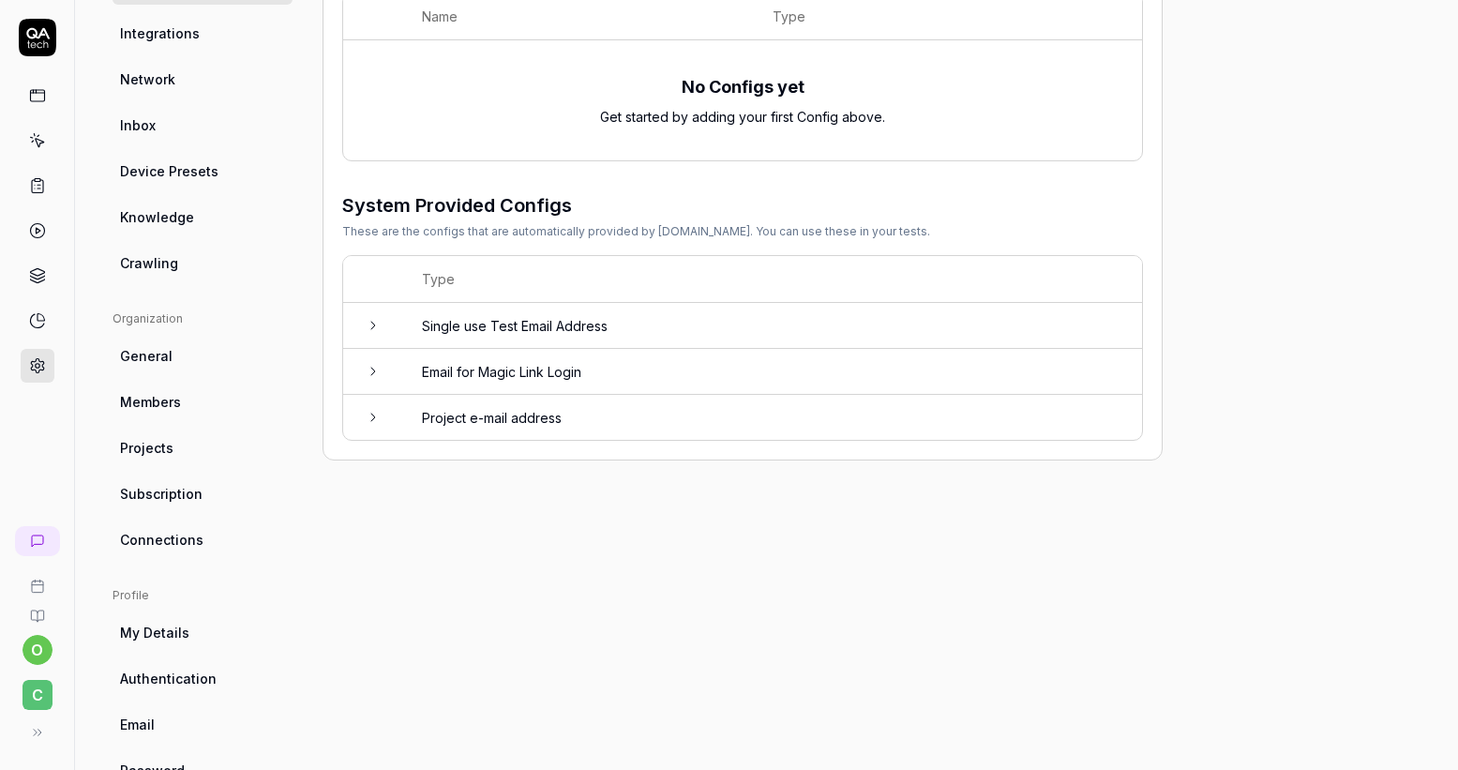
scroll to position [144, 0]
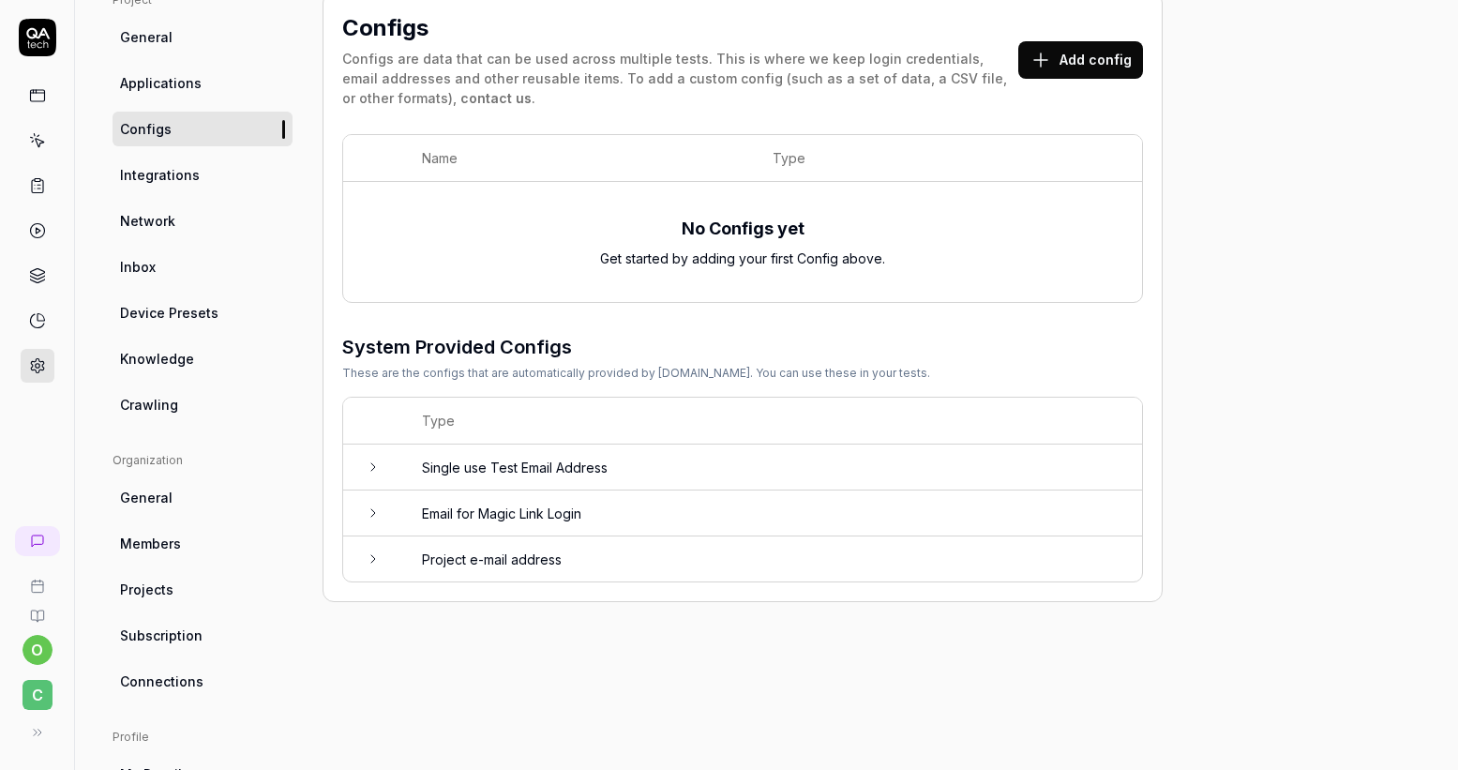
click at [1086, 66] on button "Add config" at bounding box center [1081, 60] width 125 height 38
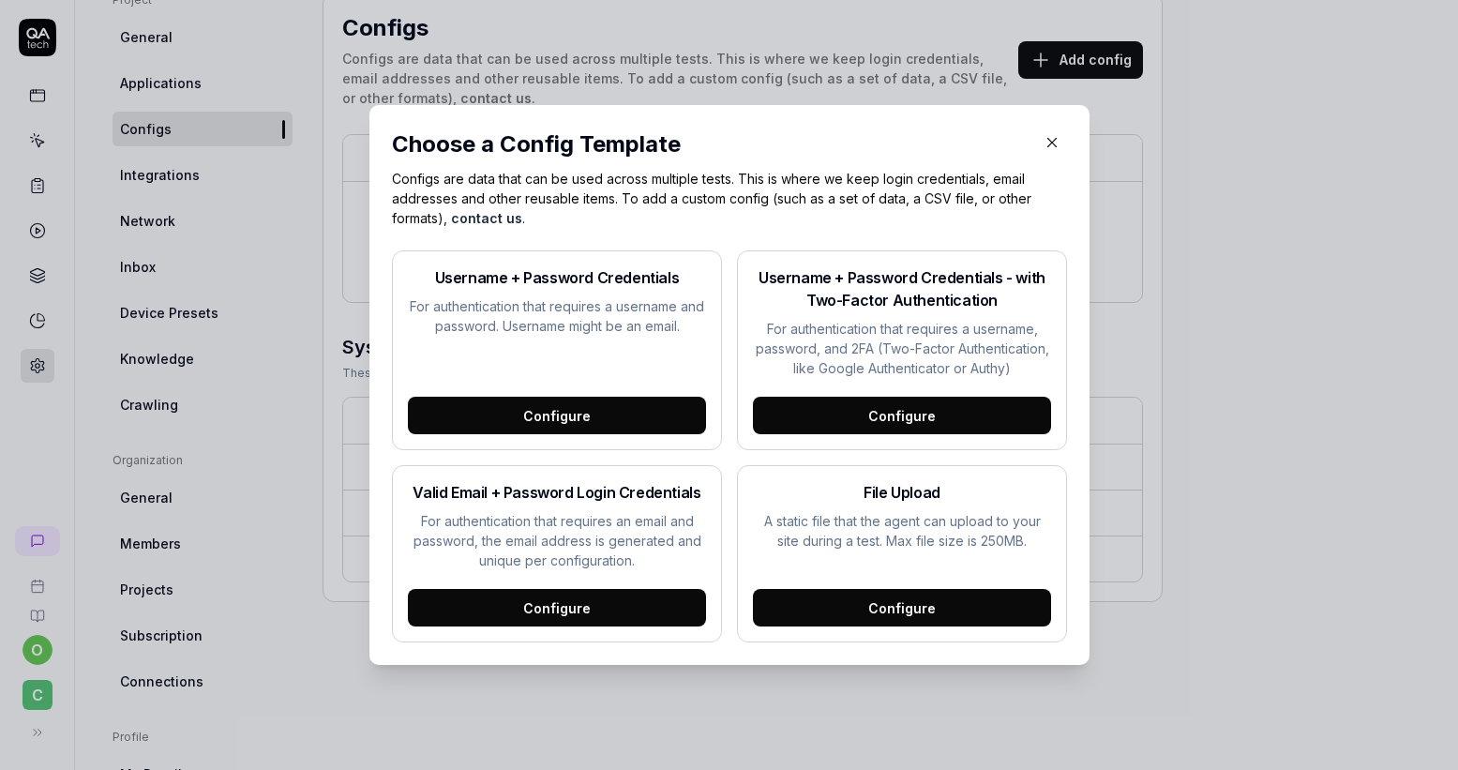
click at [570, 429] on div "Configure" at bounding box center [557, 416] width 298 height 38
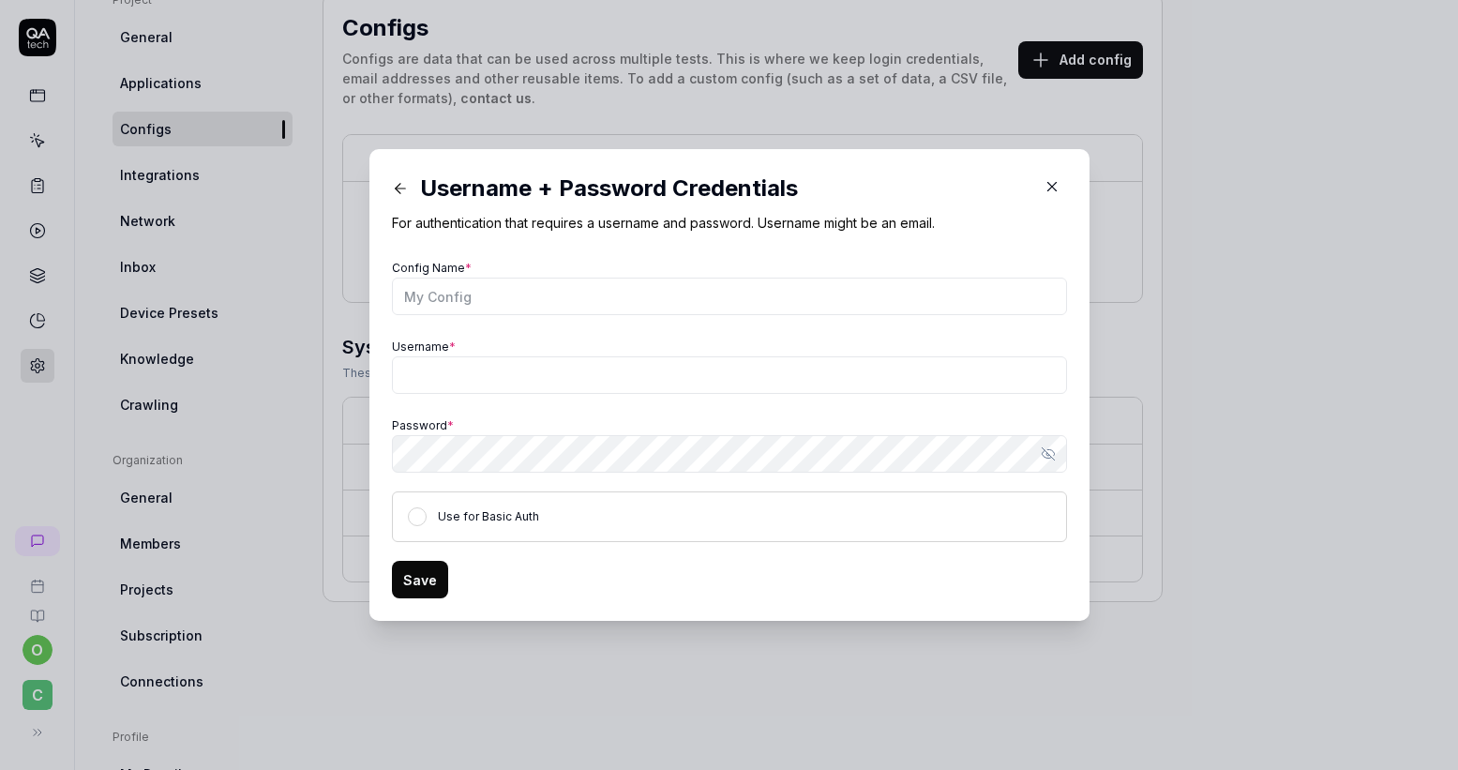
click at [1045, 185] on icon "button" at bounding box center [1052, 186] width 17 height 17
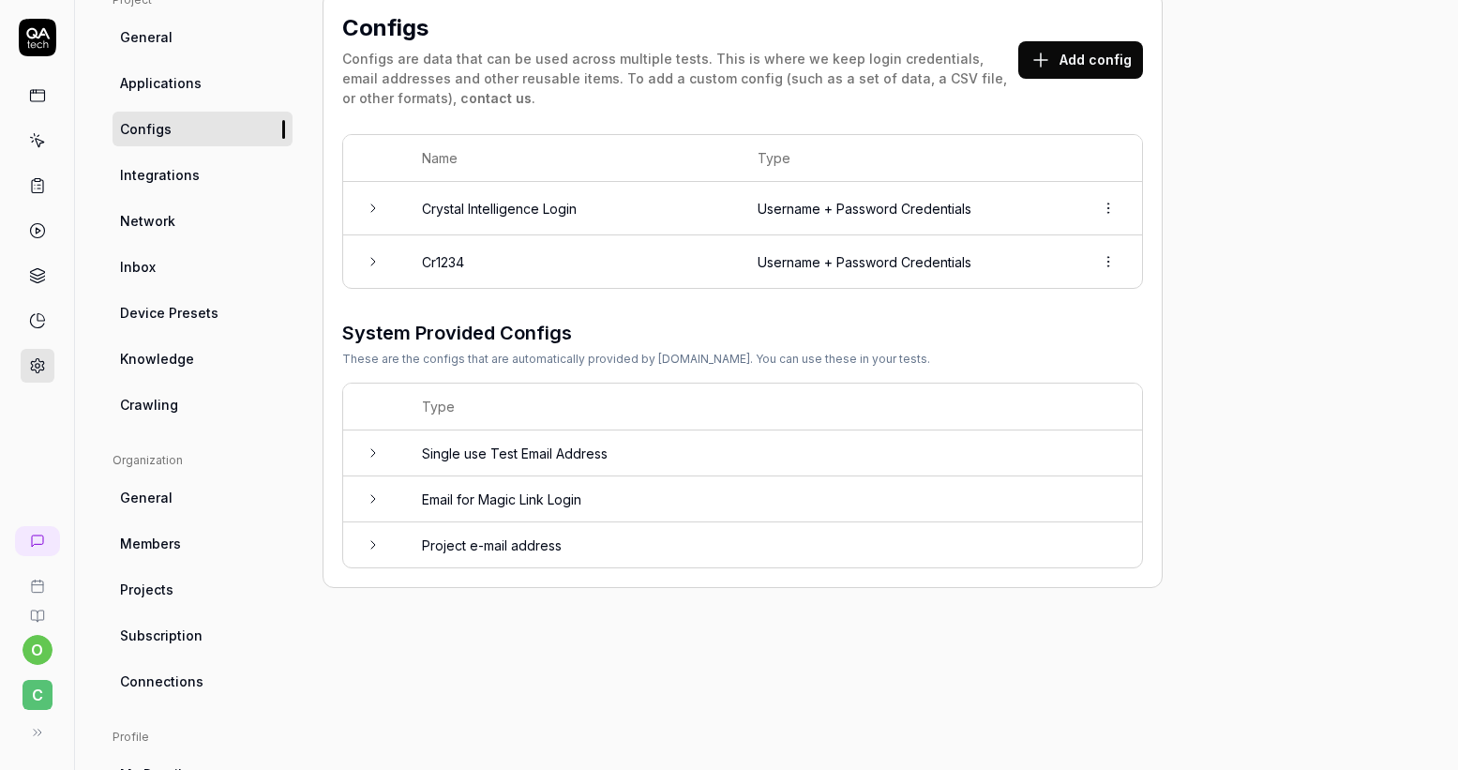
click at [39, 105] on link at bounding box center [38, 96] width 34 height 34
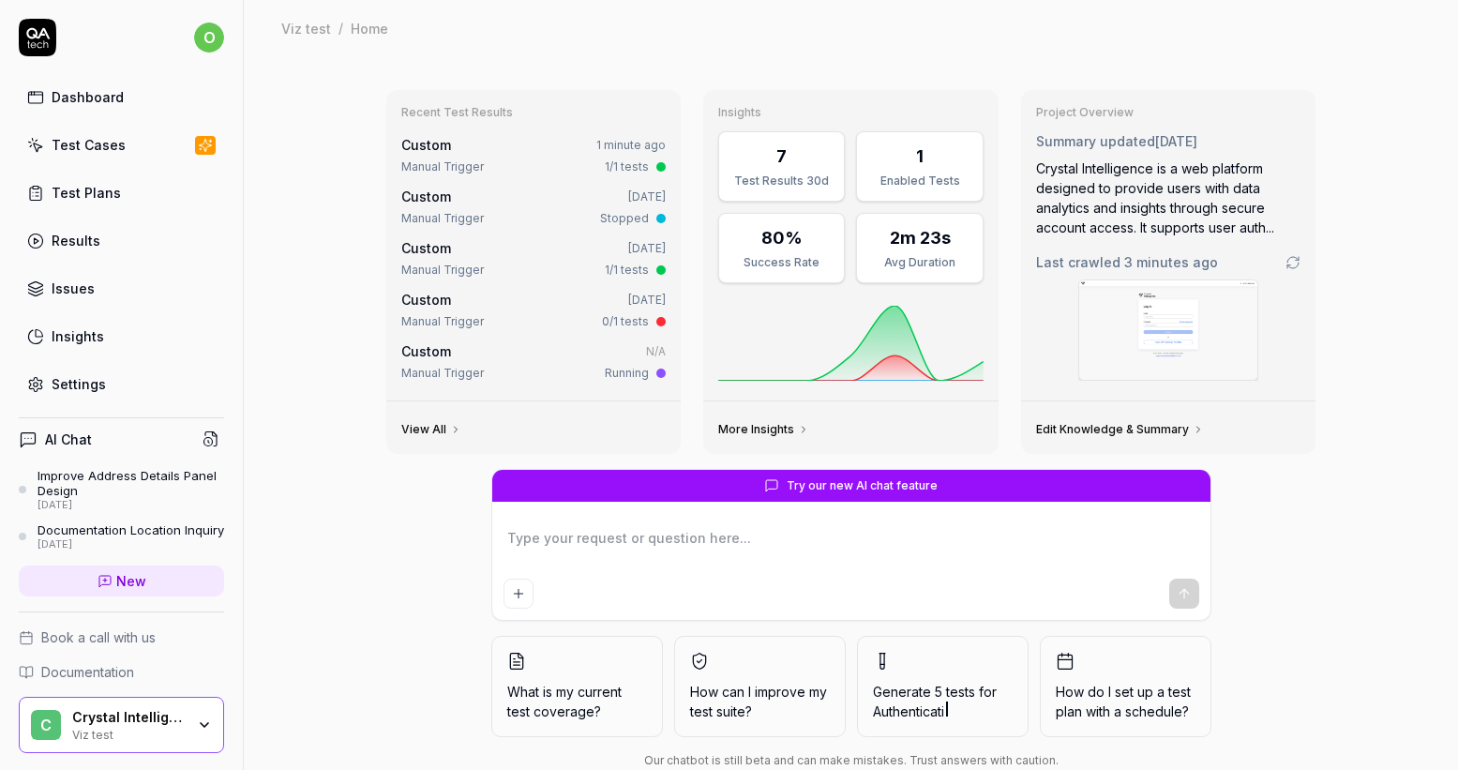
click at [83, 159] on link "Test Cases" at bounding box center [121, 145] width 205 height 37
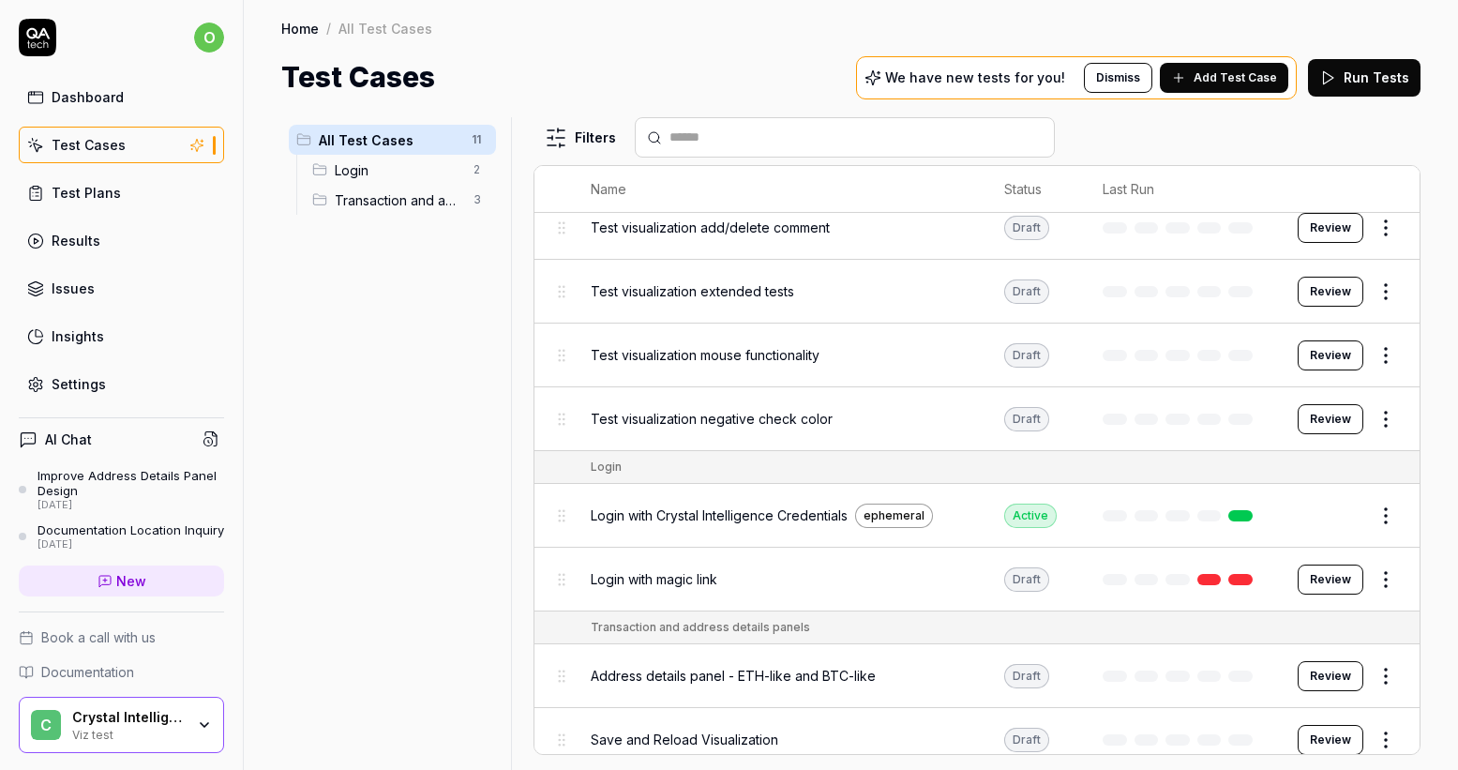
scroll to position [217, 0]
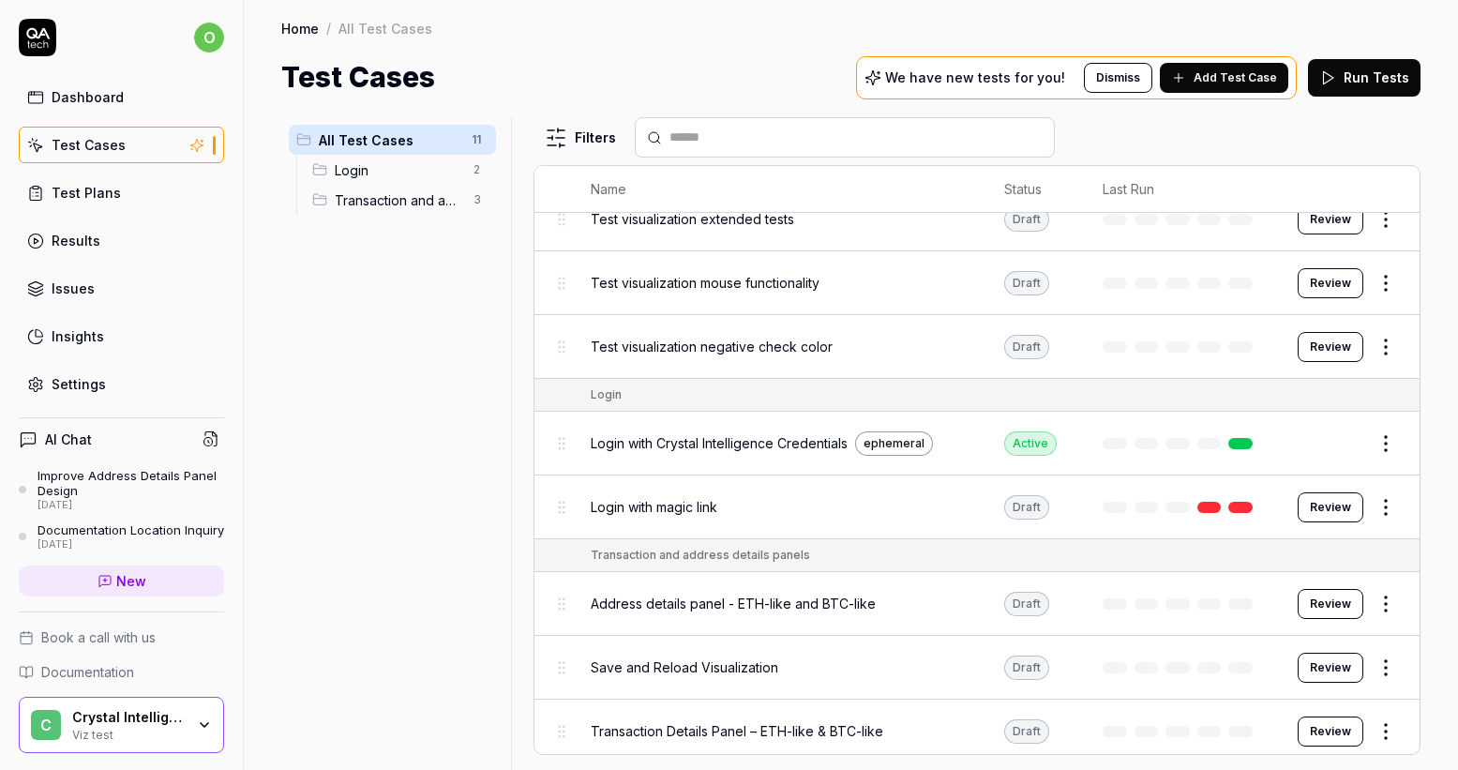
click at [1310, 597] on button "Review" at bounding box center [1331, 604] width 66 height 30
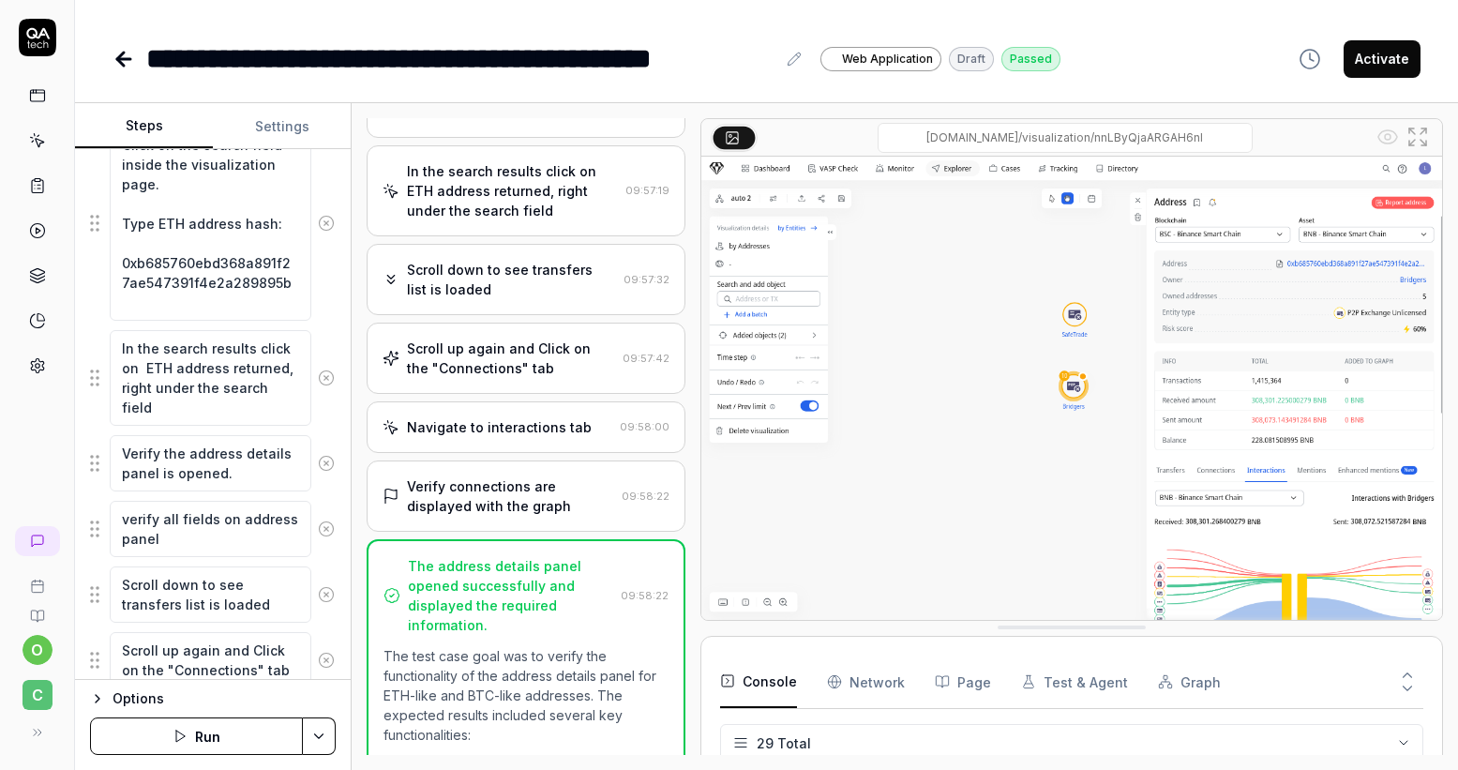
scroll to position [1158, 0]
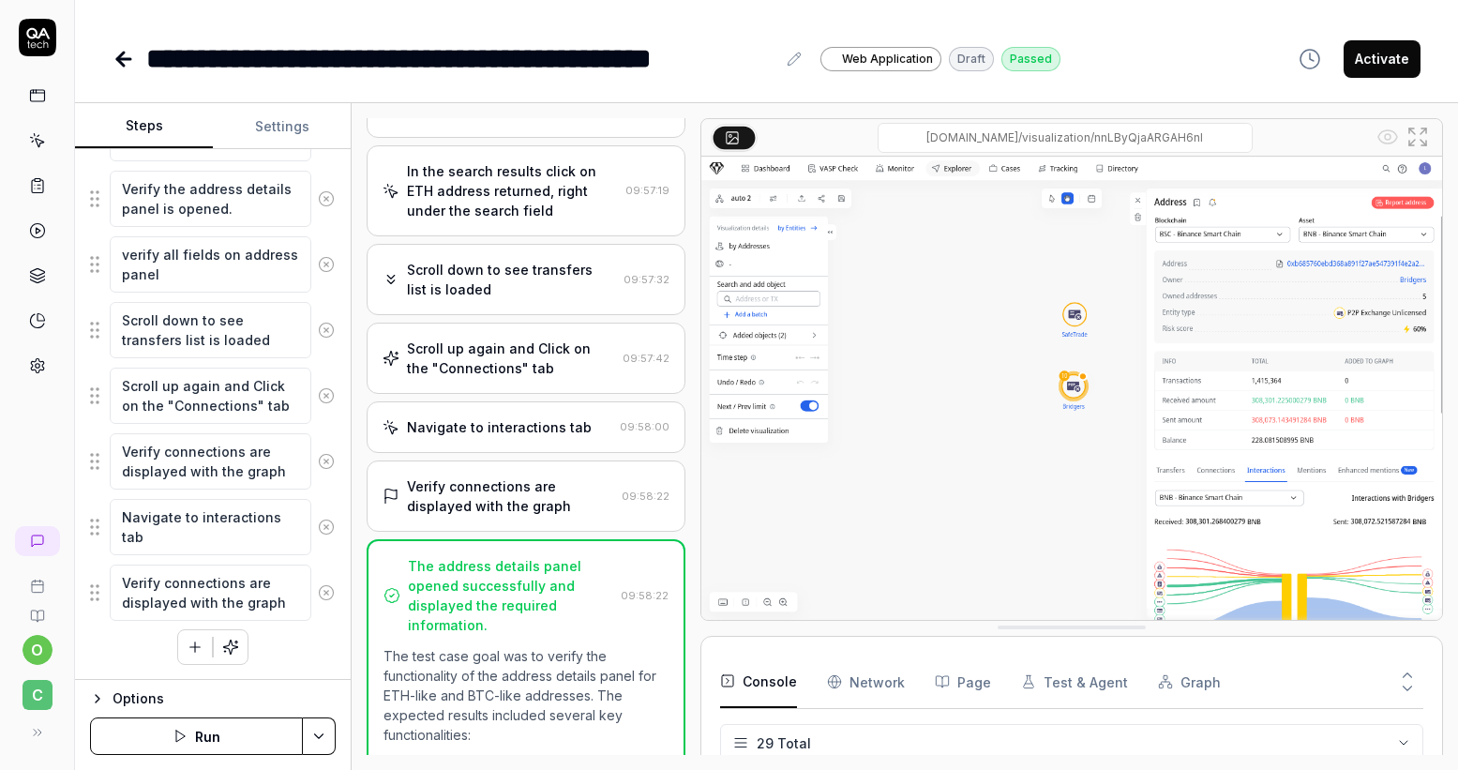
click at [124, 56] on icon at bounding box center [124, 59] width 23 height 23
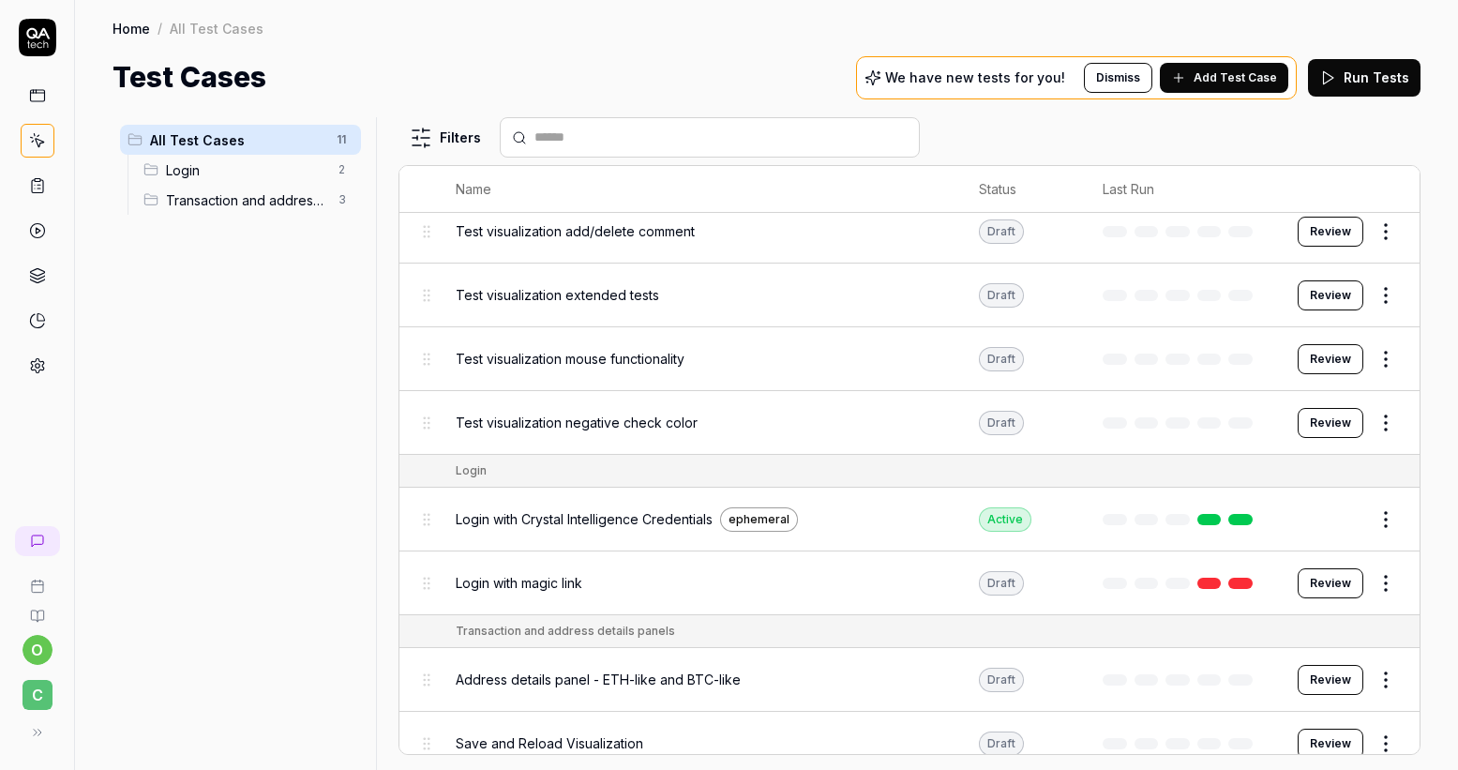
scroll to position [217, 0]
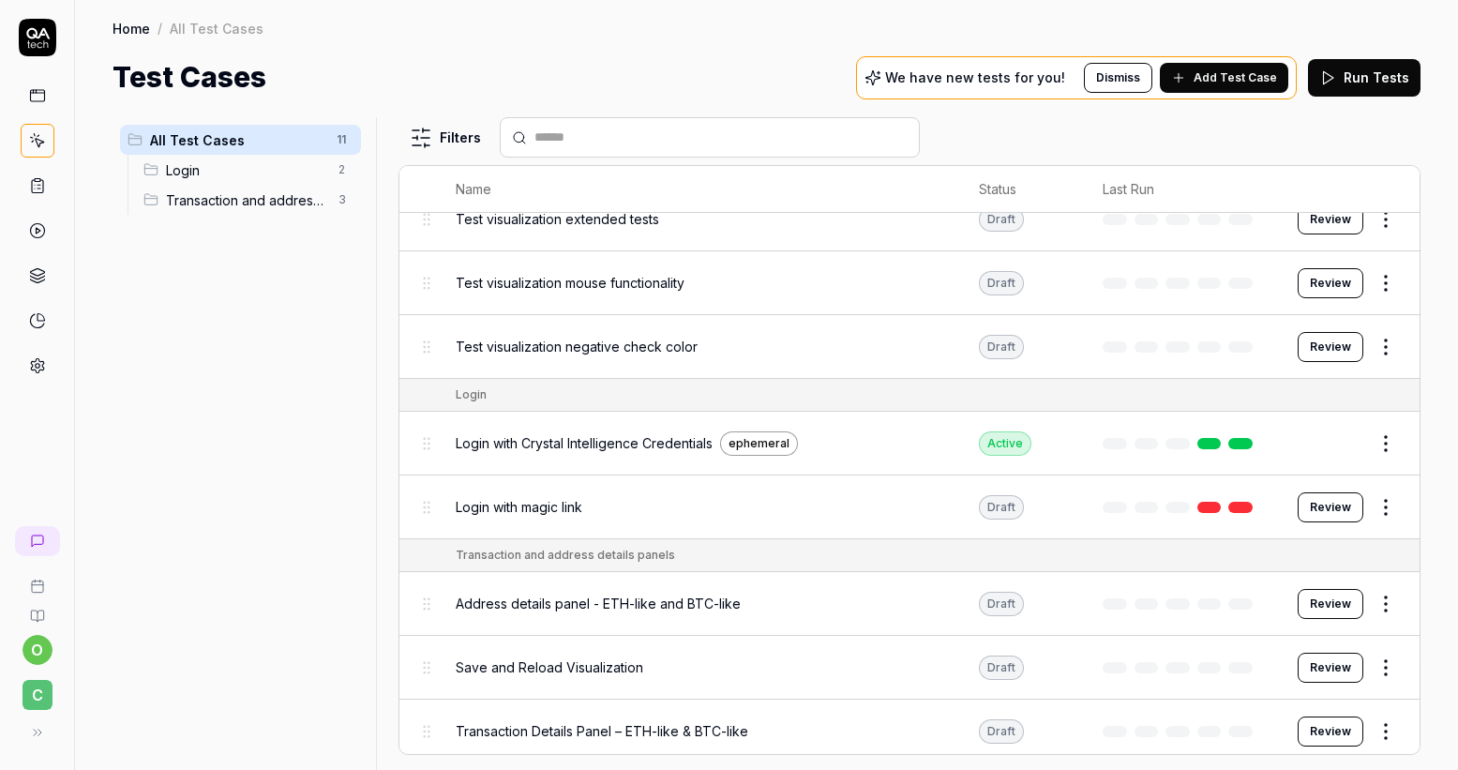
click at [1331, 671] on button "Review" at bounding box center [1331, 668] width 66 height 30
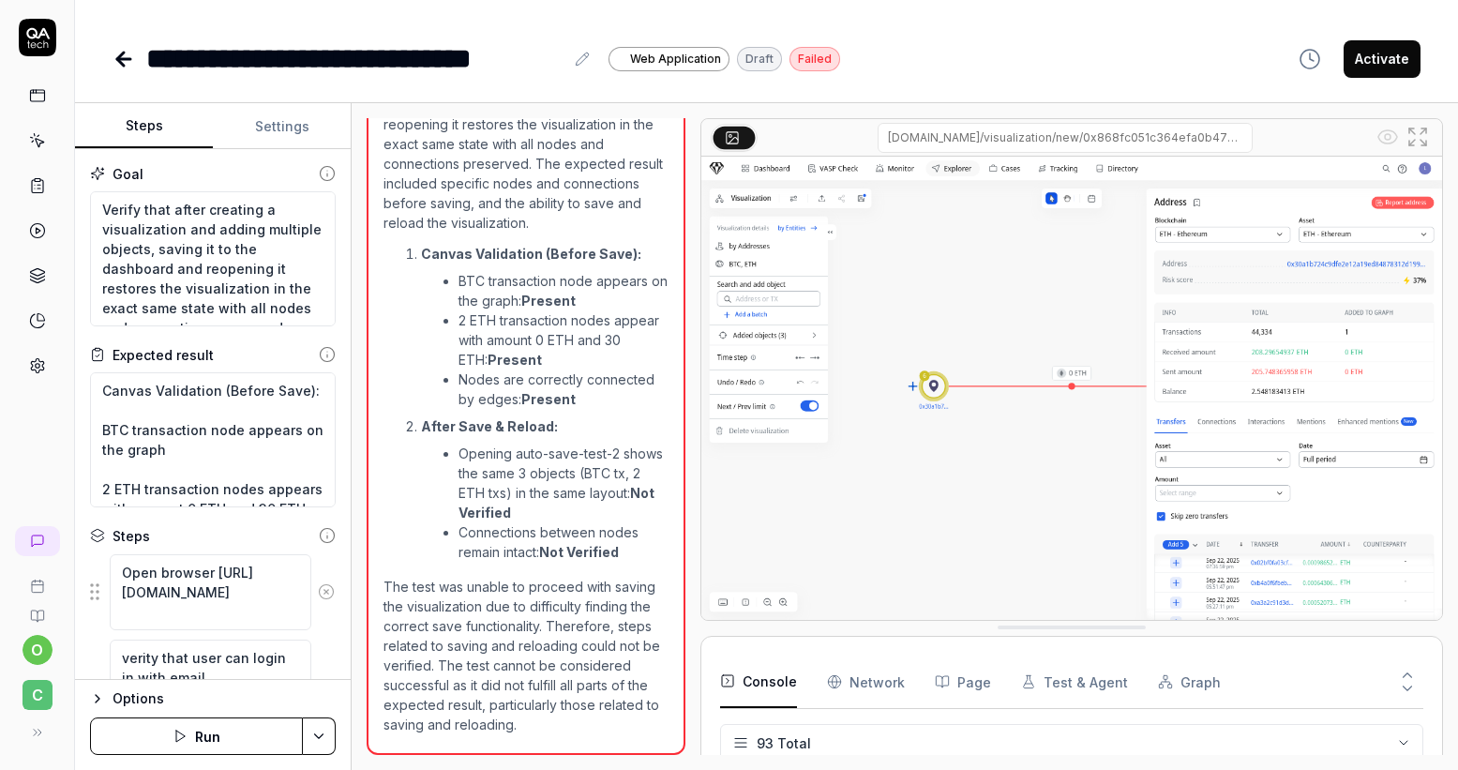
scroll to position [1411, 0]
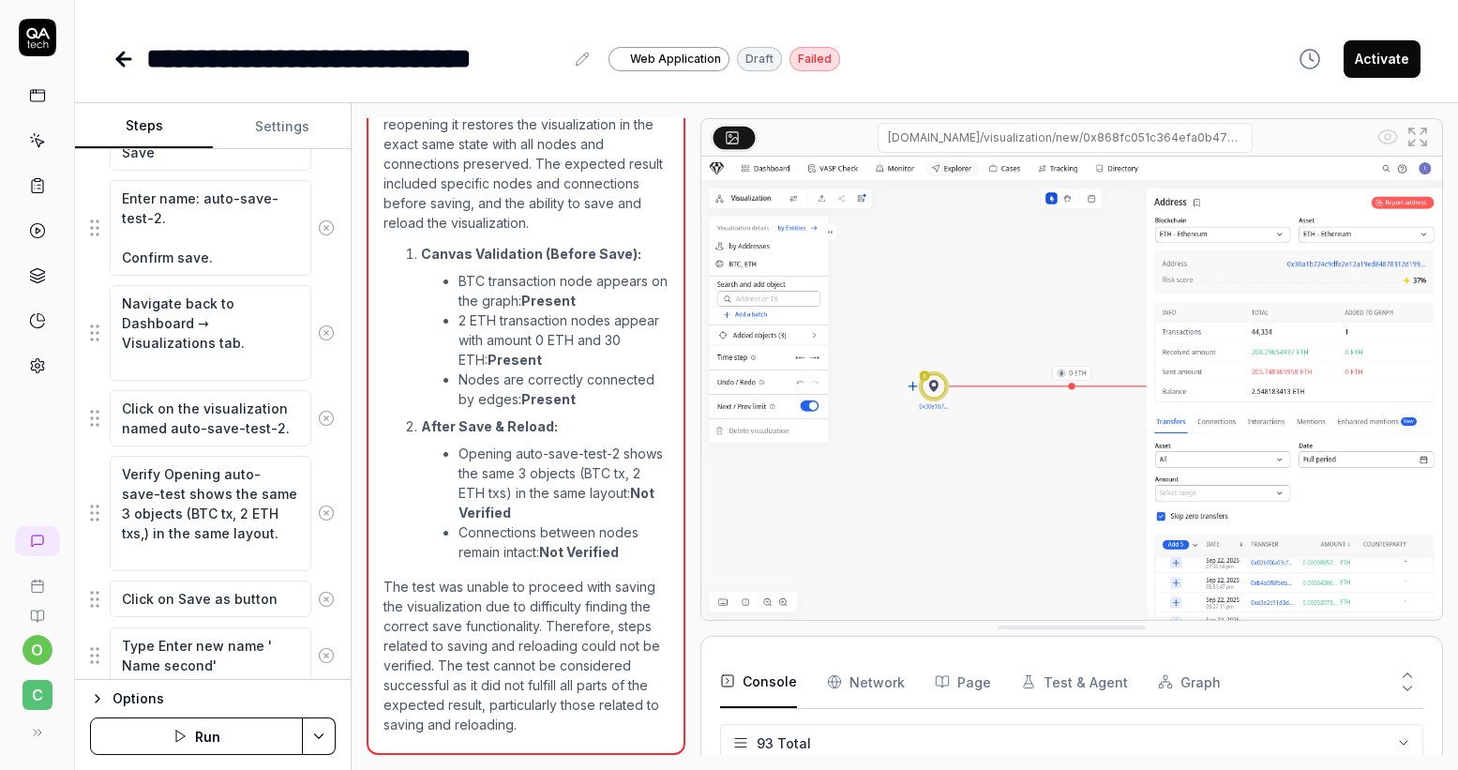
scroll to position [1954, 0]
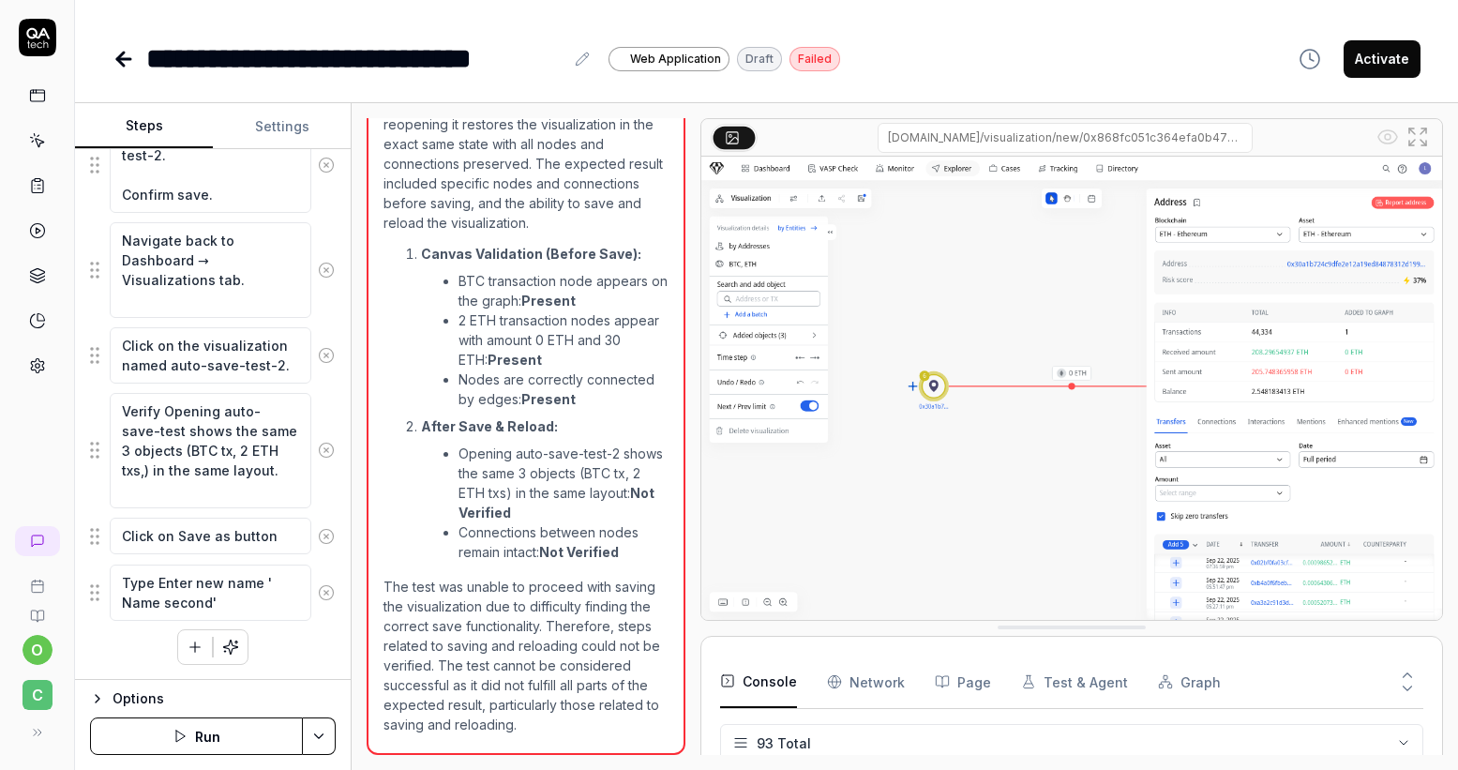
click at [142, 699] on div "Options" at bounding box center [224, 698] width 223 height 23
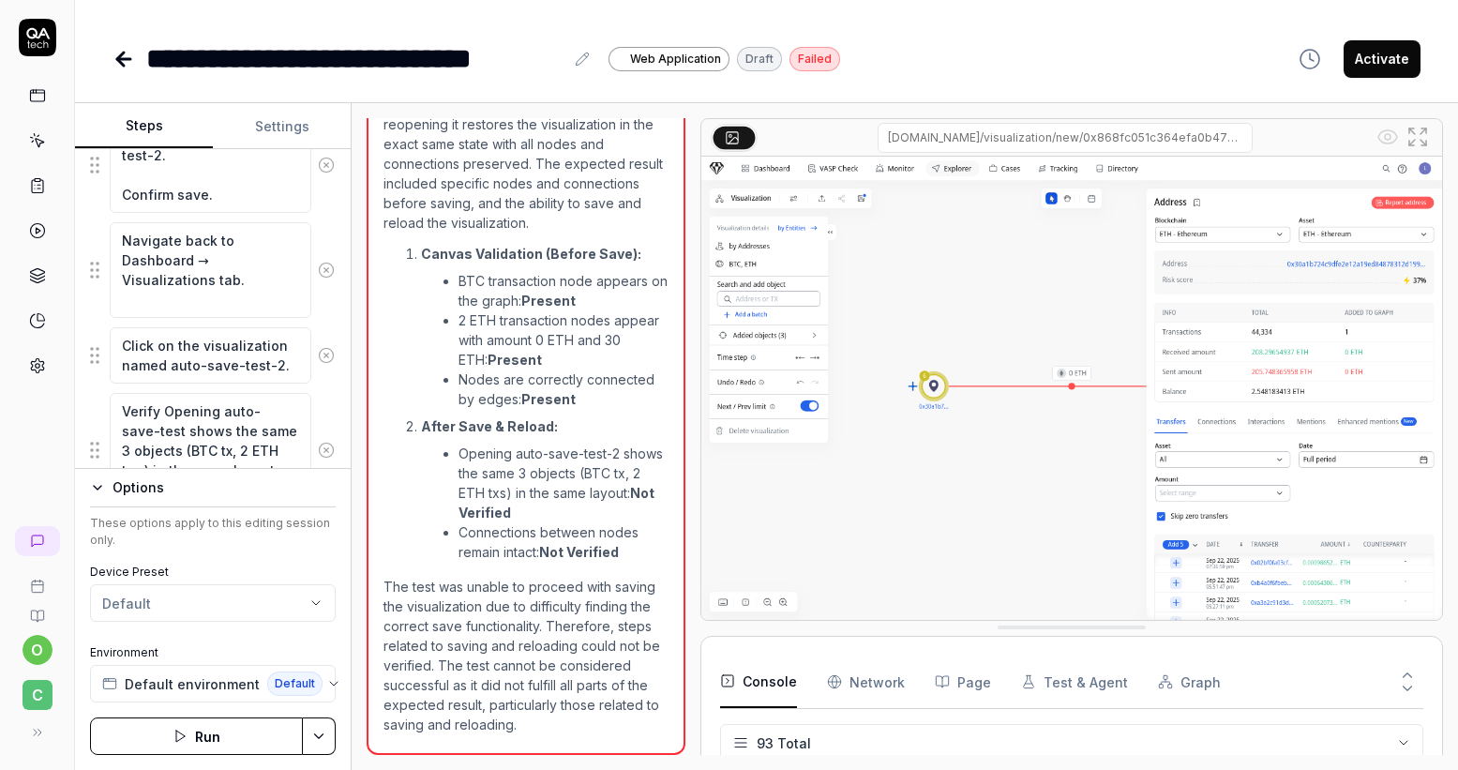
click at [97, 482] on icon "button" at bounding box center [97, 487] width 15 height 15
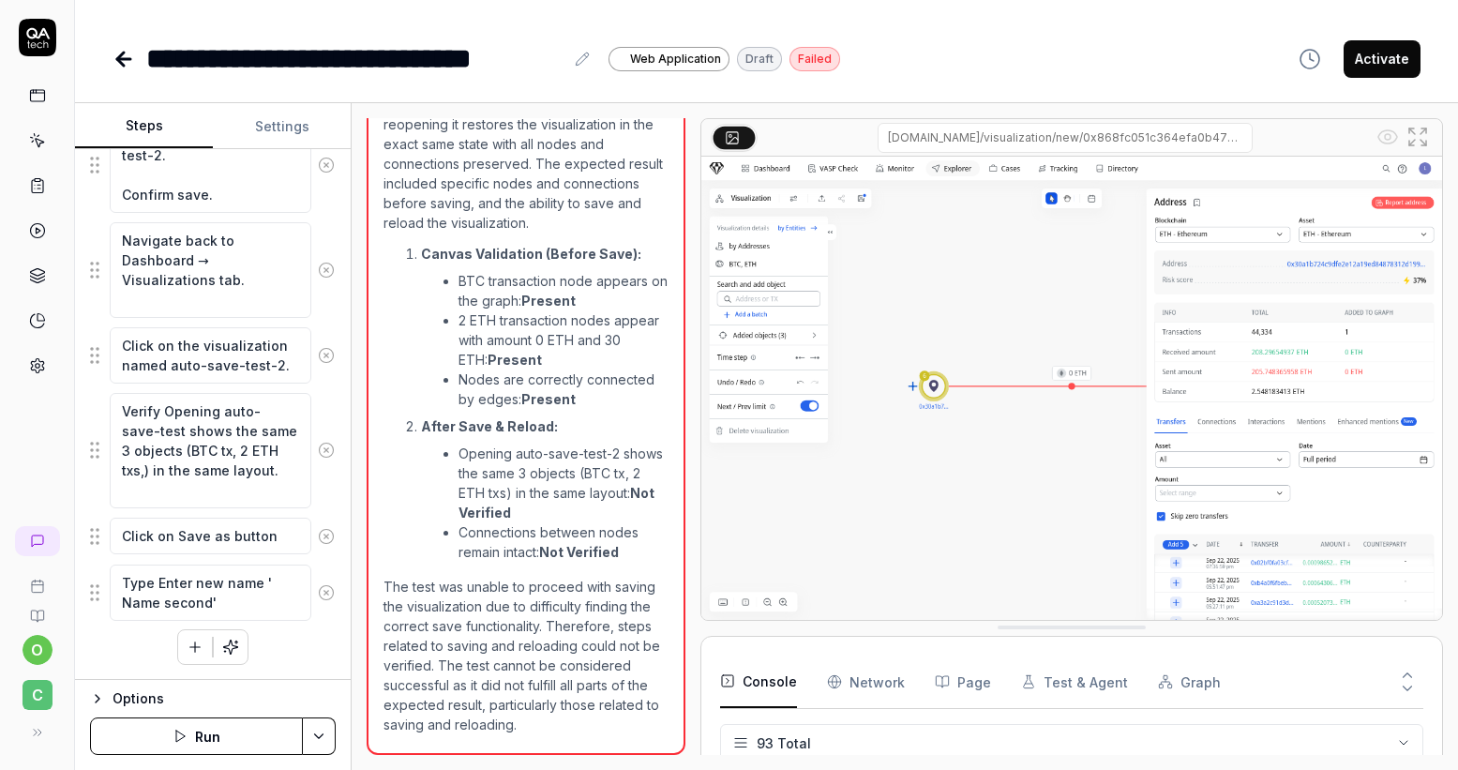
type textarea "*"
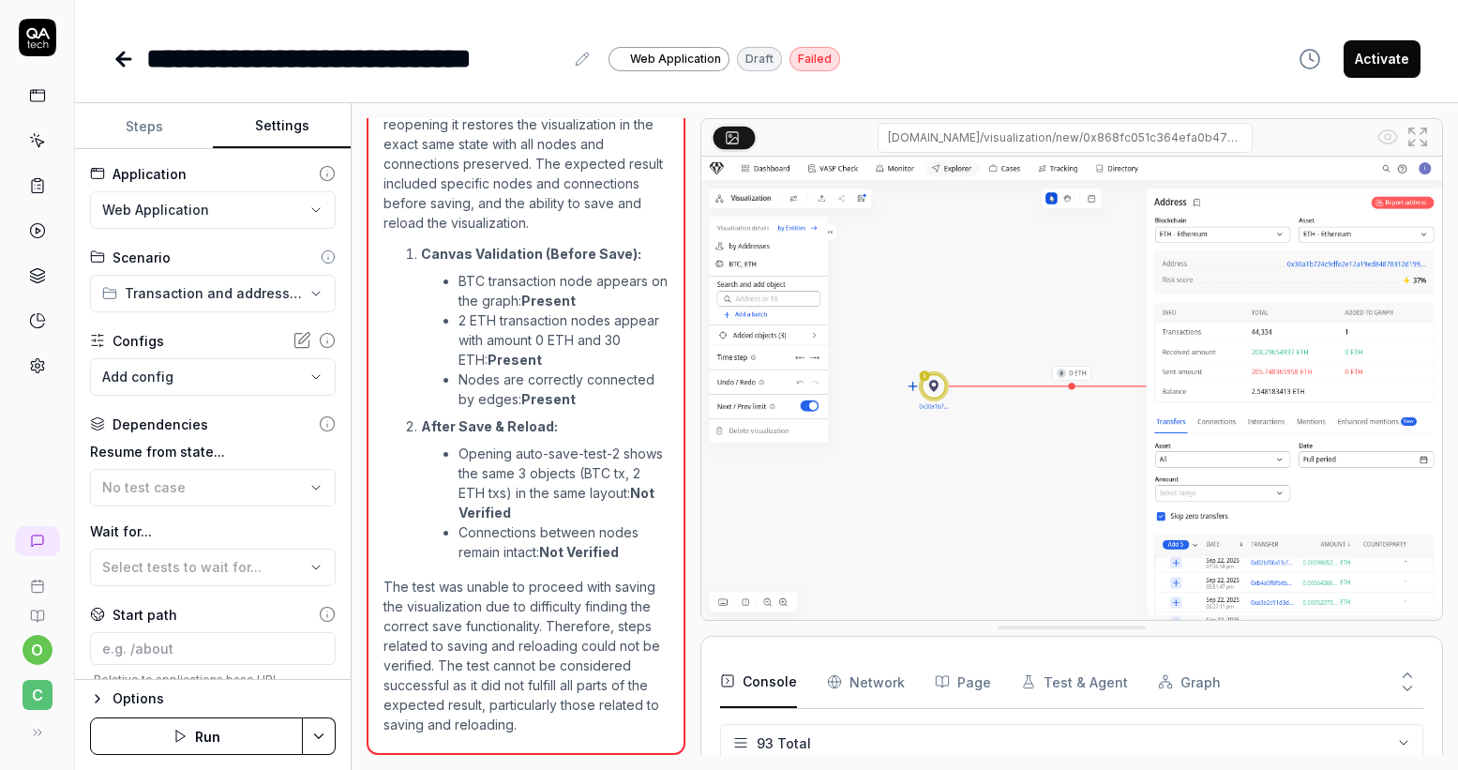
click at [291, 127] on button "Settings" at bounding box center [282, 126] width 138 height 45
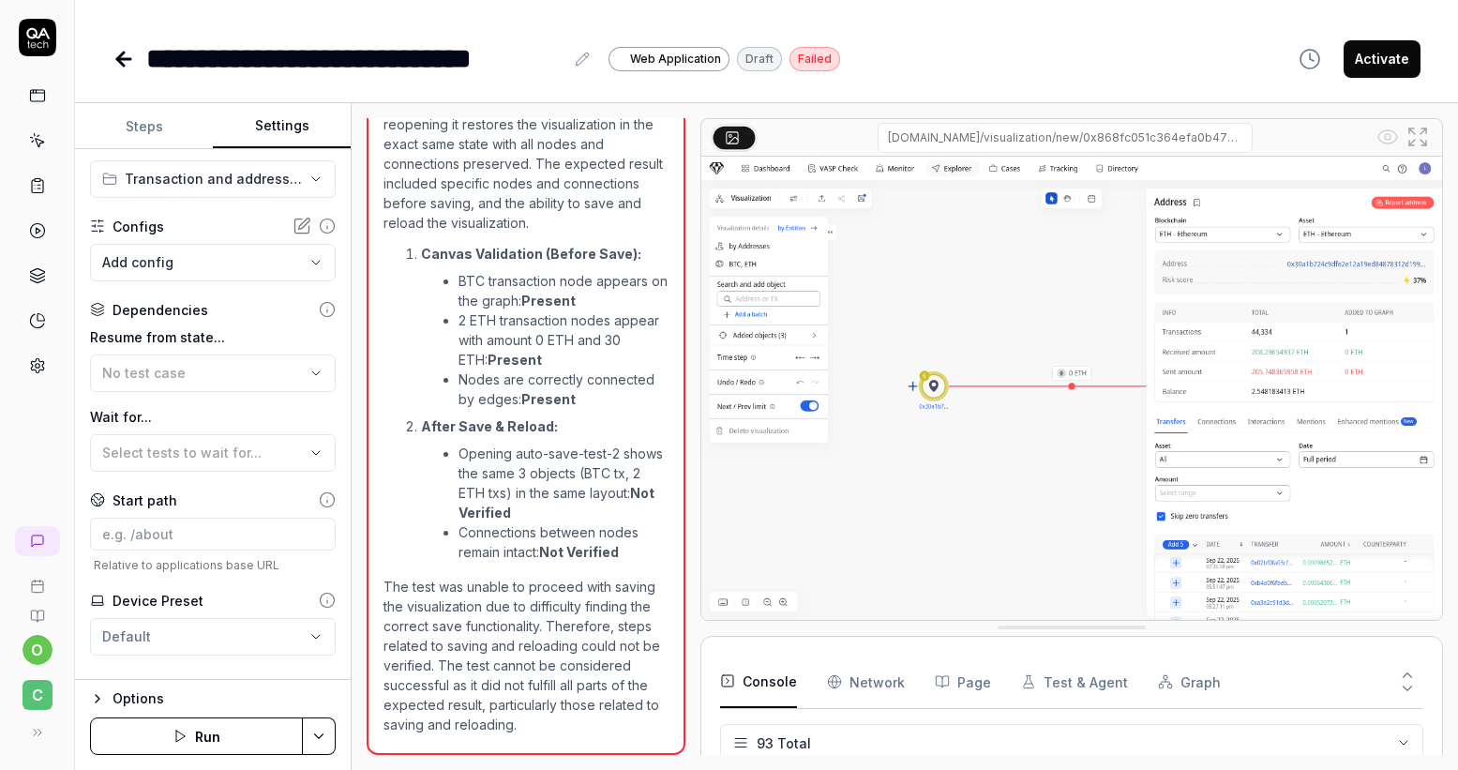
scroll to position [146, 0]
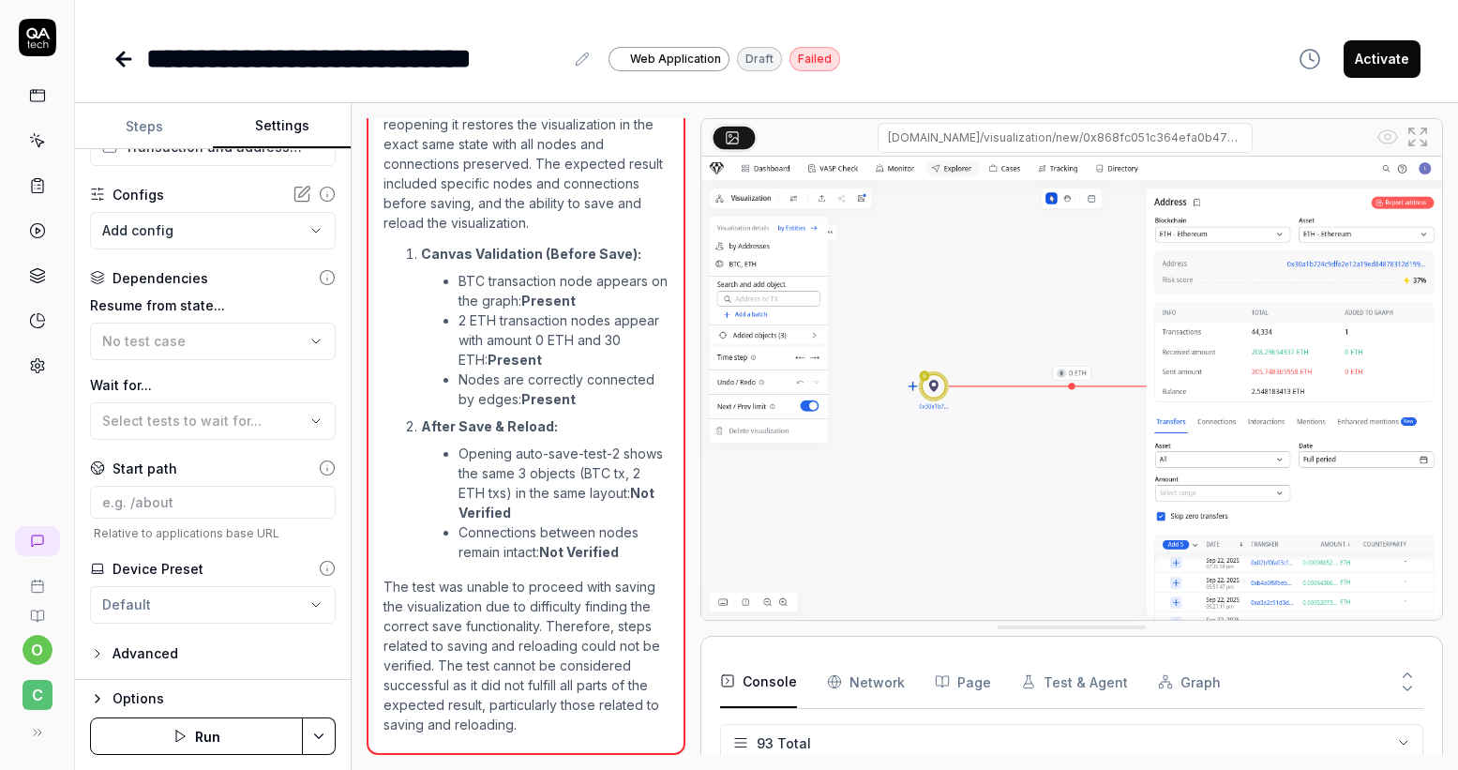
click at [130, 657] on div "Advanced" at bounding box center [146, 653] width 66 height 23
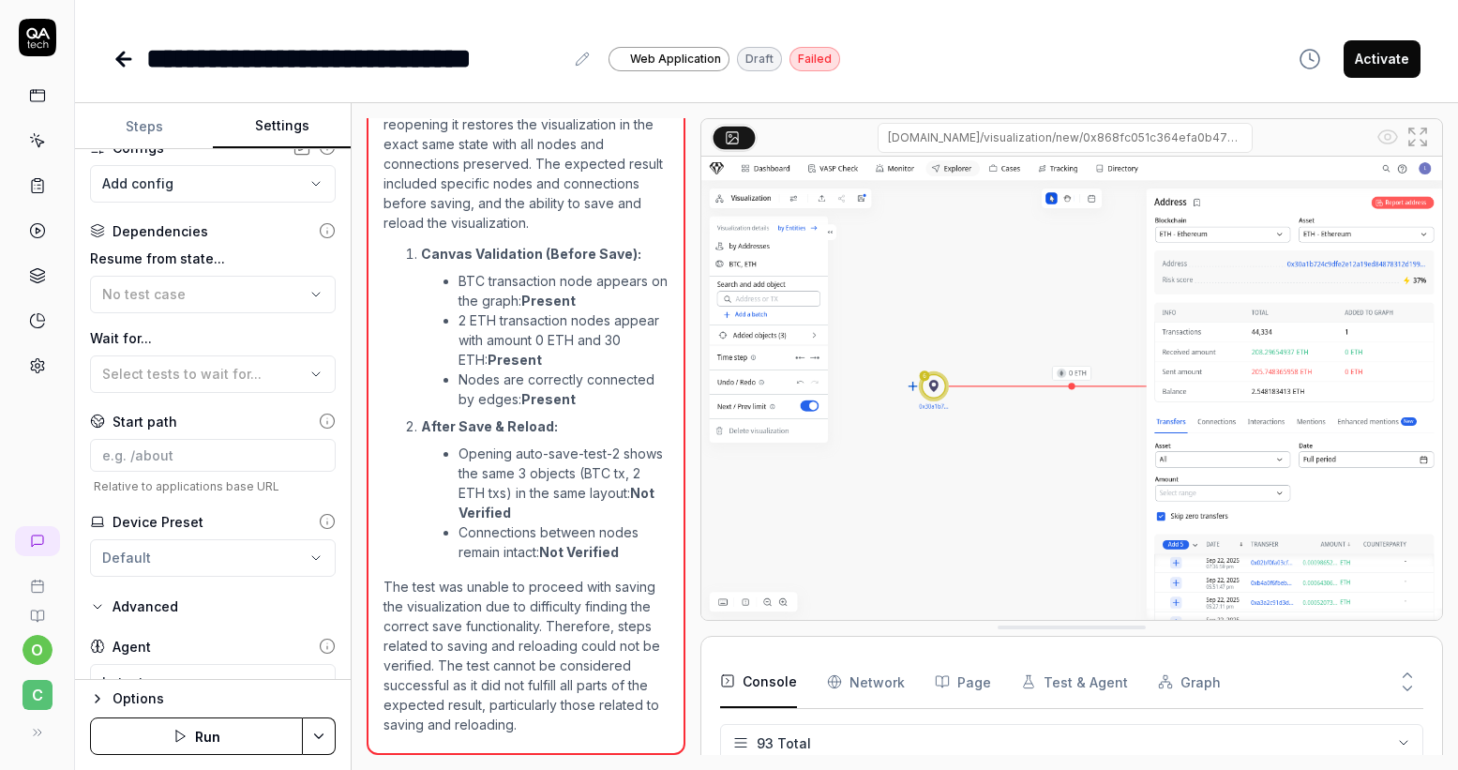
scroll to position [294, 0]
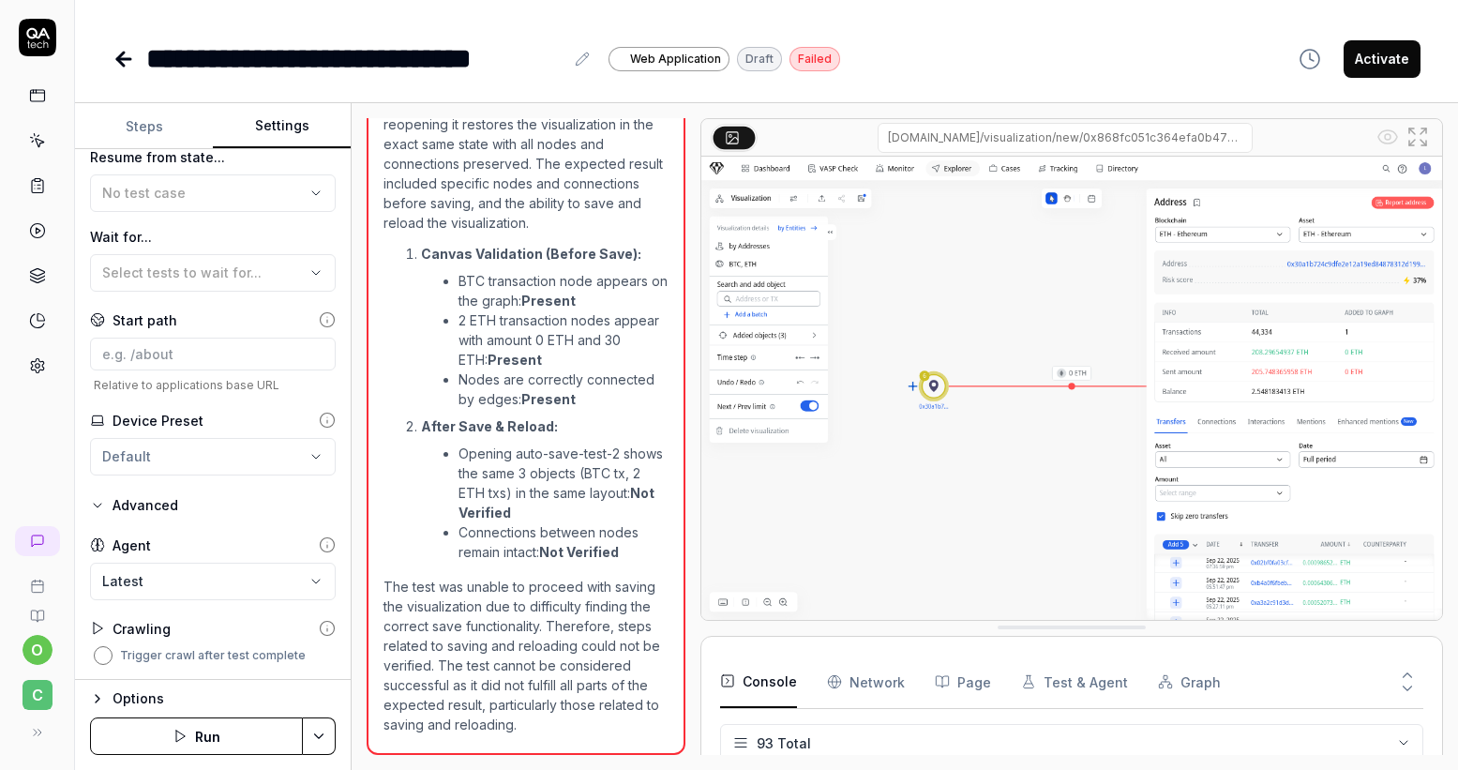
click at [108, 660] on button "Trigger crawl after test complete" at bounding box center [103, 655] width 19 height 19
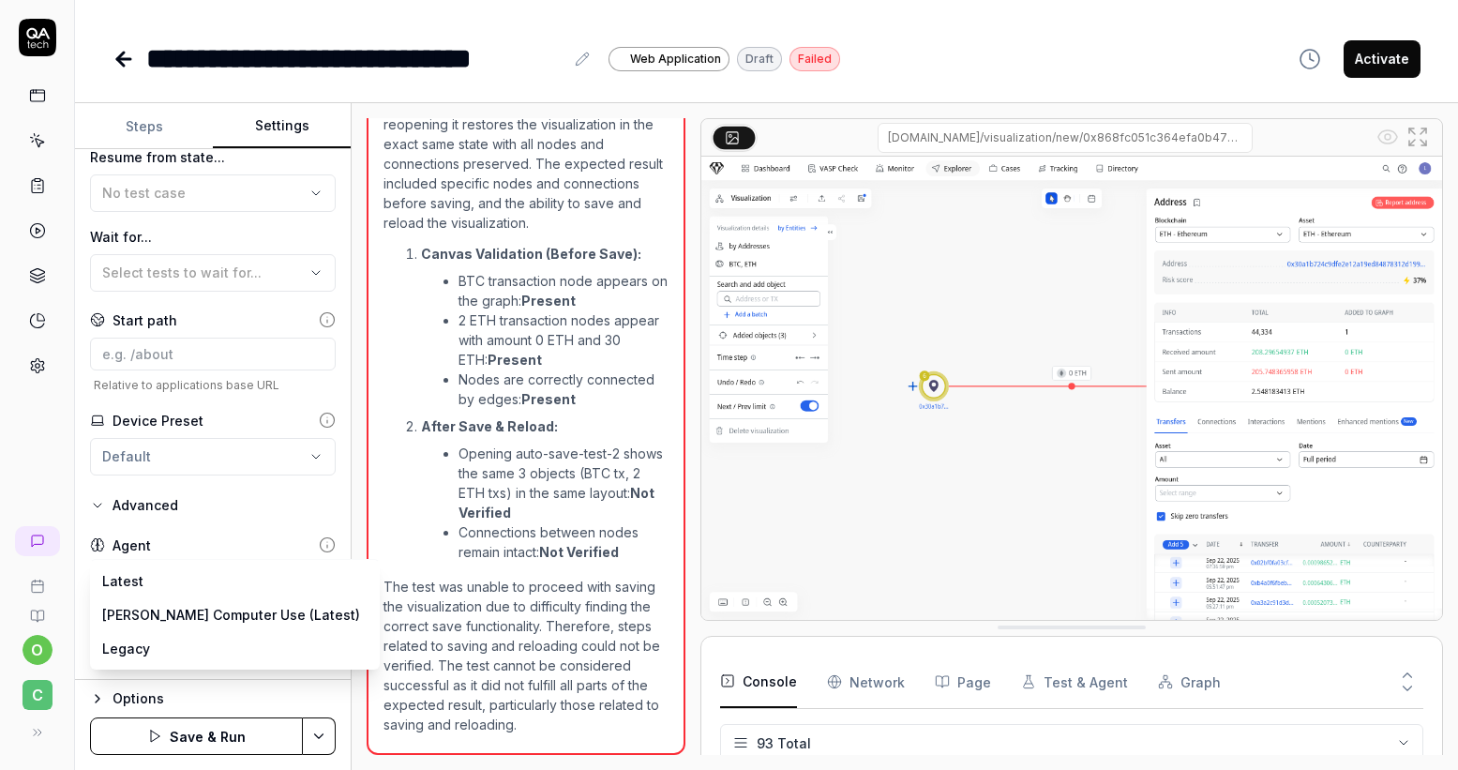
click at [293, 586] on body "**********" at bounding box center [729, 385] width 1458 height 770
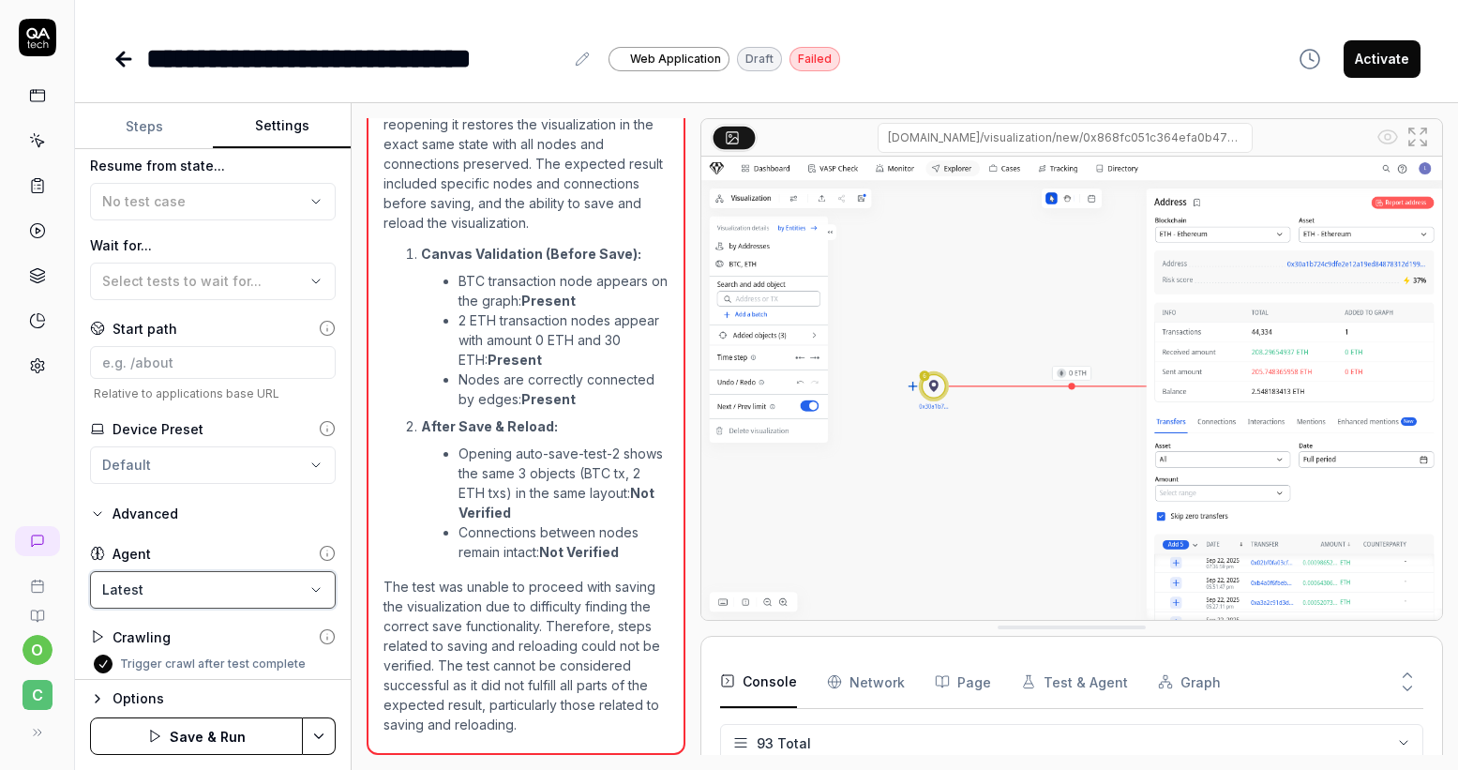
scroll to position [268, 0]
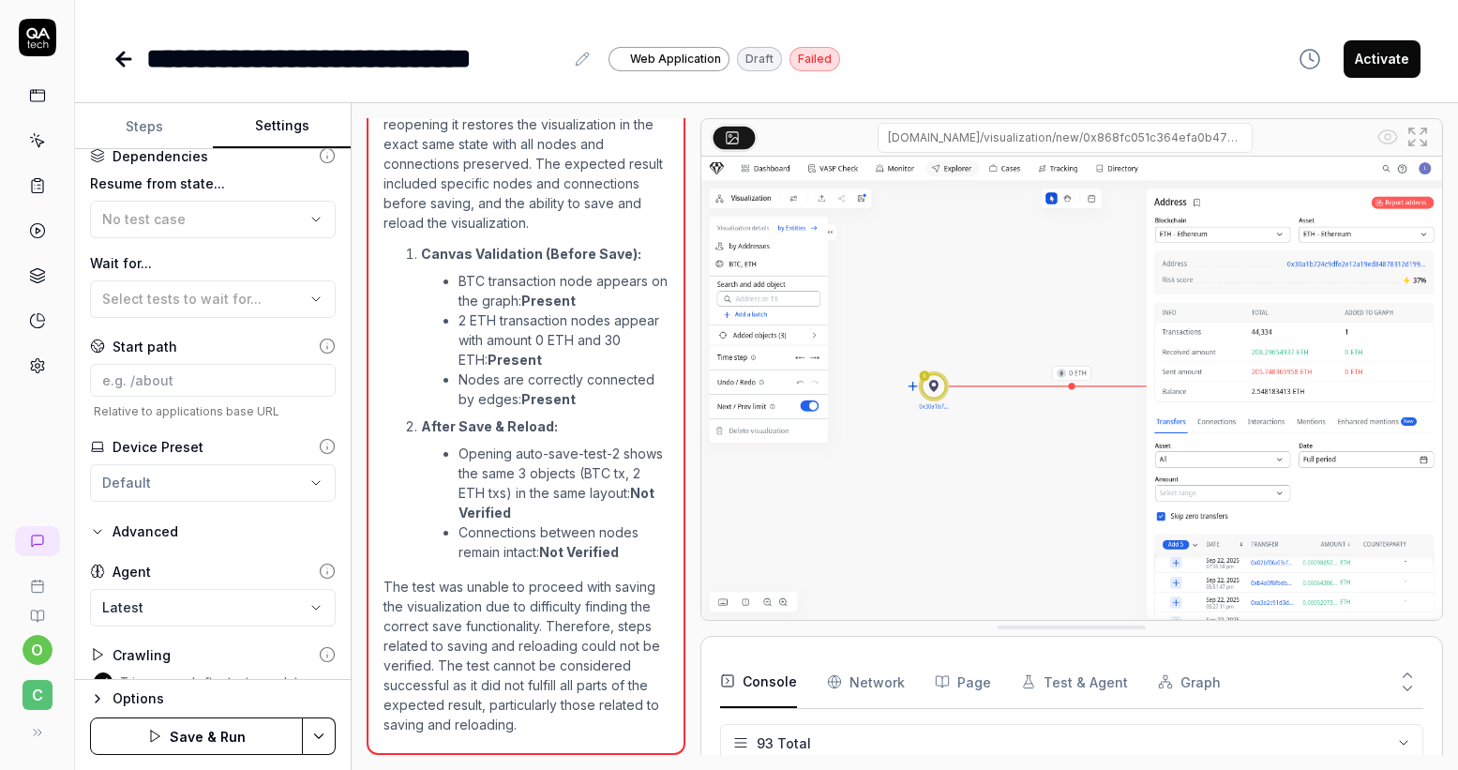
click at [1307, 65] on icon "button" at bounding box center [1310, 59] width 23 height 23
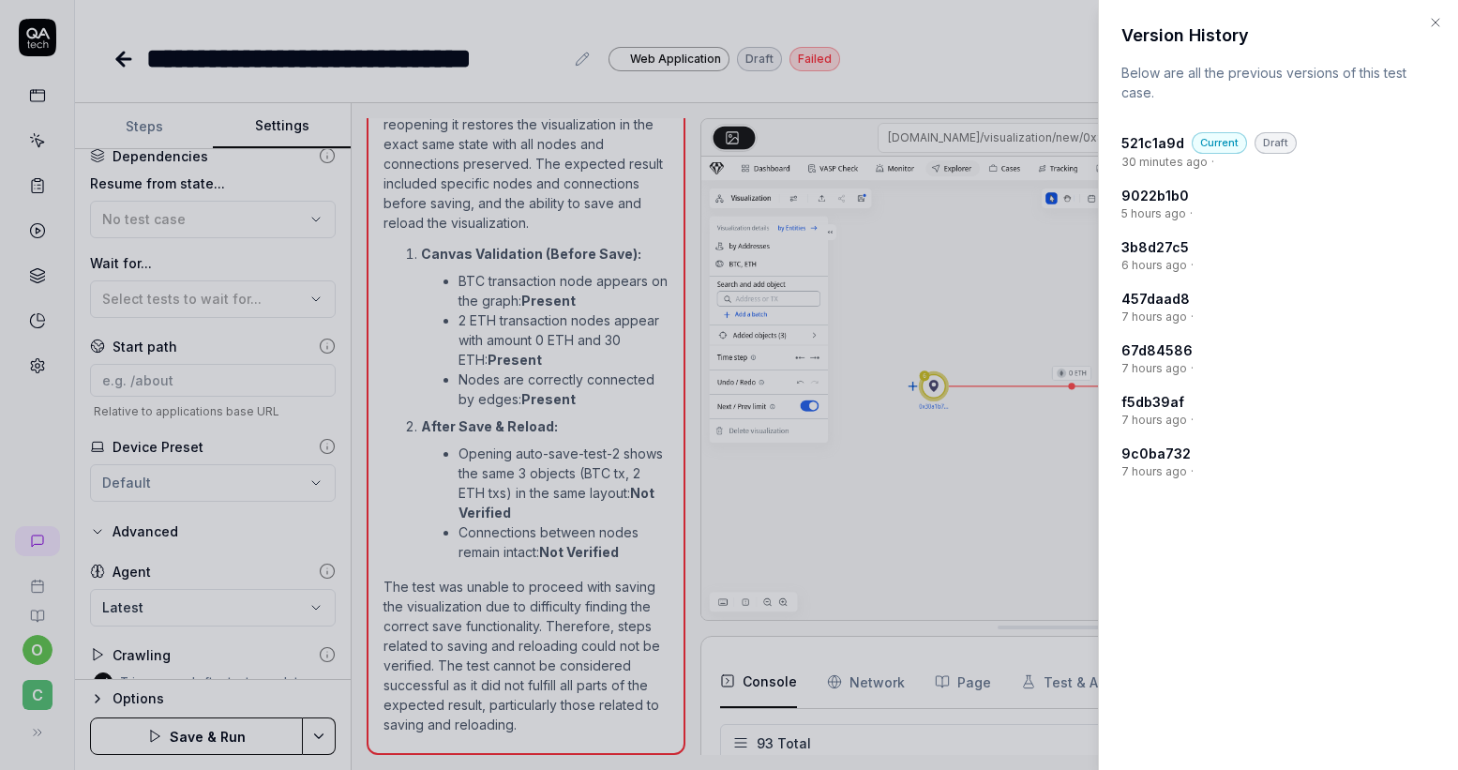
click at [1150, 218] on time "5 hours ago" at bounding box center [1154, 213] width 65 height 17
click at [1157, 198] on h4 "9022b1b0" at bounding box center [1156, 196] width 68 height 20
